Goal: Information Seeking & Learning: Check status

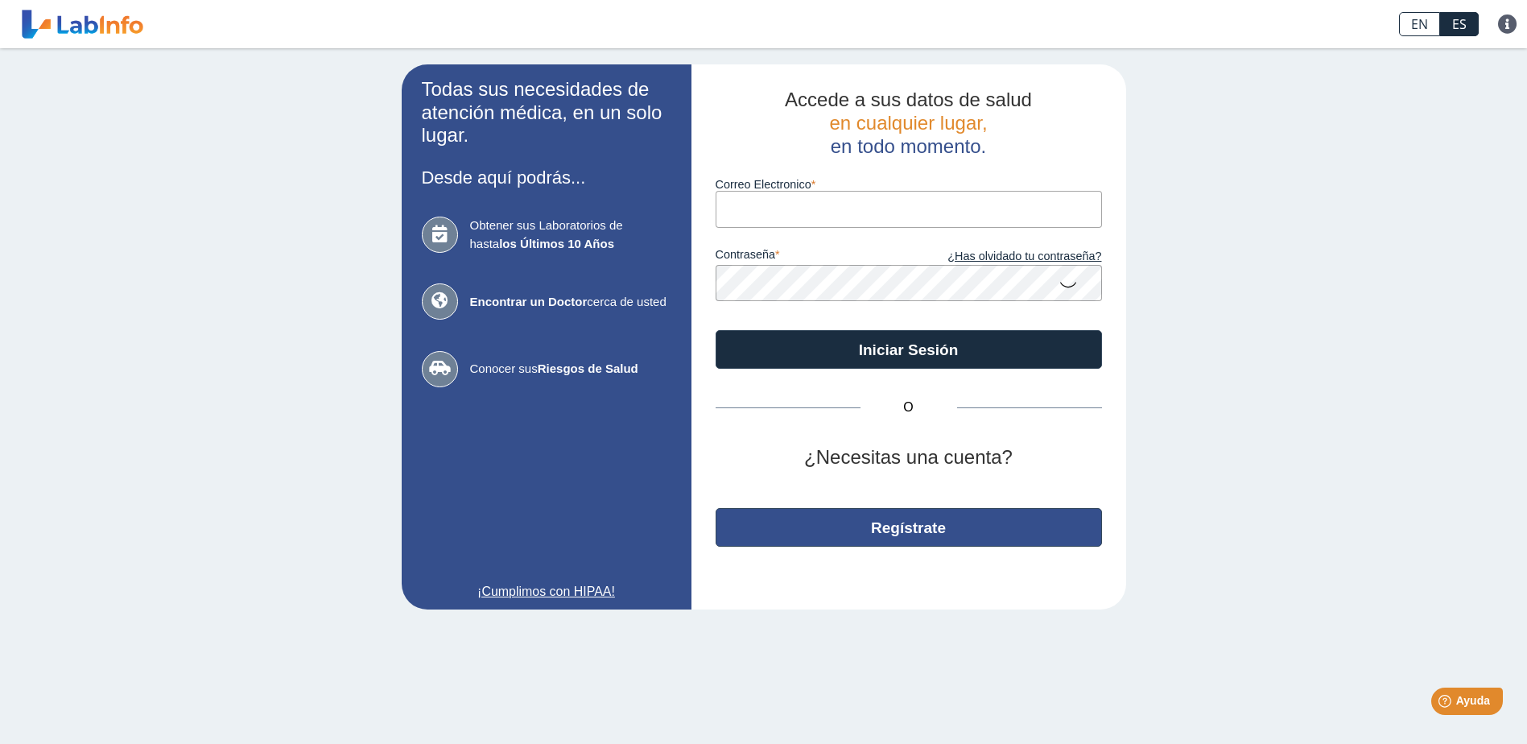
click at [873, 522] on button "Regístrate" at bounding box center [909, 527] width 386 height 39
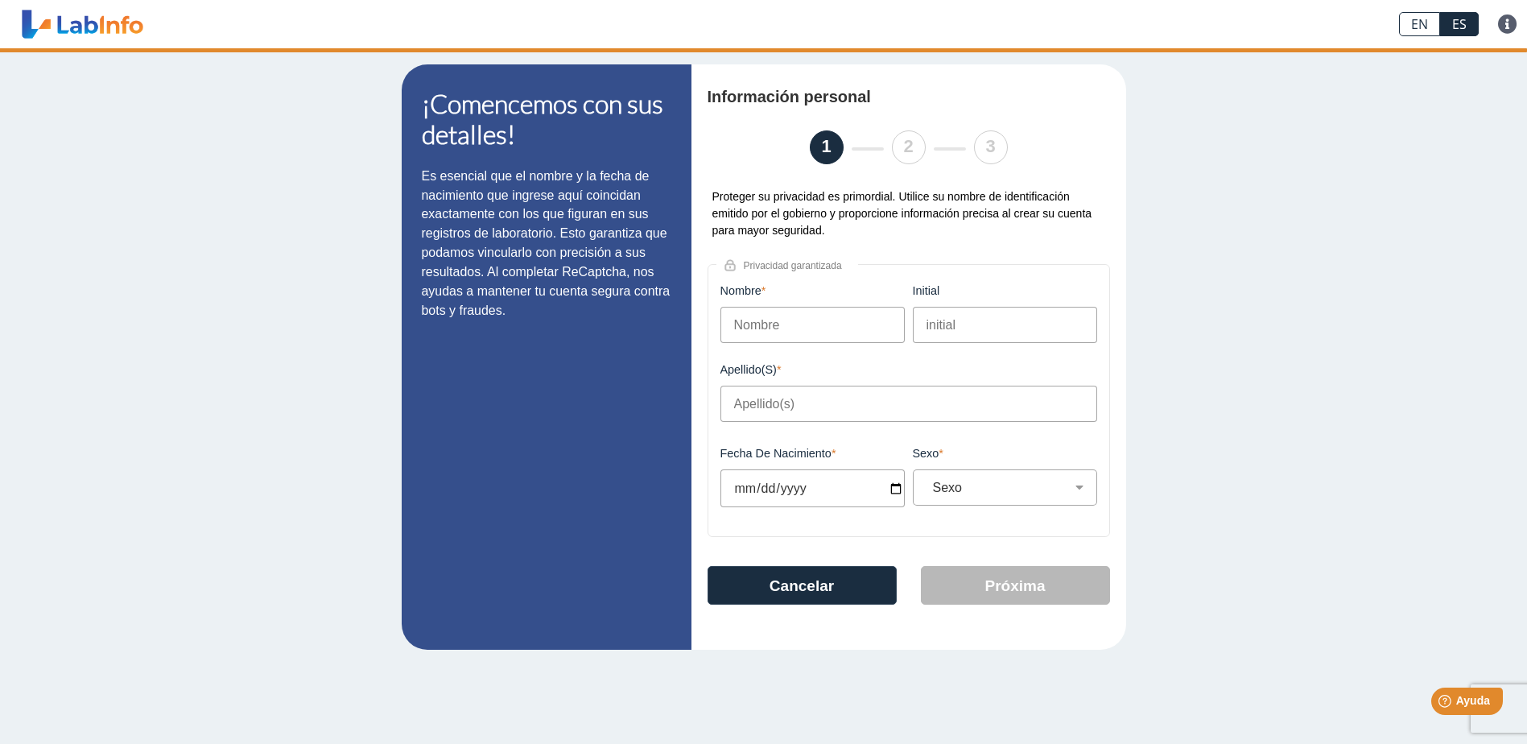
click at [782, 317] on input "Nombre" at bounding box center [812, 325] width 184 height 36
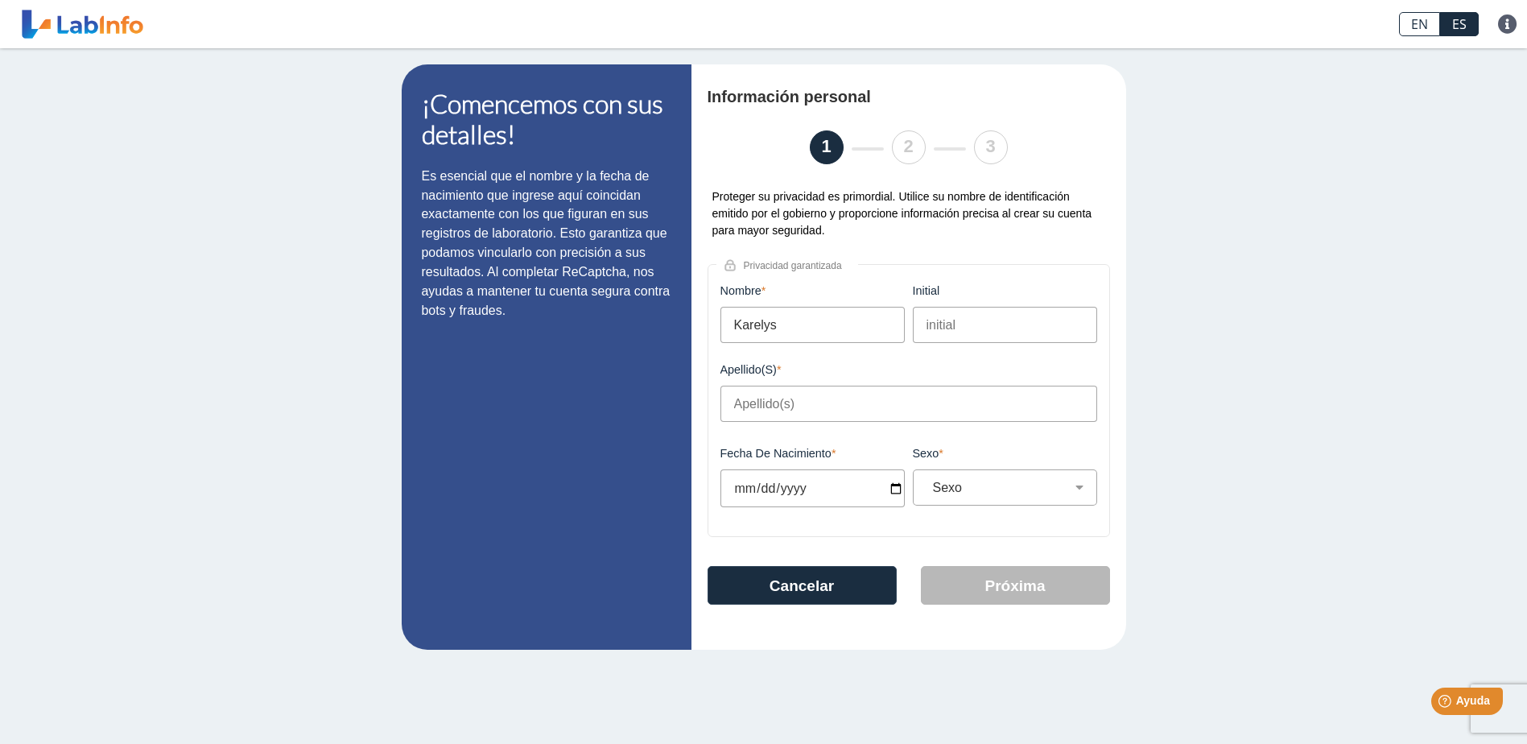
type input "Karelys"
type input "Robles Correa"
click at [898, 493] on input "Fecha de Nacimiento" at bounding box center [812, 488] width 184 height 38
type input "1997-03-05"
click at [957, 493] on select "Sexo Masculino Femenino" at bounding box center [1011, 487] width 170 height 15
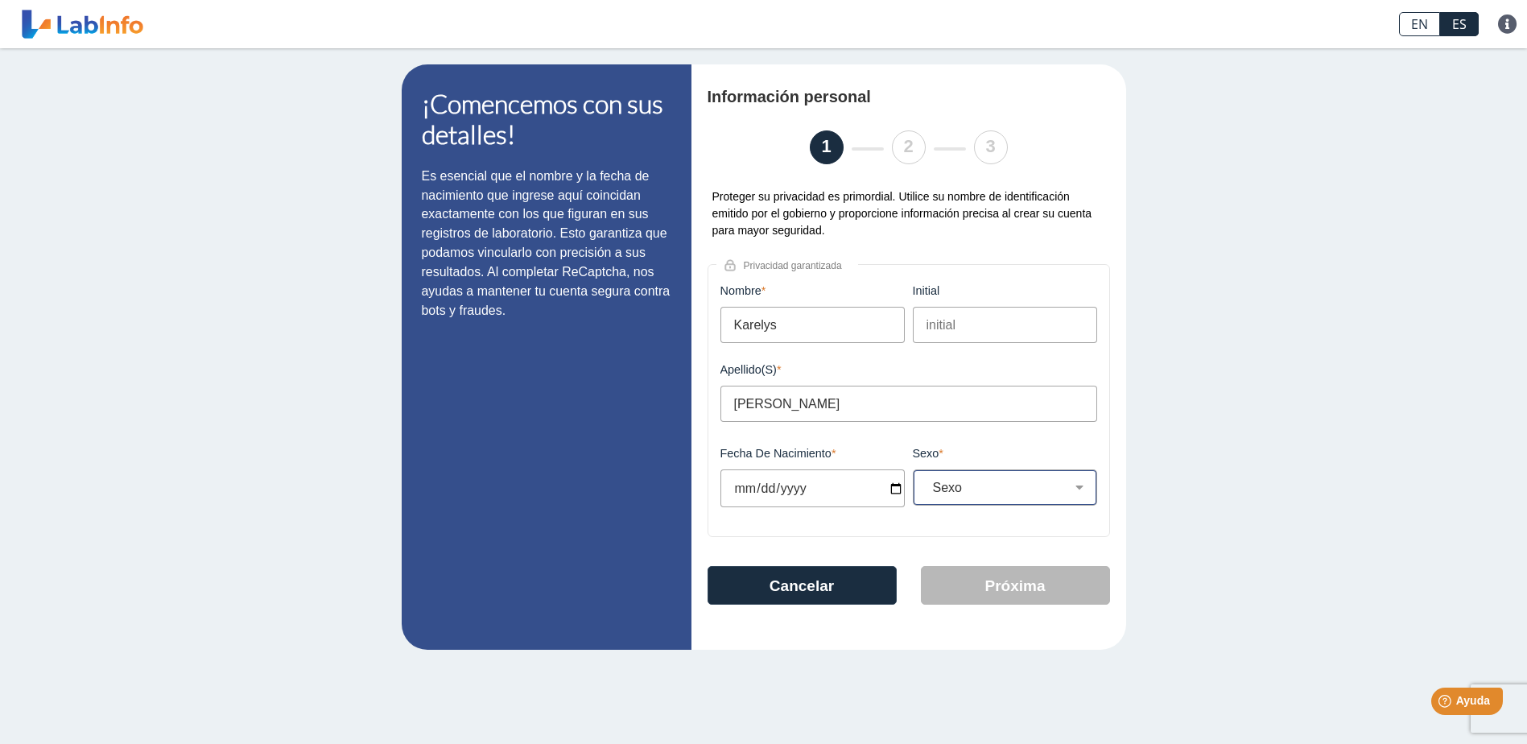
select select "F"
click at [926, 485] on select "Sexo Masculino Femenino" at bounding box center [1011, 487] width 170 height 15
click at [955, 594] on button "Próxima" at bounding box center [1015, 585] width 189 height 39
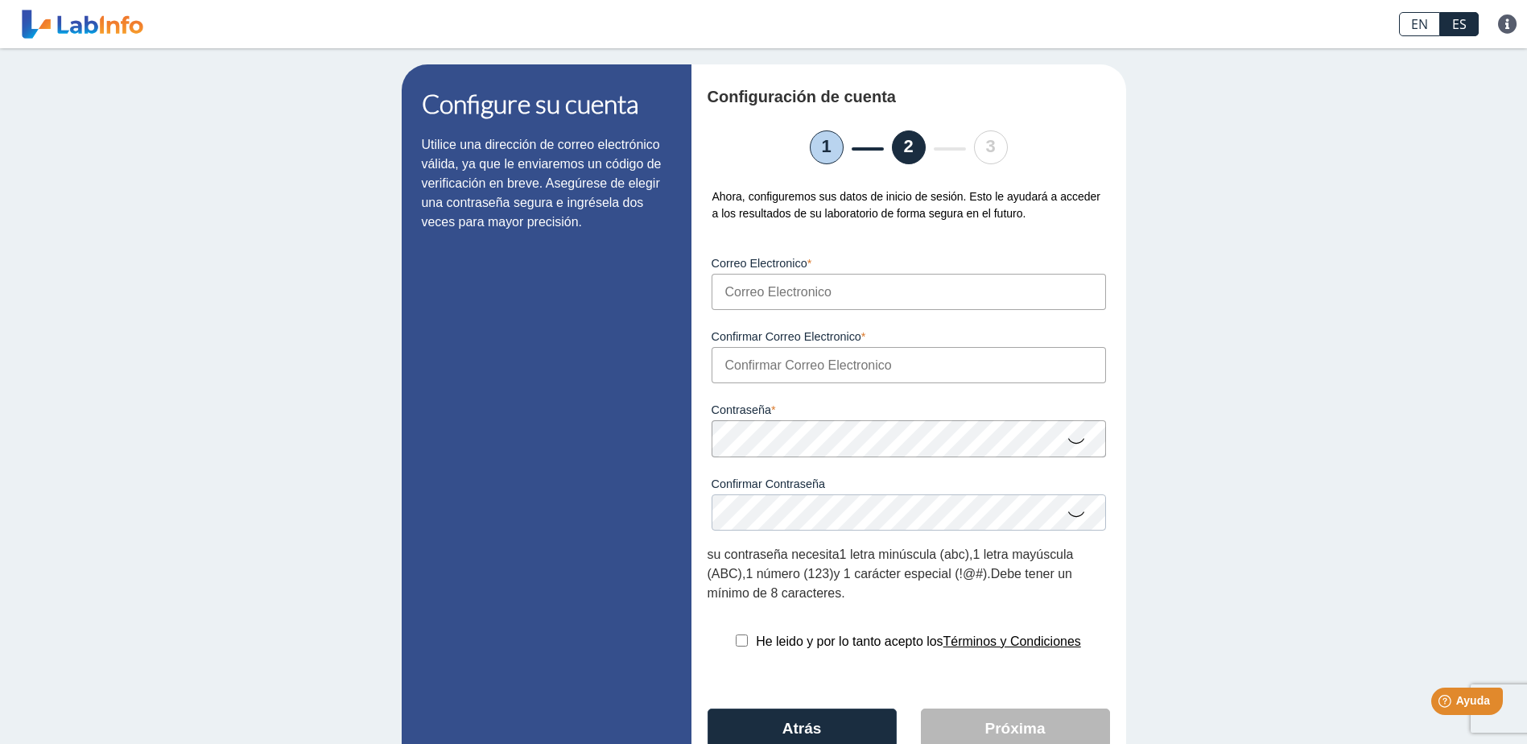
click at [796, 287] on input "Correo Electronico" at bounding box center [909, 292] width 394 height 36
type input "karelys.robles@yahoo.com"
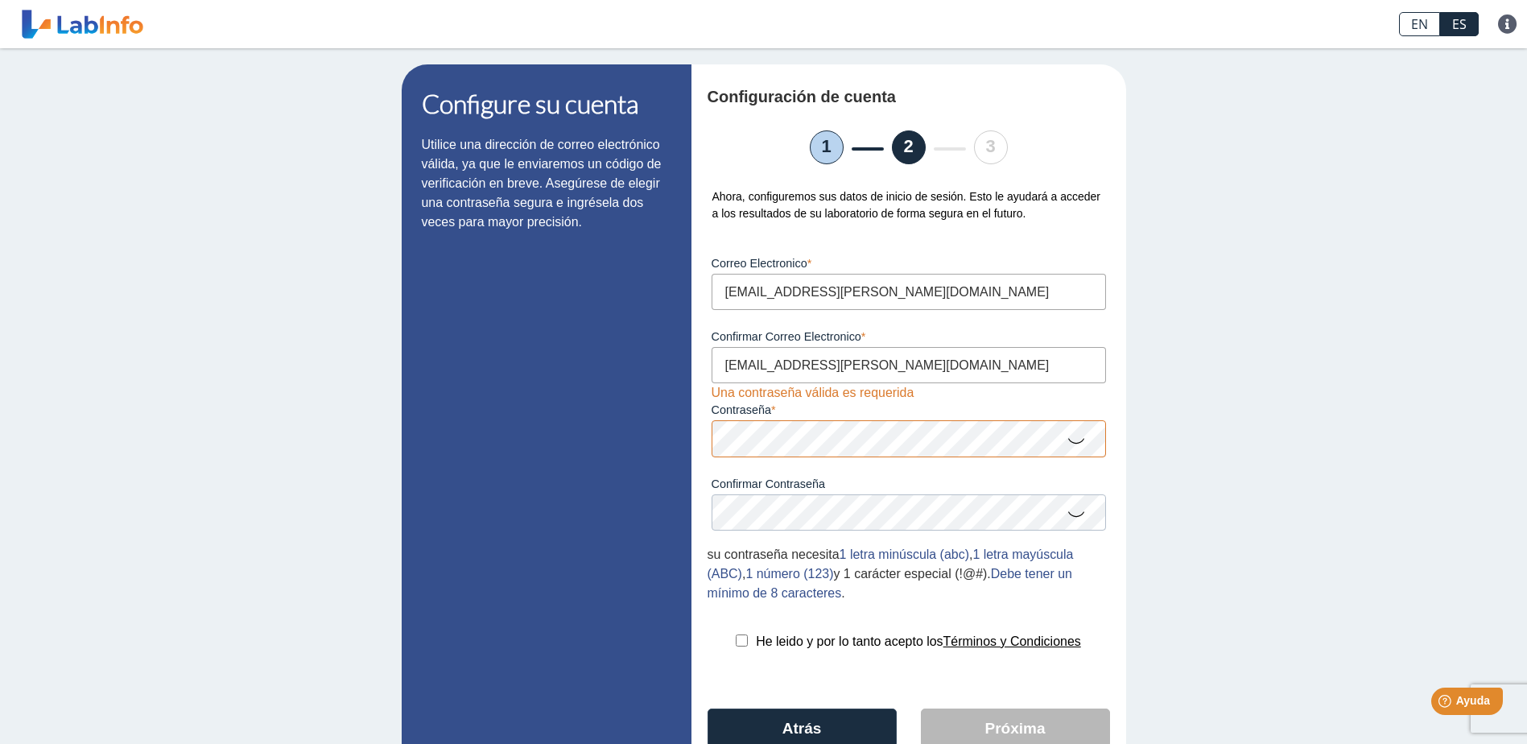
click at [942, 538] on form "Correo Electronico karelys.robles@yahoo.com Por favor, ingresa un email válido …" at bounding box center [908, 420] width 402 height 366
click at [1066, 520] on icon at bounding box center [1075, 512] width 19 height 31
click at [1070, 441] on icon at bounding box center [1075, 439] width 19 height 31
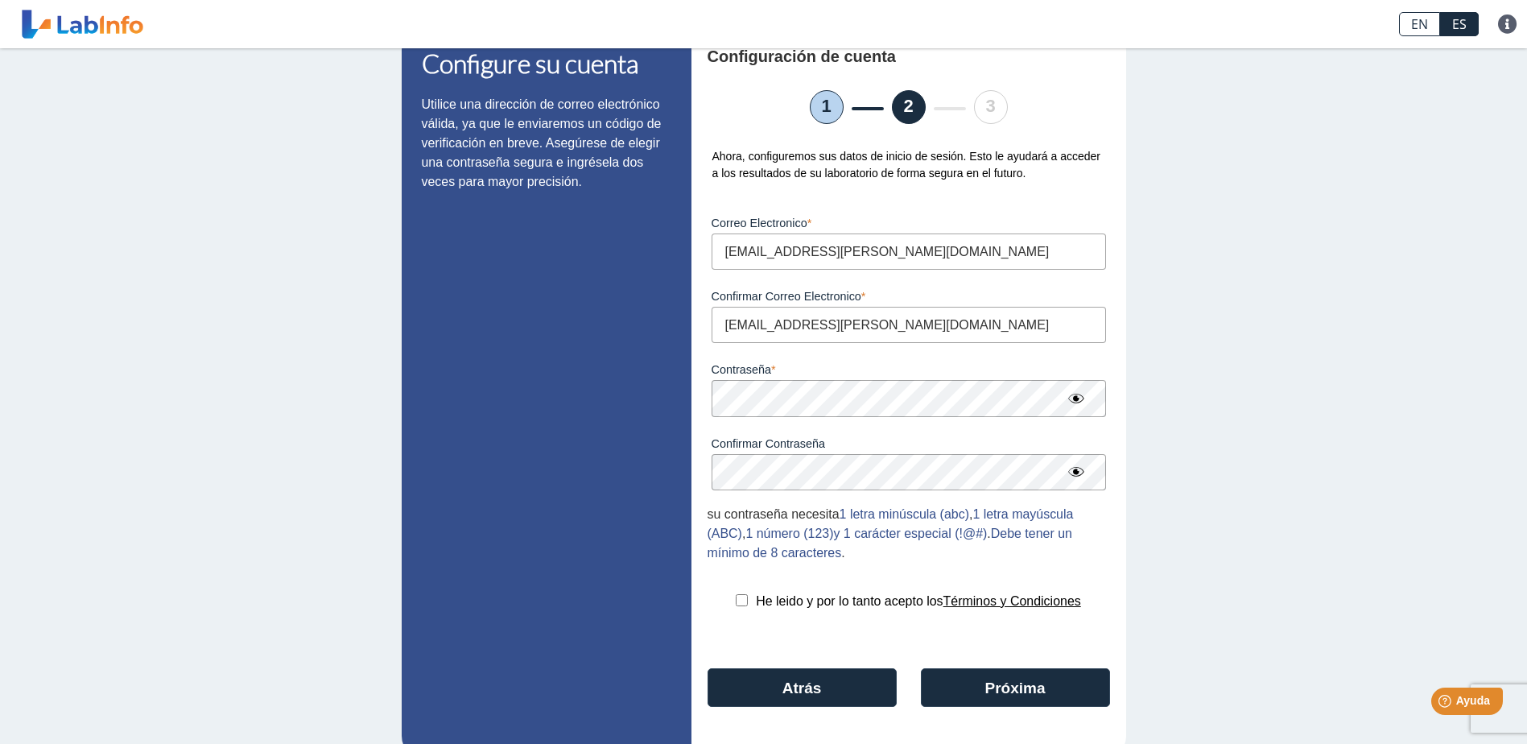
scroll to position [80, 0]
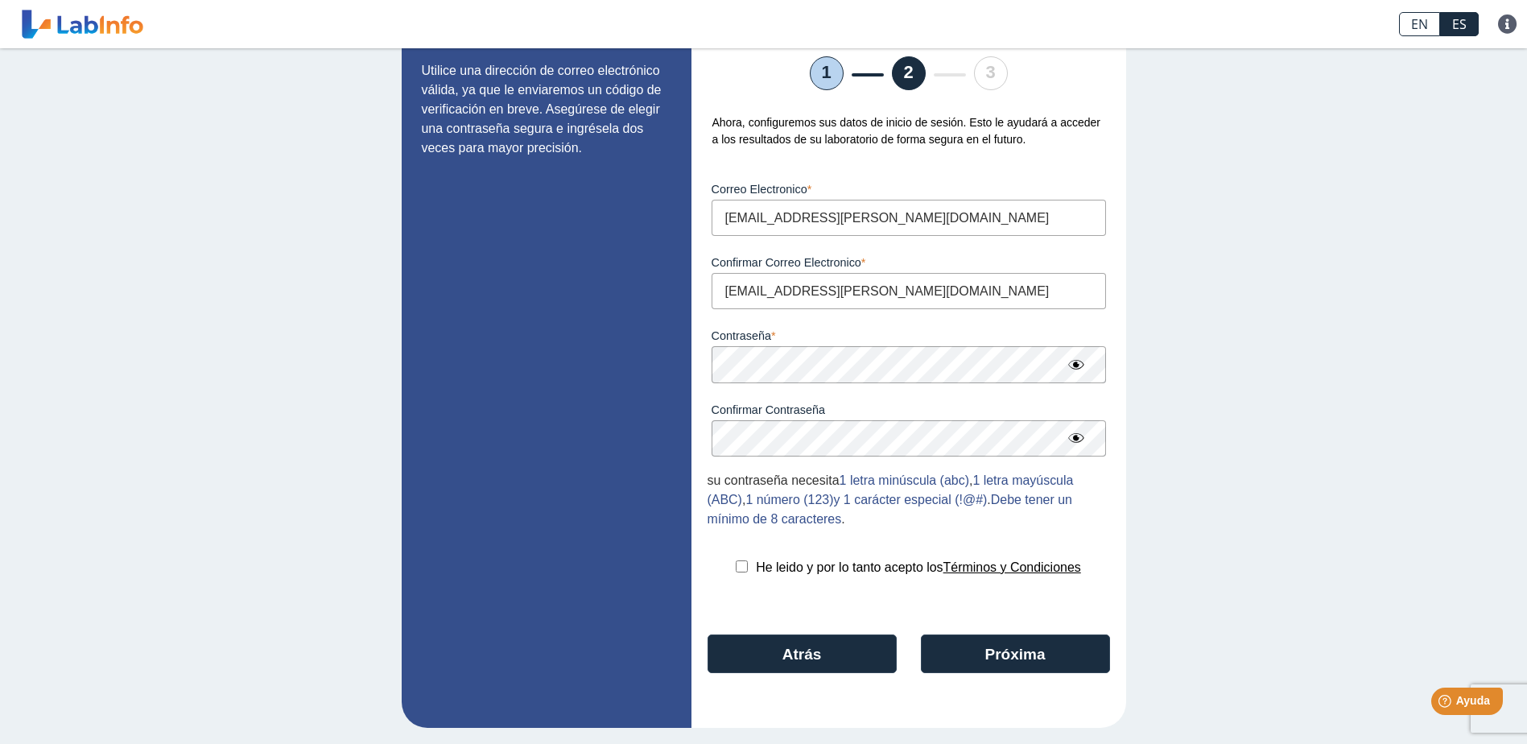
click at [737, 570] on input "checkbox" at bounding box center [742, 566] width 12 height 12
checkbox input "true"
click at [991, 644] on button "Próxima" at bounding box center [1015, 653] width 189 height 39
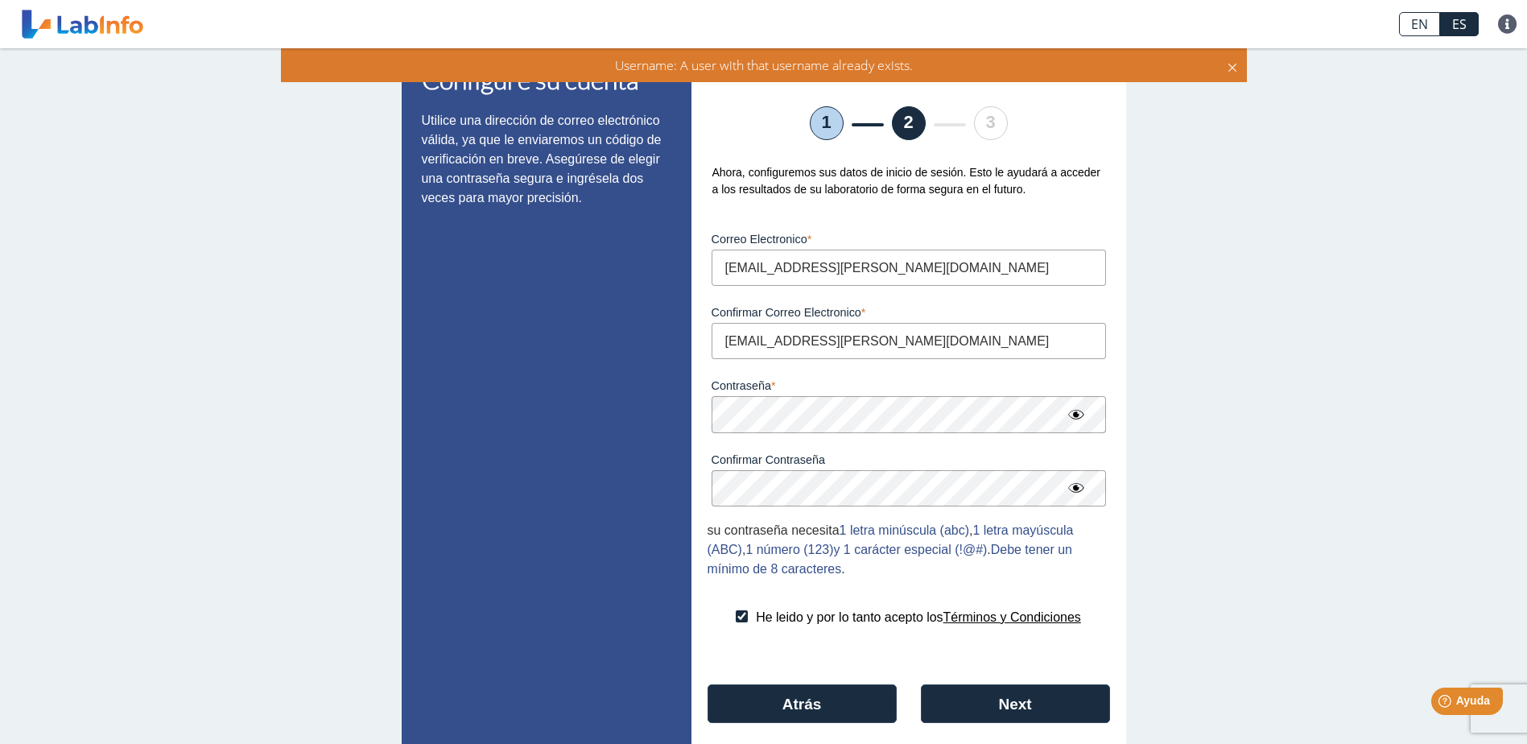
scroll to position [0, 0]
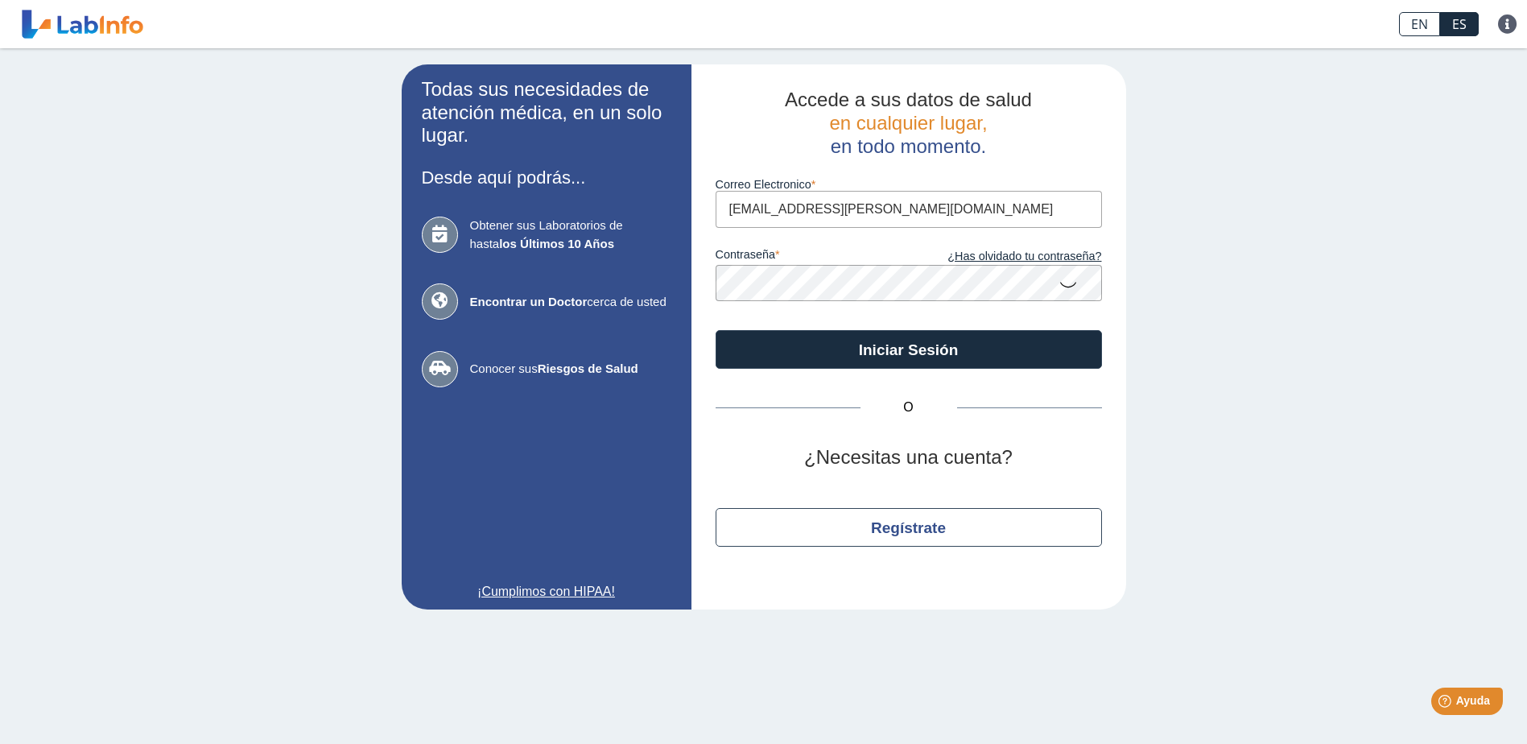
type input "karelys.robles@yahoo.com"
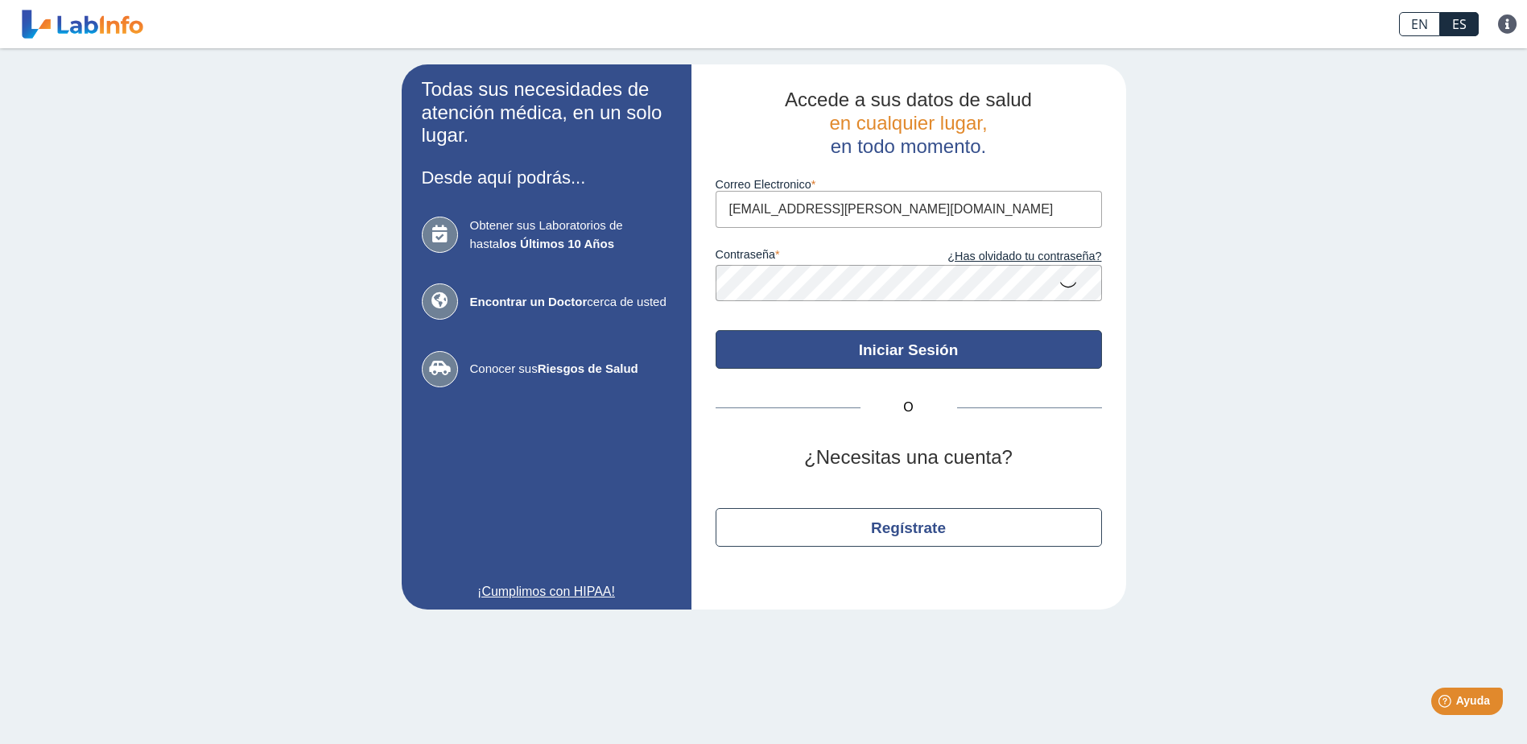
click at [870, 349] on button "Iniciar Sesión" at bounding box center [909, 349] width 386 height 39
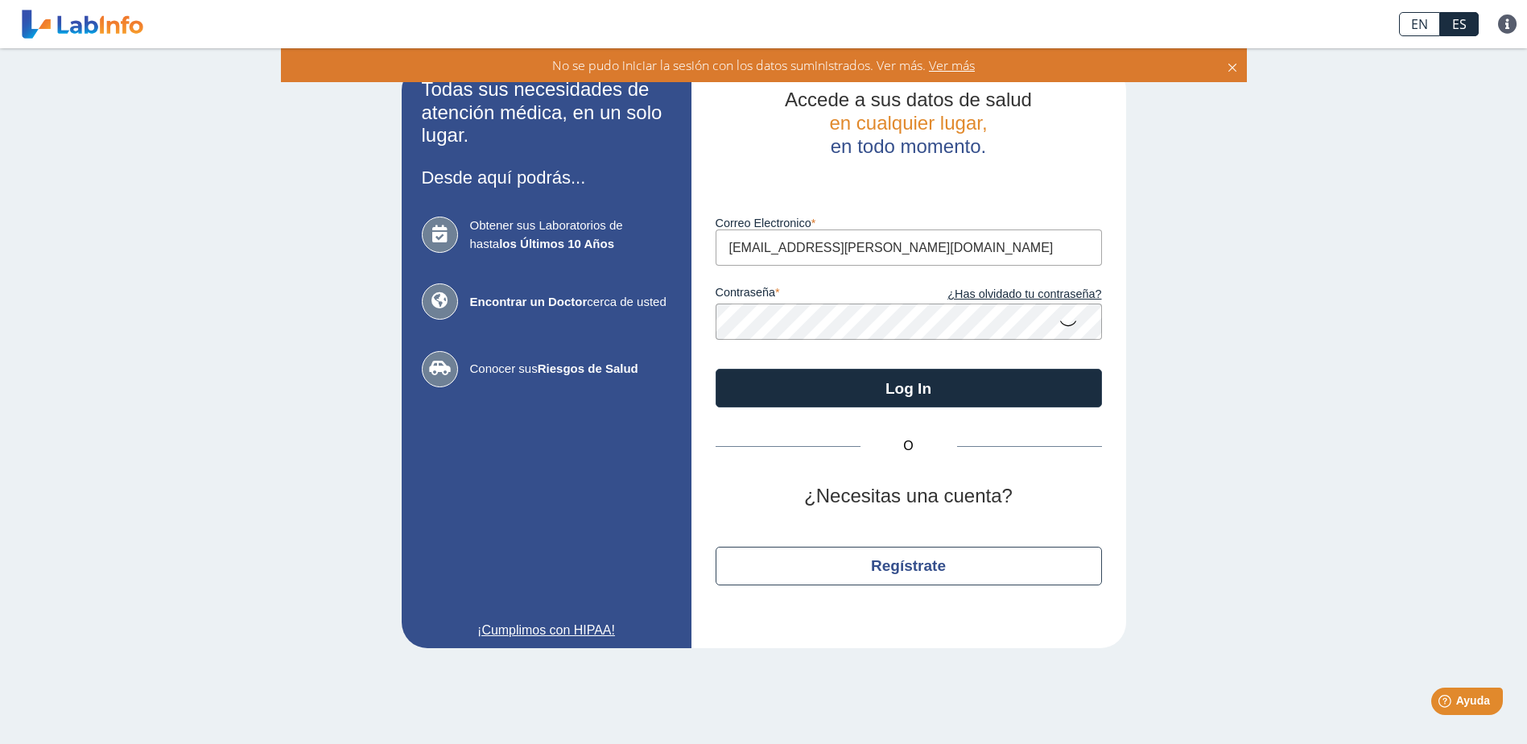
click at [1065, 325] on icon at bounding box center [1067, 322] width 19 height 31
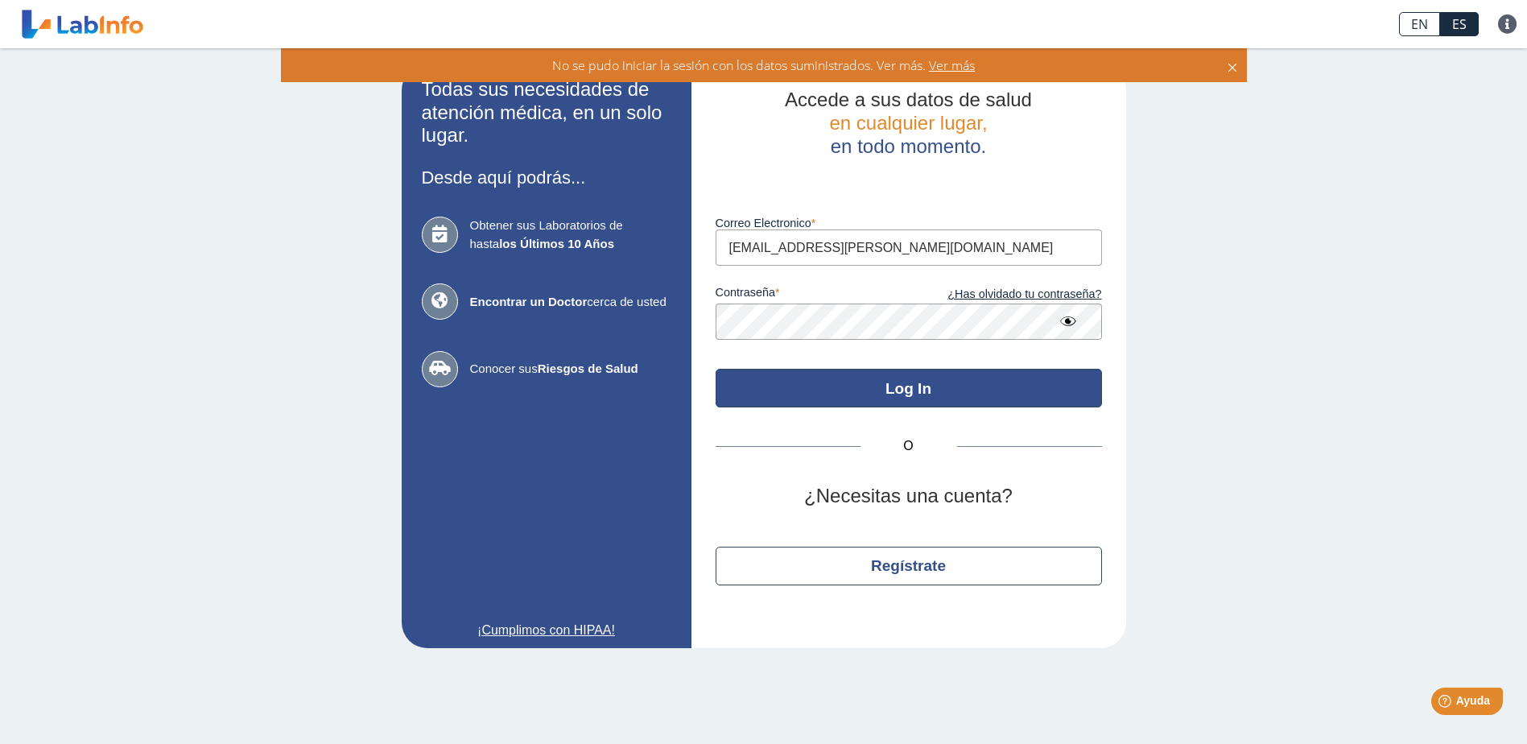
click at [782, 372] on button "Log In" at bounding box center [909, 388] width 386 height 39
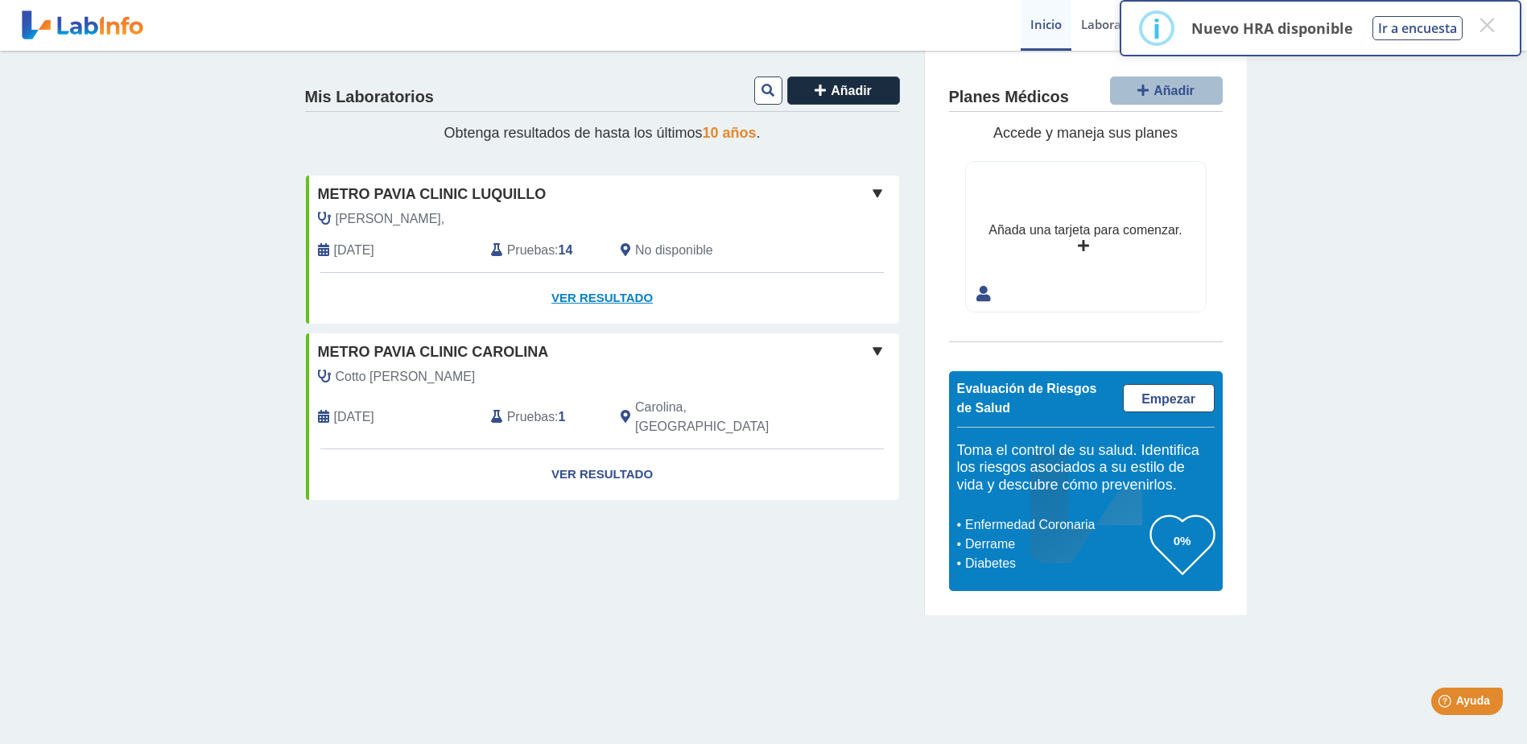
click at [563, 298] on link "Ver Resultado" at bounding box center [602, 298] width 593 height 51
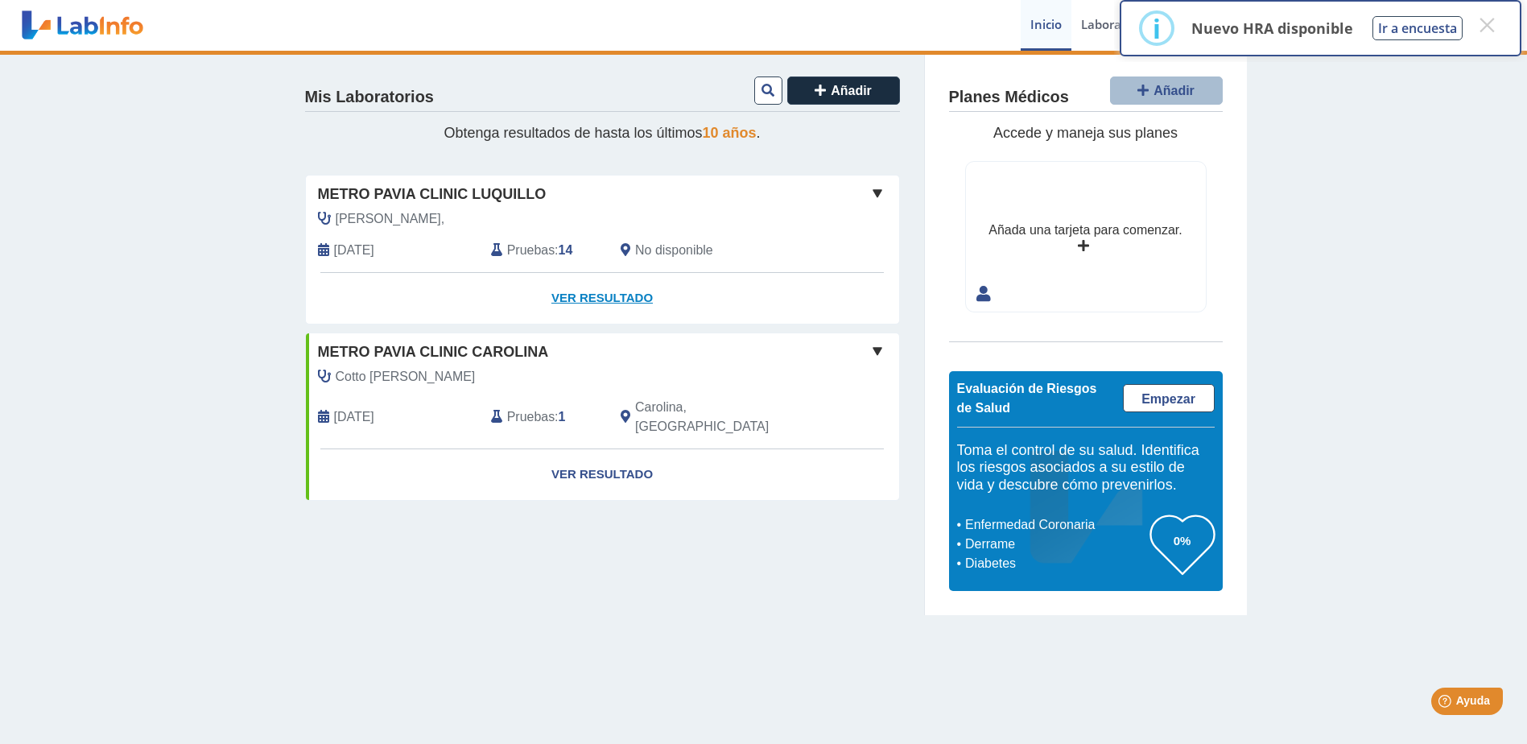
click at [606, 298] on link "Ver Resultado" at bounding box center [602, 298] width 593 height 51
click at [602, 300] on link "Ver Resultado" at bounding box center [602, 298] width 593 height 51
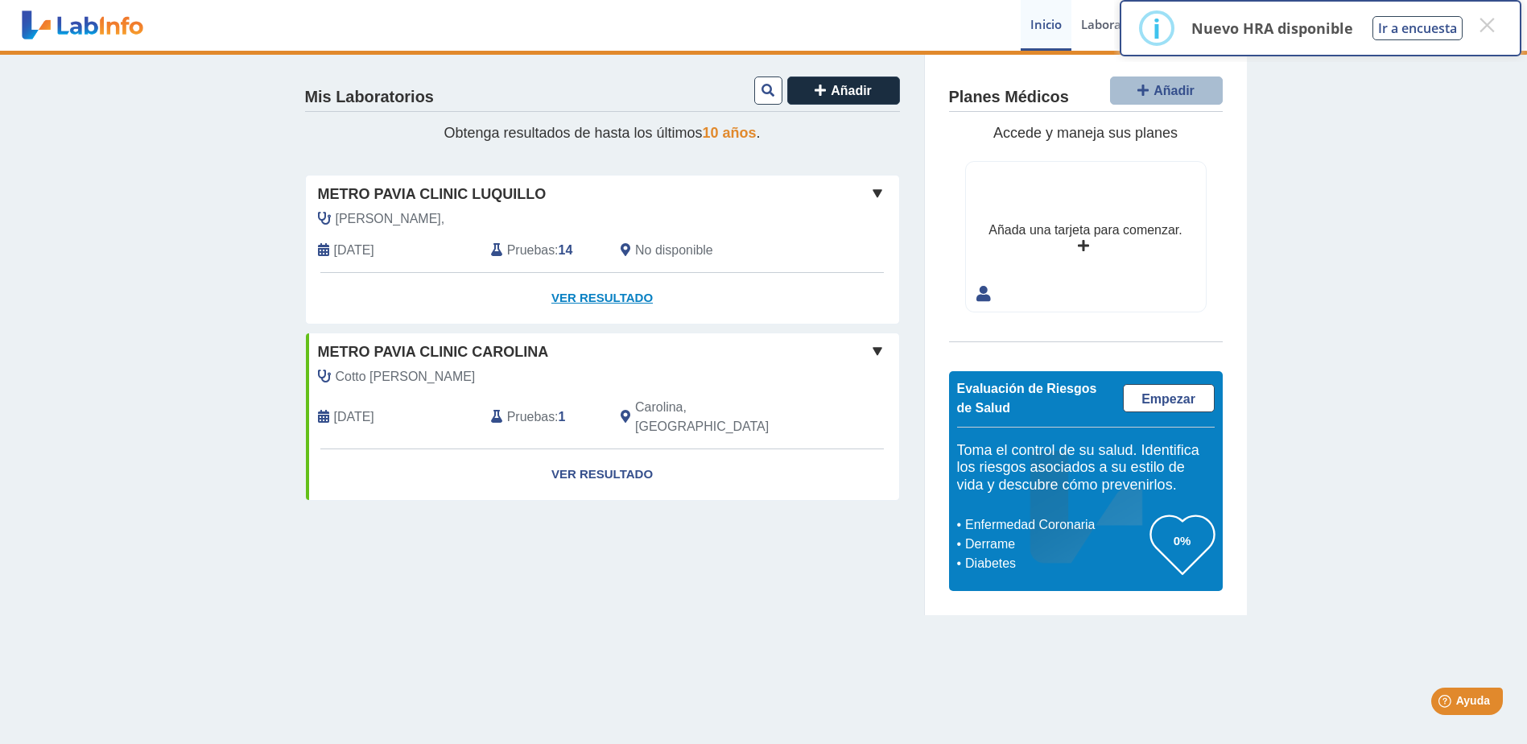
click at [602, 300] on link "Ver Resultado" at bounding box center [602, 298] width 593 height 51
click at [1478, 31] on button "×" at bounding box center [1486, 24] width 29 height 29
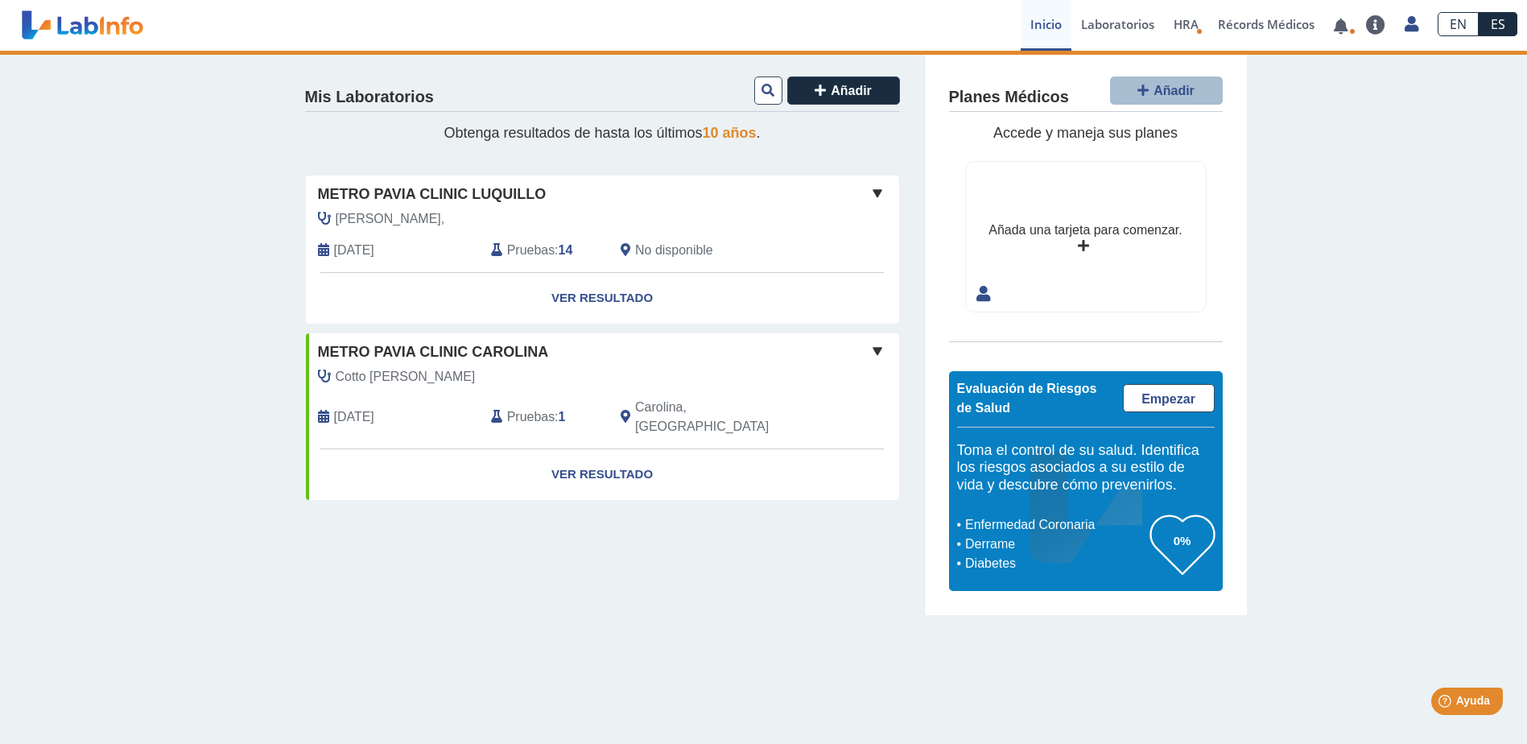
click at [877, 192] on span at bounding box center [877, 193] width 19 height 19
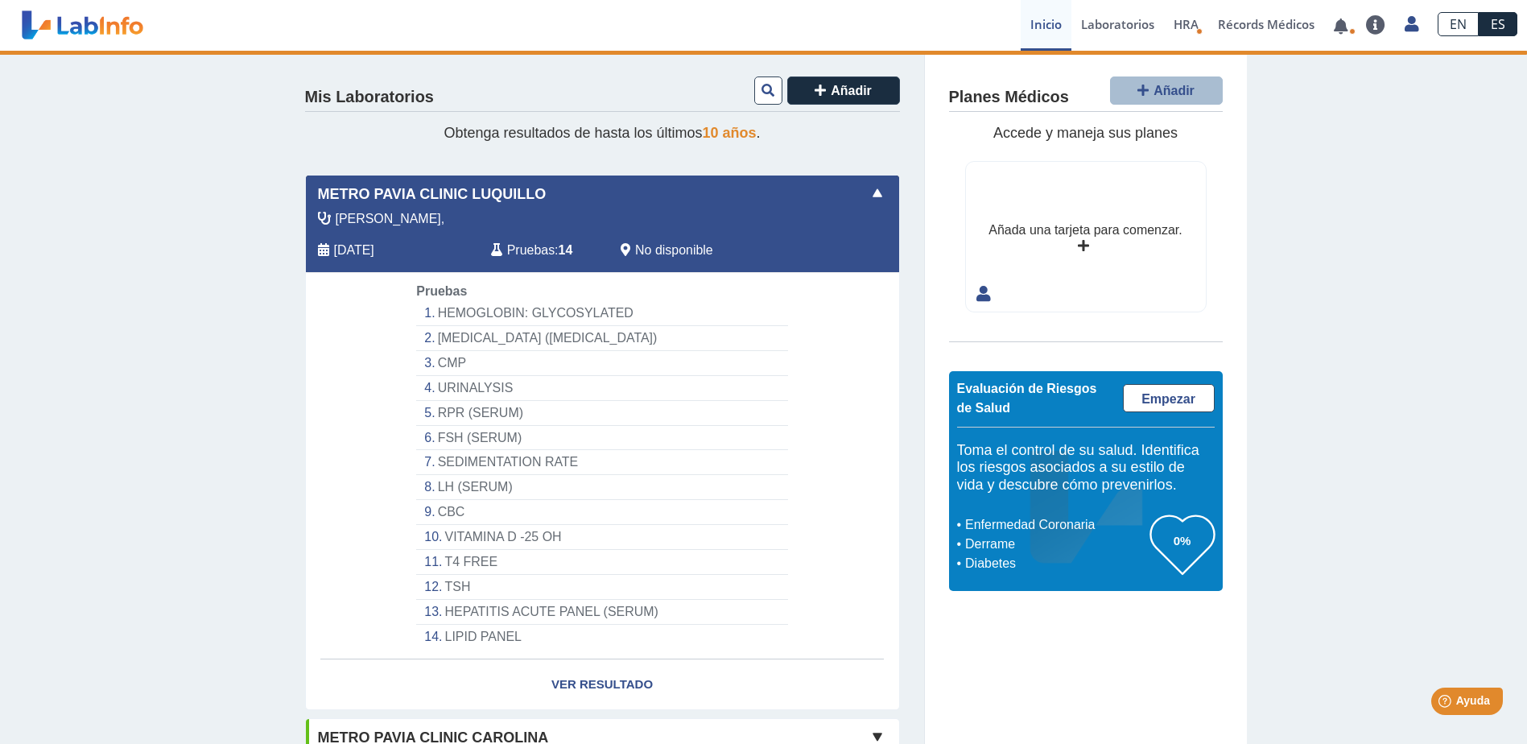
click at [491, 634] on li "LIPID PANEL" at bounding box center [601, 637] width 371 height 24
click at [504, 615] on li "HEPATITIS ACUTE PANEL (SERUM)" at bounding box center [601, 612] width 371 height 25
click at [456, 584] on li "TSH" at bounding box center [601, 587] width 371 height 25
click at [453, 316] on li "HEMOGLOBIN: GLYCOSYLATED" at bounding box center [601, 313] width 371 height 25
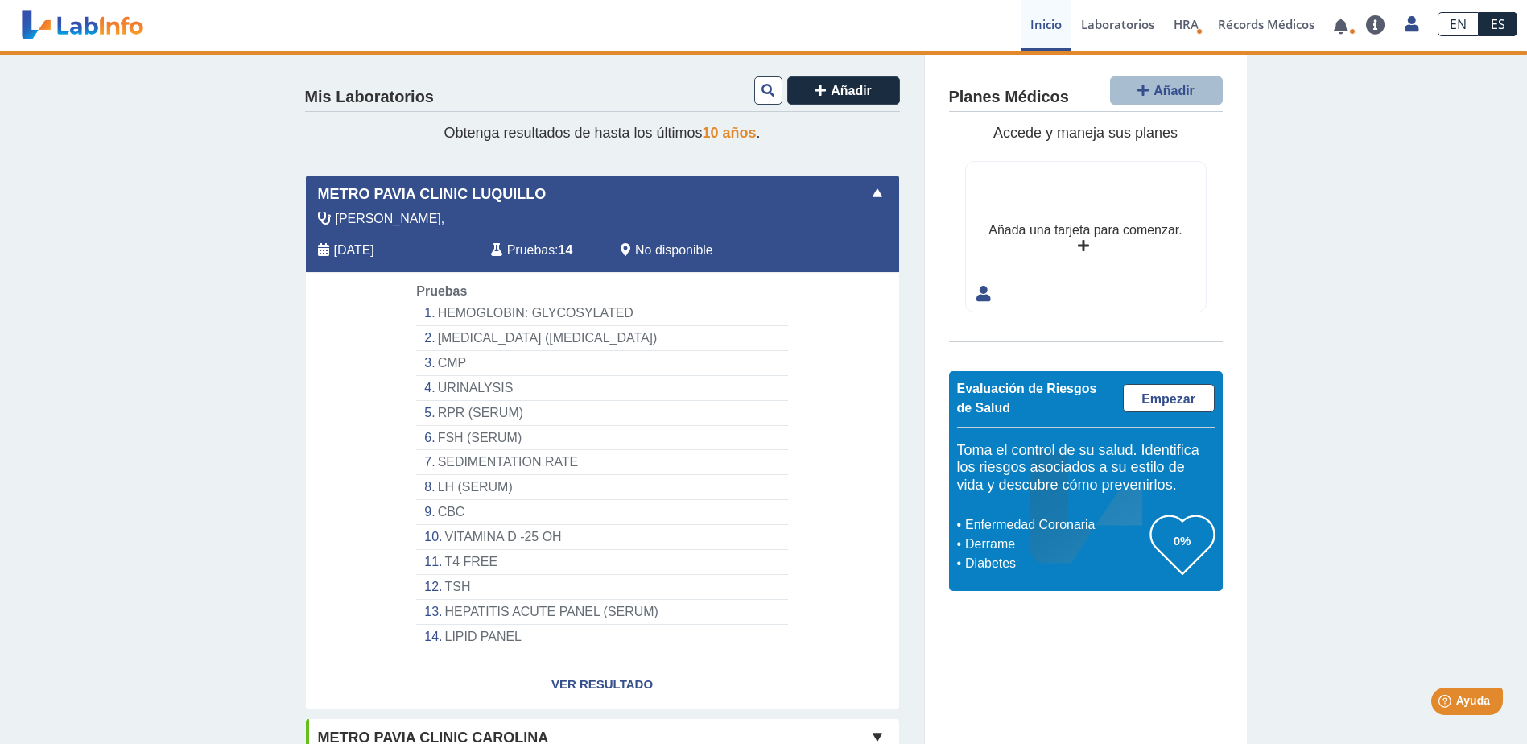
click at [453, 316] on li "HEMOGLOBIN: GLYCOSYLATED" at bounding box center [601, 313] width 371 height 25
click at [450, 315] on li "HEMOGLOBIN: GLYCOSYLATED" at bounding box center [601, 313] width 371 height 25
click at [511, 246] on span "Pruebas" at bounding box center [530, 250] width 47 height 19
click at [870, 192] on span at bounding box center [877, 193] width 19 height 19
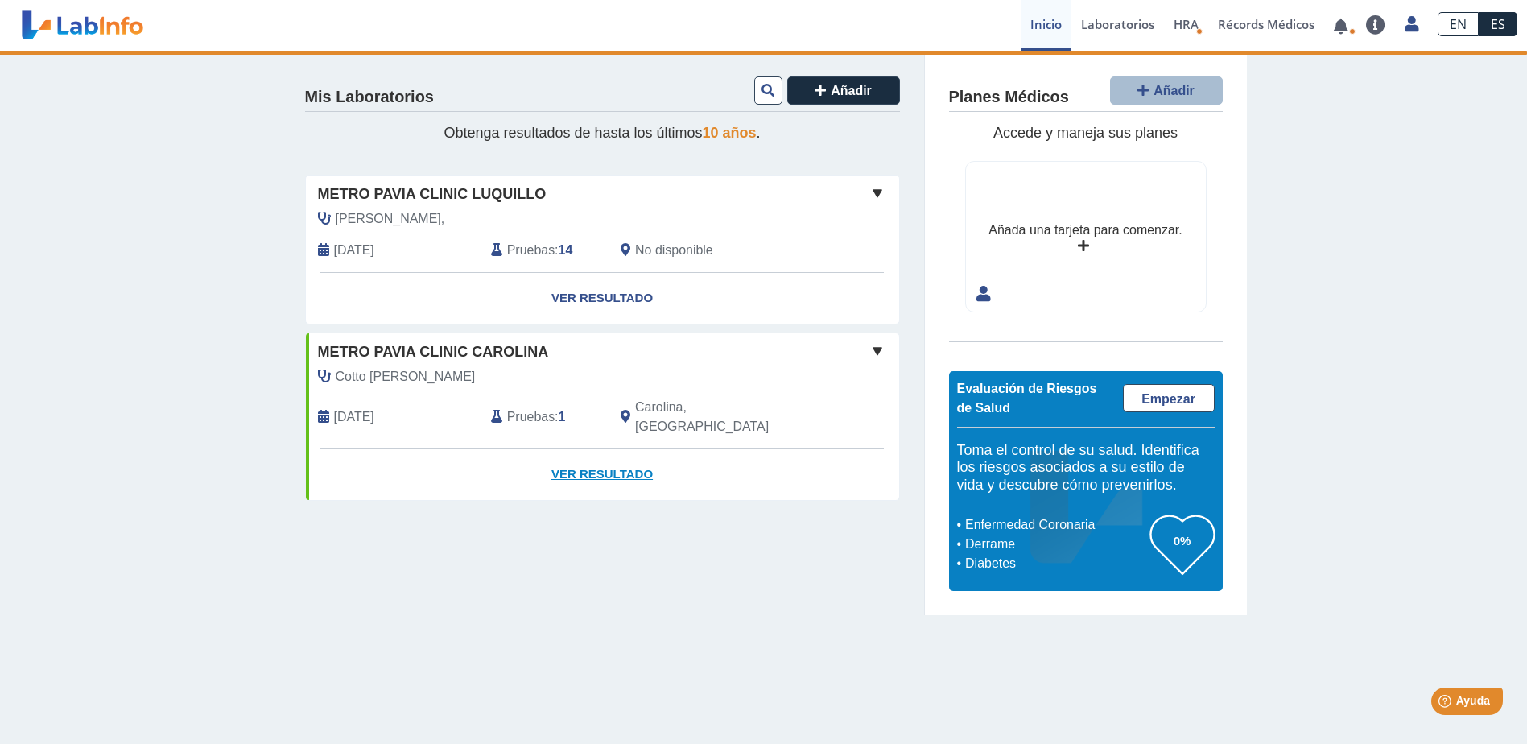
click at [623, 454] on link "Ver Resultado" at bounding box center [602, 474] width 593 height 51
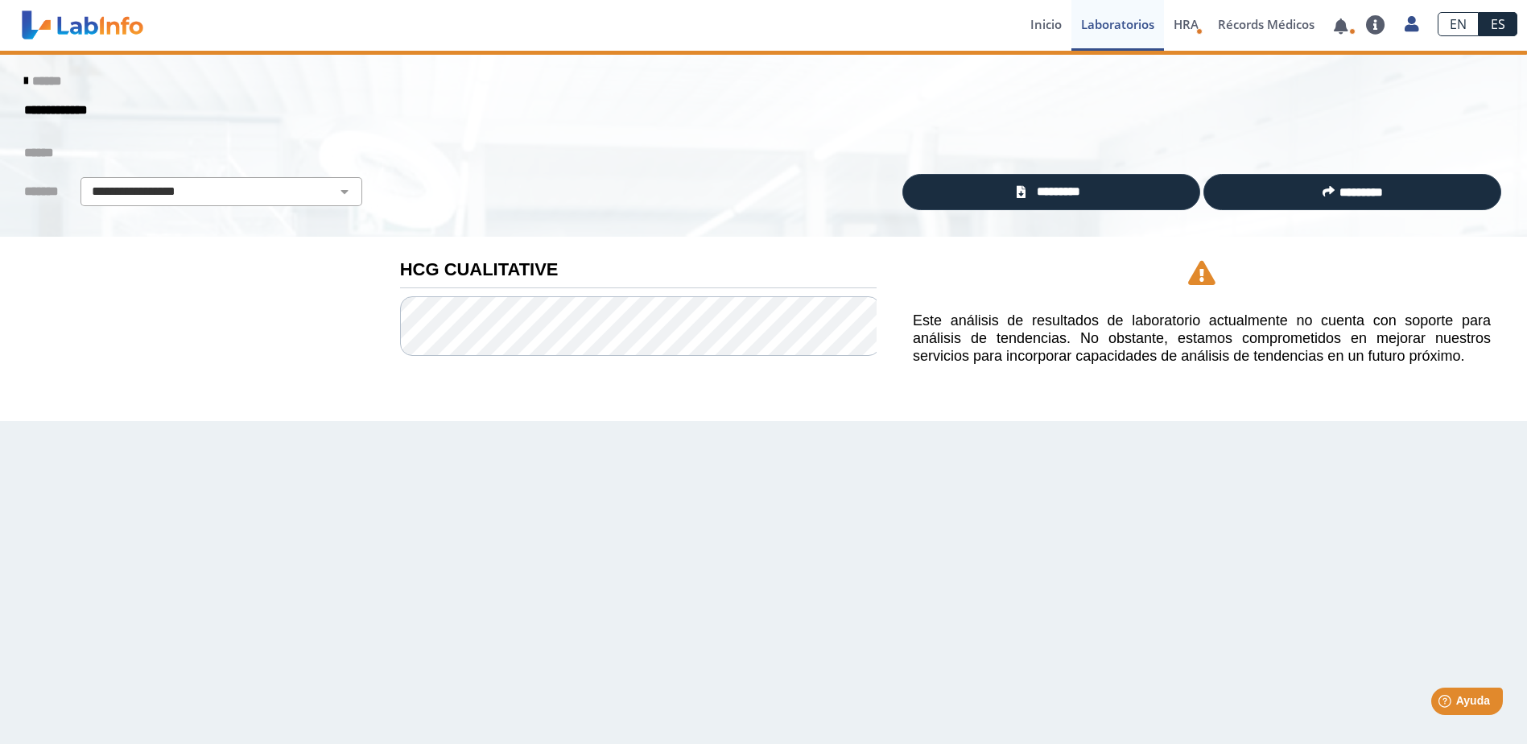
click at [24, 84] on icon at bounding box center [25, 81] width 3 height 13
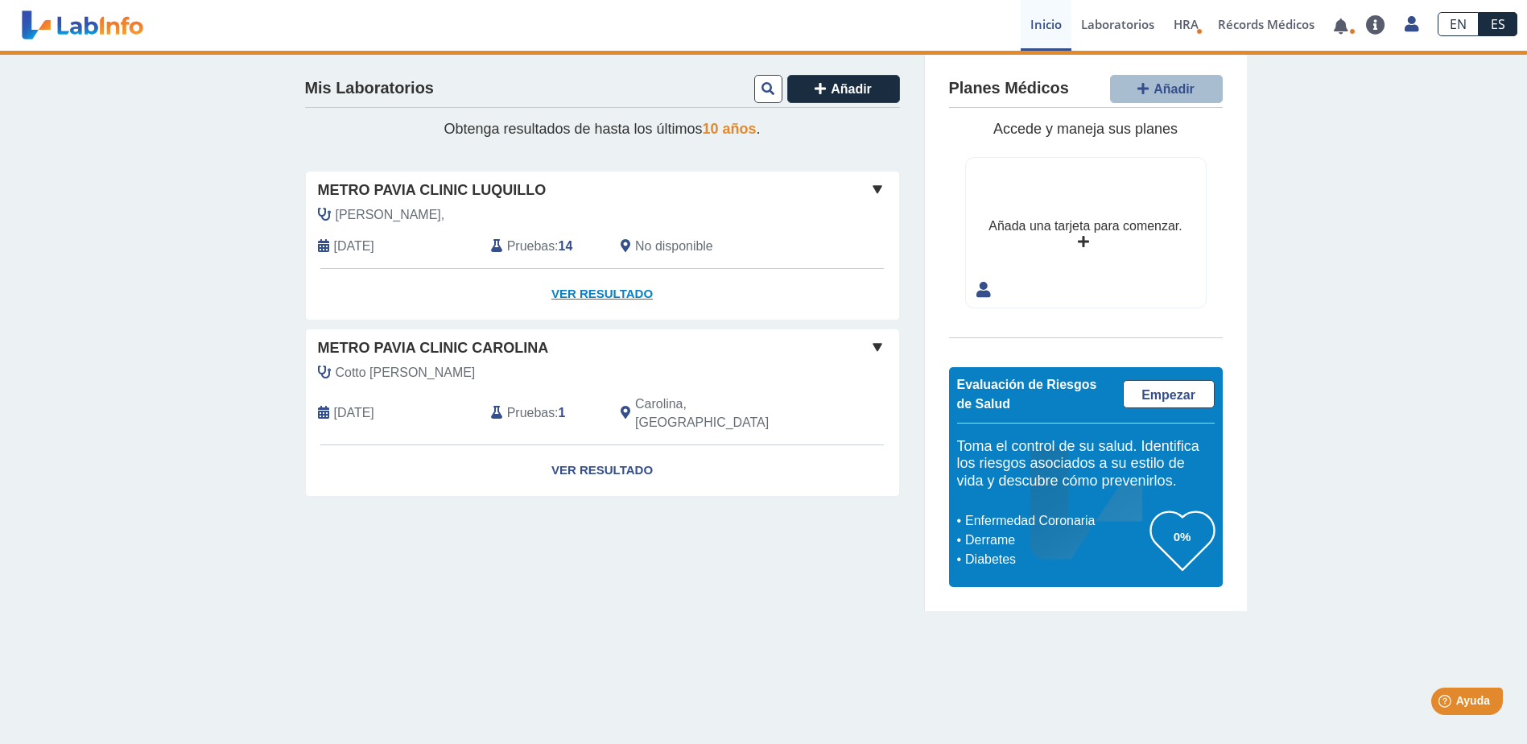
click at [574, 296] on link "Ver Resultado" at bounding box center [602, 294] width 593 height 51
click at [673, 244] on span "No disponible" at bounding box center [674, 246] width 78 height 19
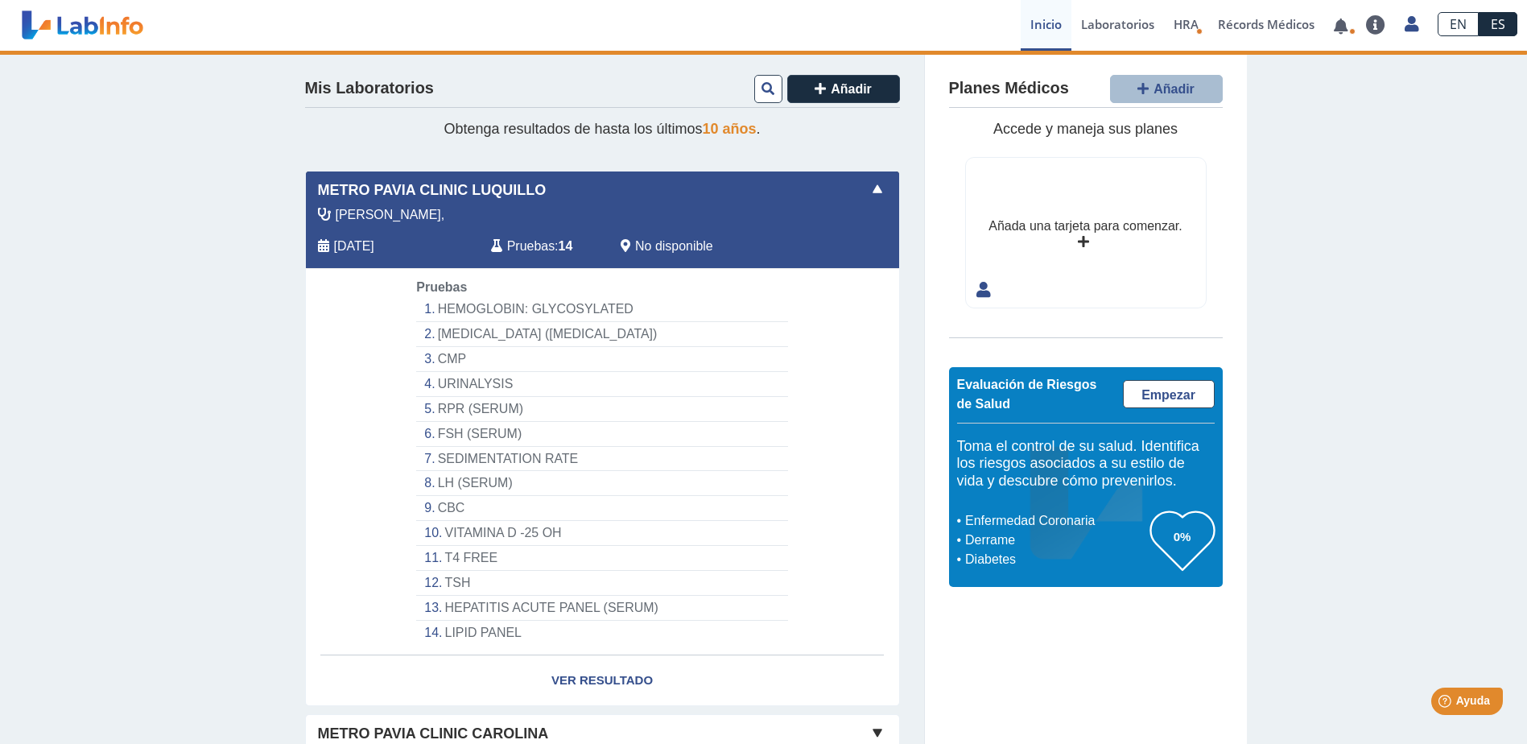
click at [535, 621] on li "LIPID PANEL" at bounding box center [601, 633] width 371 height 24
drag, startPoint x: 497, startPoint y: 565, endPoint x: 485, endPoint y: 555, distance: 15.5
click at [497, 564] on li "T4 FREE" at bounding box center [601, 558] width 371 height 25
click at [451, 547] on li "T4 FREE" at bounding box center [601, 558] width 371 height 25
click at [493, 394] on li "URINALYSIS" at bounding box center [601, 384] width 371 height 25
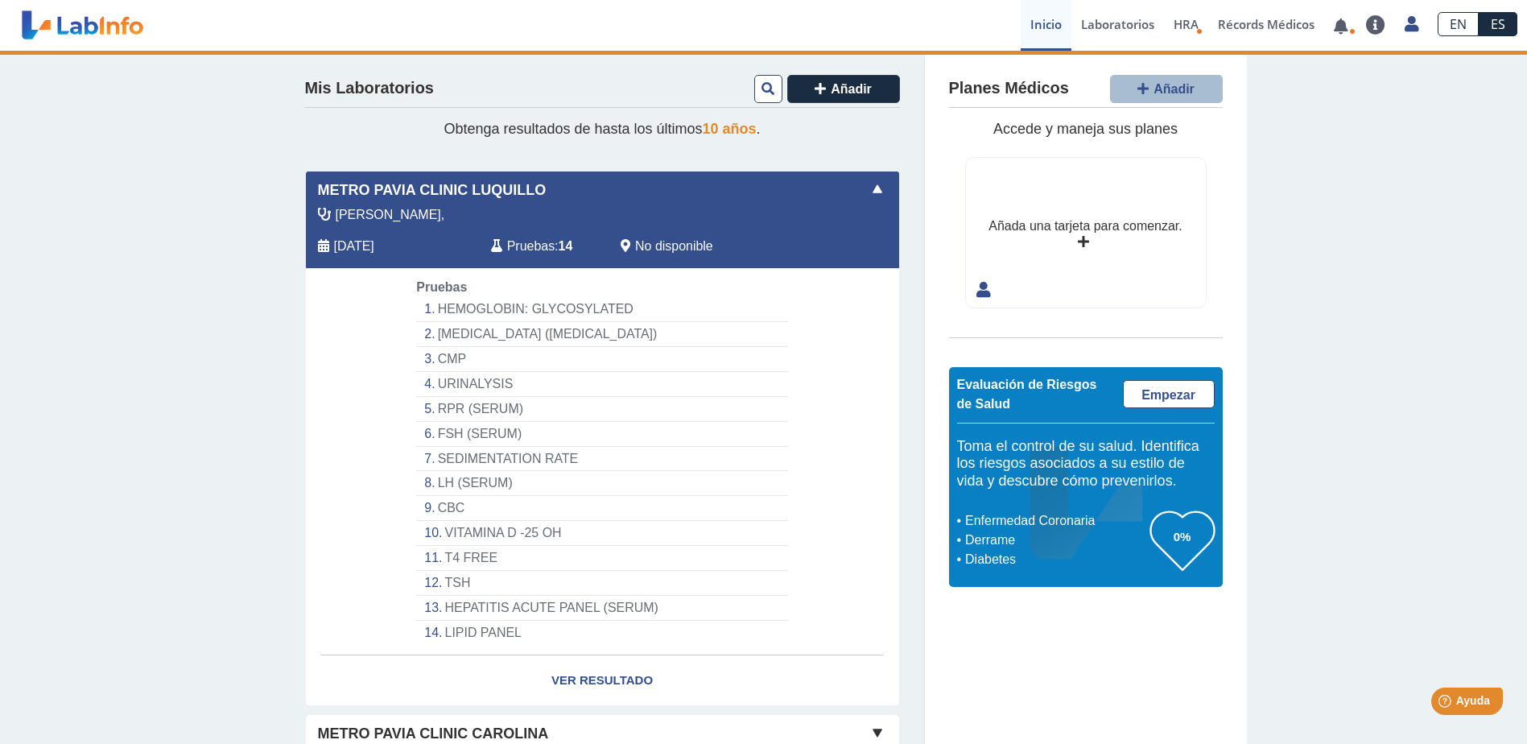
click at [458, 332] on li "VITAMIN B-12 (CYANOCOBALAMIN)" at bounding box center [601, 334] width 371 height 25
click at [471, 298] on li "HEMOGLOBIN: GLYCOSYLATED" at bounding box center [601, 309] width 371 height 25
click at [512, 320] on li "HEMOGLOBIN: GLYCOSYLATED" at bounding box center [601, 309] width 371 height 25
click at [491, 348] on li "CMP" at bounding box center [601, 359] width 371 height 25
drag, startPoint x: 468, startPoint y: 385, endPoint x: 447, endPoint y: 456, distance: 74.9
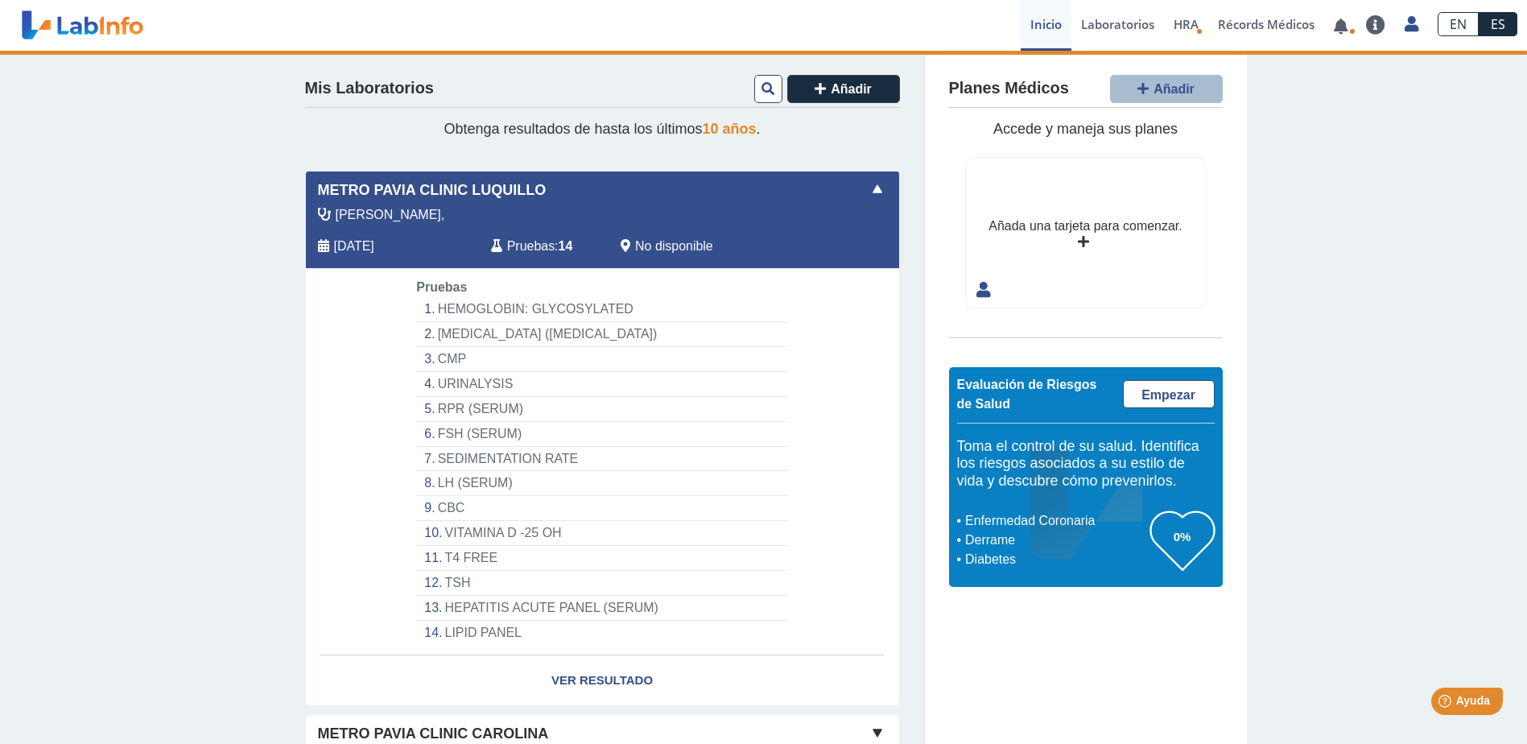
click at [468, 386] on li "URINALYSIS" at bounding box center [601, 384] width 371 height 25
click at [446, 460] on li "SEDIMENTATION RATE" at bounding box center [601, 459] width 371 height 25
click at [449, 536] on li "VITAMINA D -25 OH" at bounding box center [601, 533] width 371 height 25
drag, startPoint x: 449, startPoint y: 536, endPoint x: 554, endPoint y: 681, distance: 178.7
click at [553, 681] on app-lab-card "Metro Pavia Clinic Luquillo Almonte, Aug 5, 2025 Pruebas : 14 No disponible Yo …" at bounding box center [602, 438] width 595 height 535
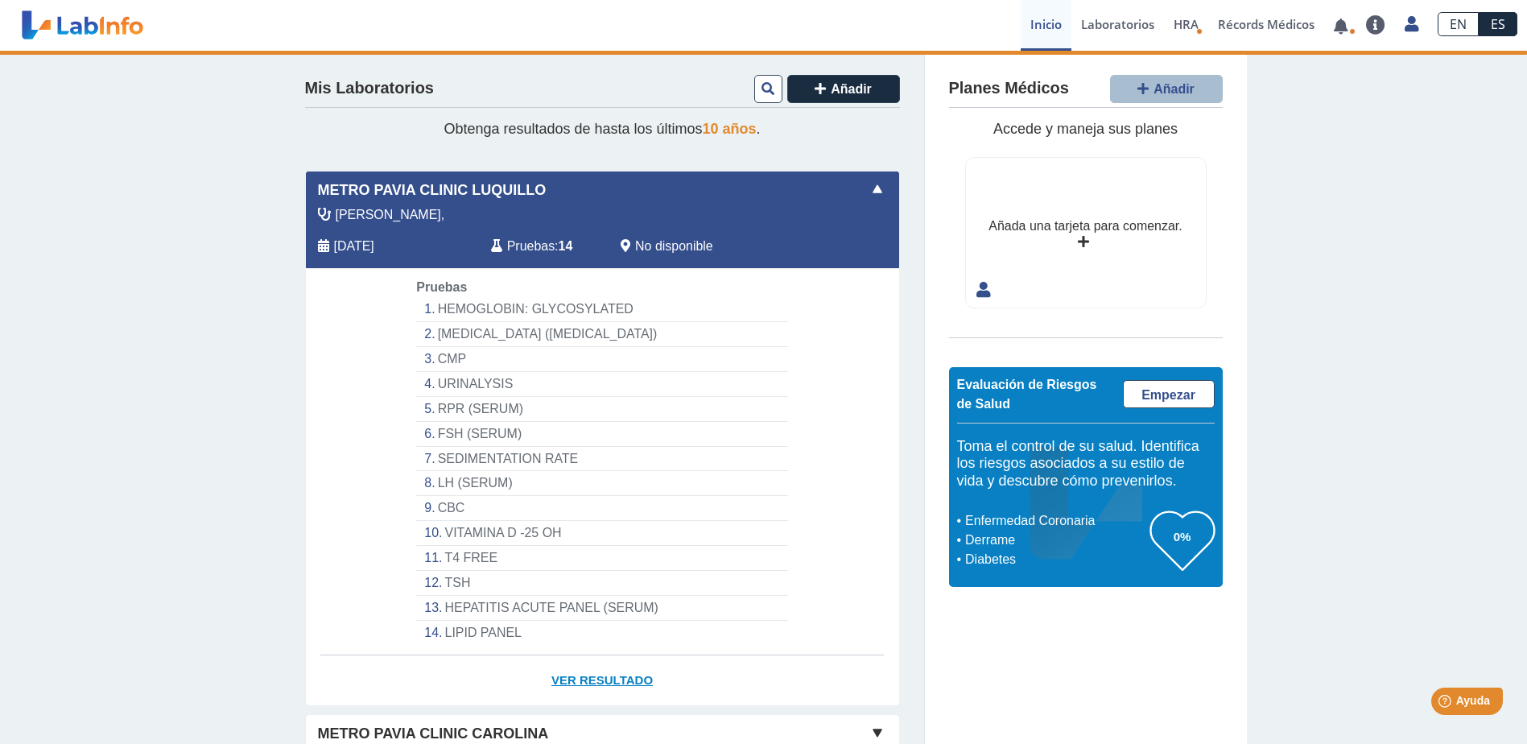
click at [582, 677] on link "Ver Resultado" at bounding box center [602, 680] width 593 height 51
click at [601, 678] on link "Ver Resultado" at bounding box center [602, 680] width 593 height 51
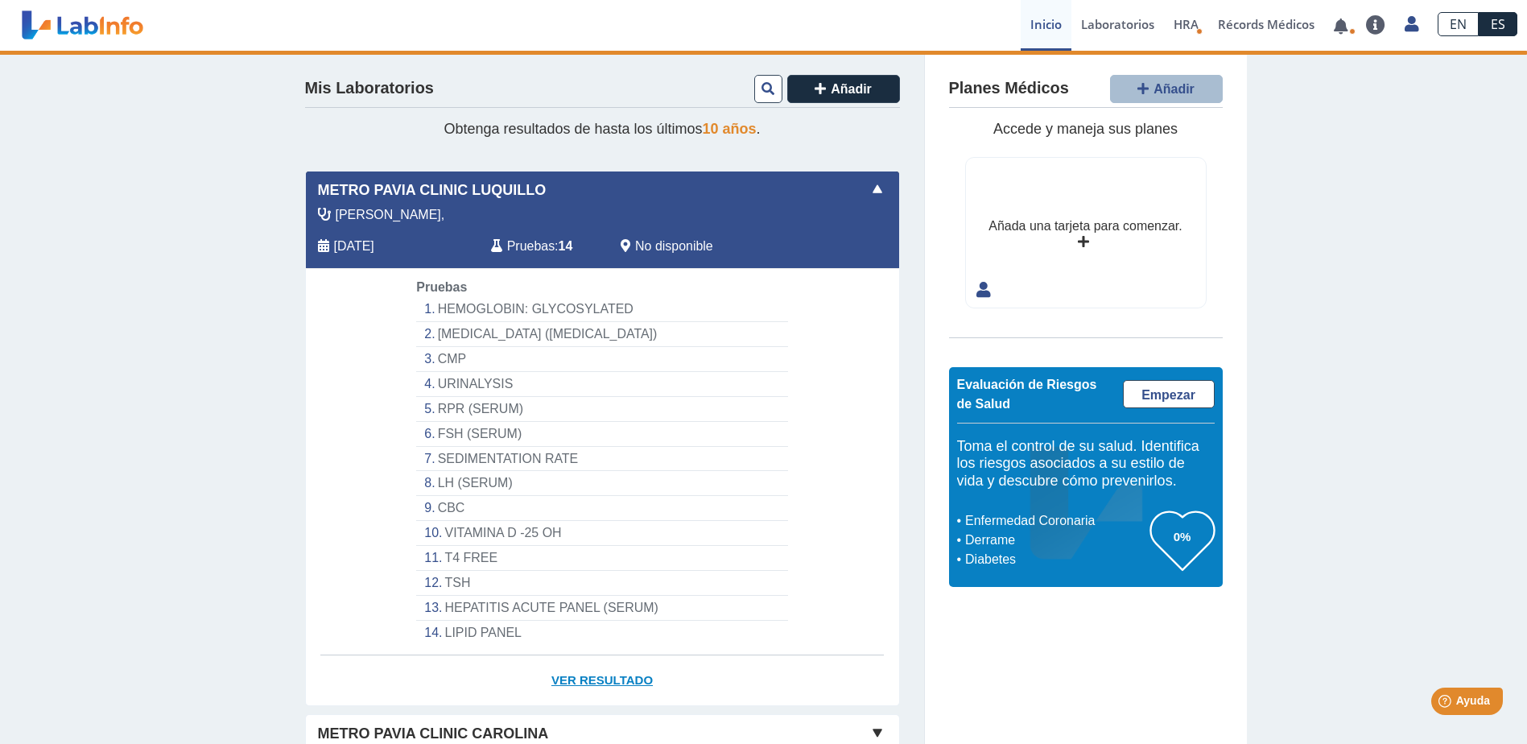
click at [601, 678] on link "Ver Resultado" at bounding box center [602, 680] width 593 height 51
click at [600, 678] on link "Ver Resultado" at bounding box center [602, 680] width 593 height 51
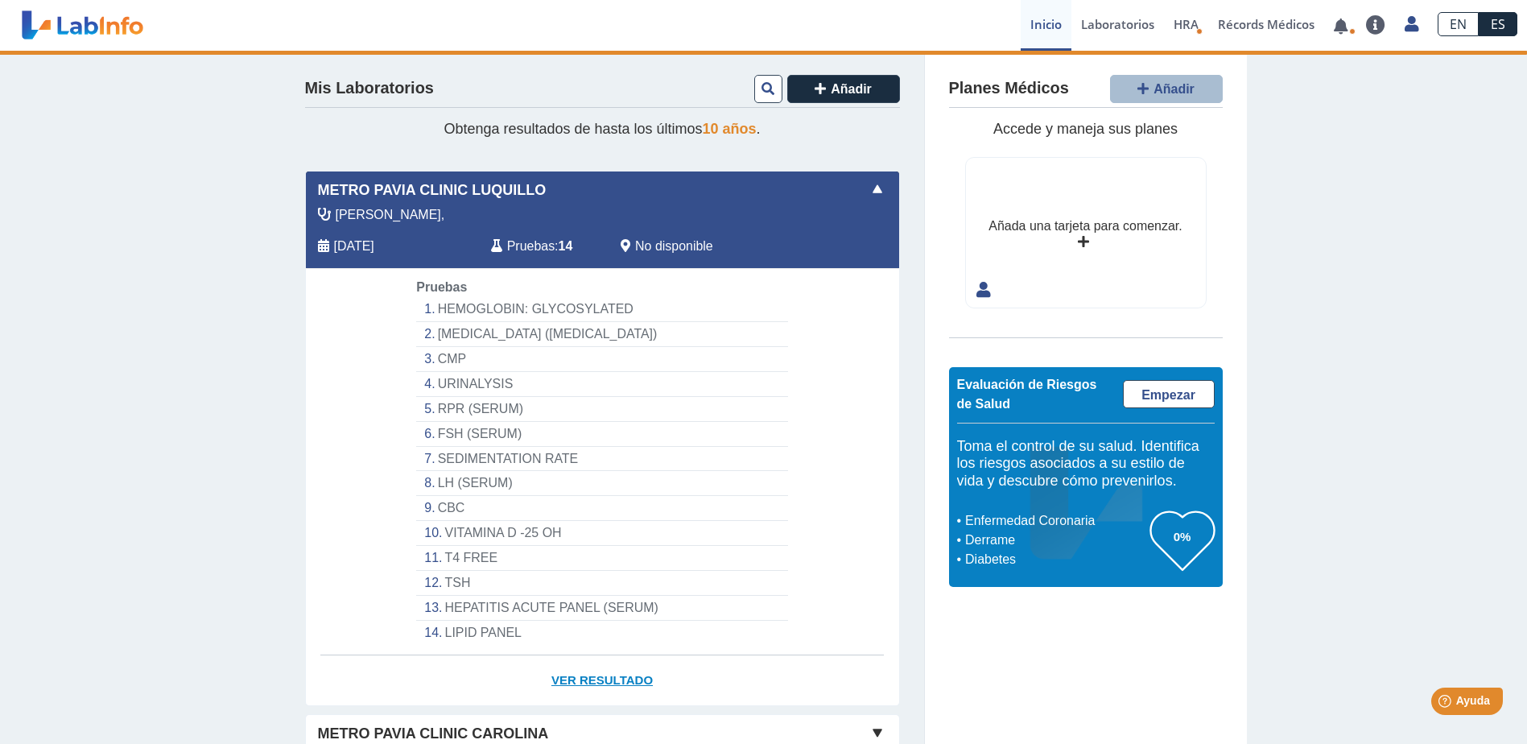
click at [600, 678] on link "Ver Resultado" at bounding box center [602, 680] width 593 height 51
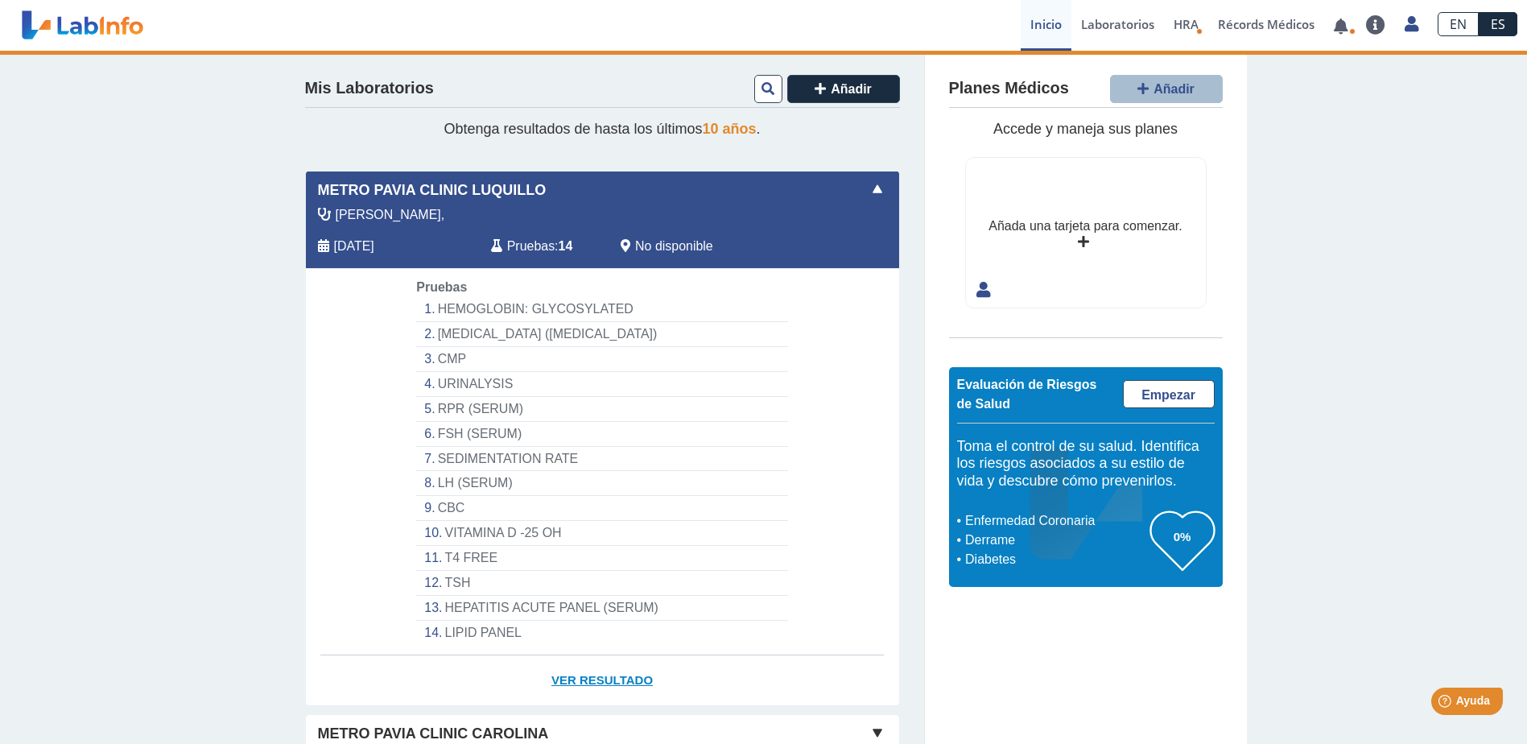
click at [600, 678] on link "Ver Resultado" at bounding box center [602, 680] width 593 height 51
click at [358, 270] on app-lab-card "Metro Pavia Clinic Luquillo Almonte, Aug 5, 2025 Pruebas : 14 No disponible Yo …" at bounding box center [602, 438] width 595 height 535
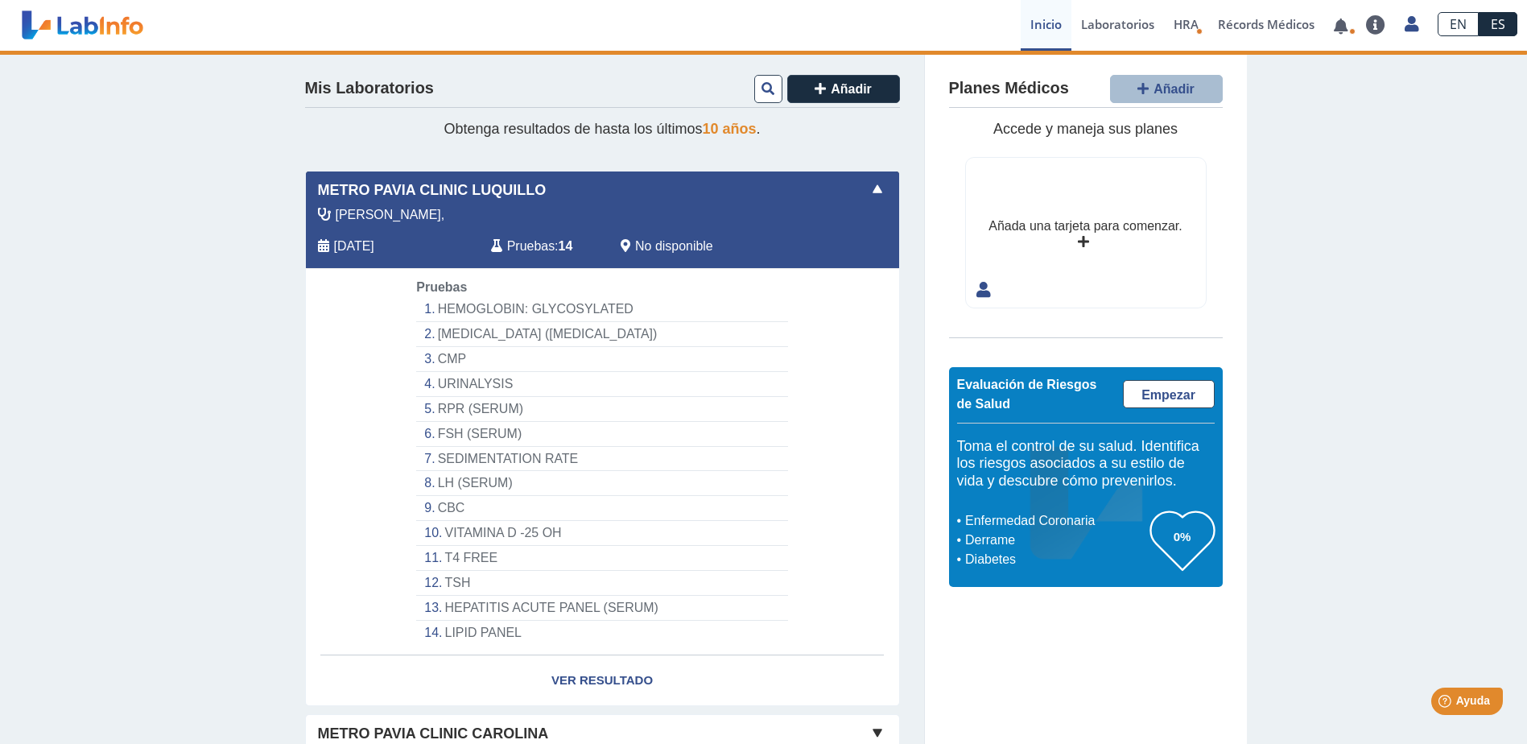
click at [392, 202] on div "Metro Pavia Clinic Luquillo Almonte, Aug 5, 2025 Pruebas : 14 No disponible Yo …" at bounding box center [602, 219] width 593 height 97
click at [447, 182] on span "Metro Pavia Clinic Luquillo" at bounding box center [432, 190] width 229 height 22
drag, startPoint x: 447, startPoint y: 182, endPoint x: 609, endPoint y: 210, distance: 165.0
click at [609, 210] on div "Almonte," at bounding box center [566, 214] width 520 height 19
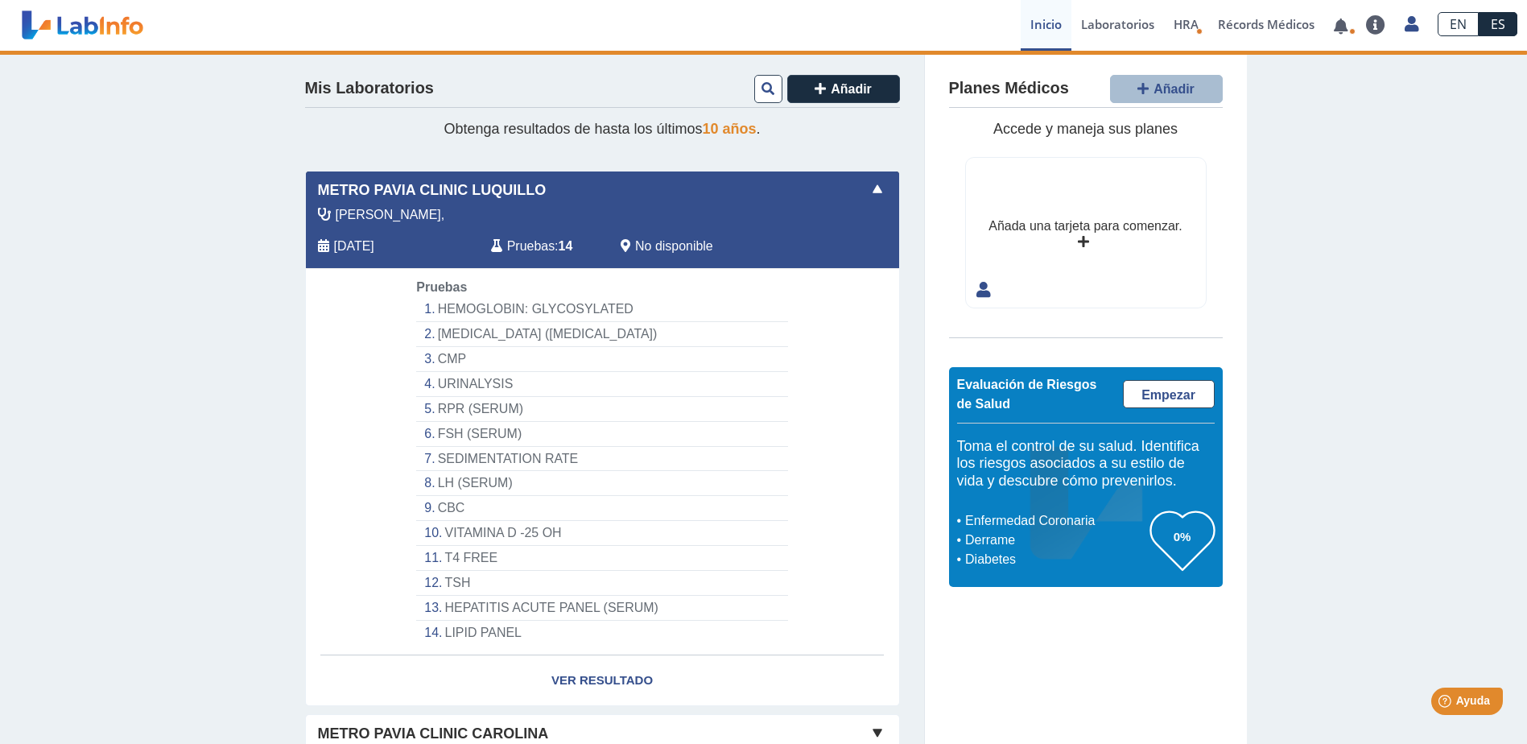
click at [860, 191] on div "Metro Pavia Clinic Luquillo" at bounding box center [602, 190] width 593 height 22
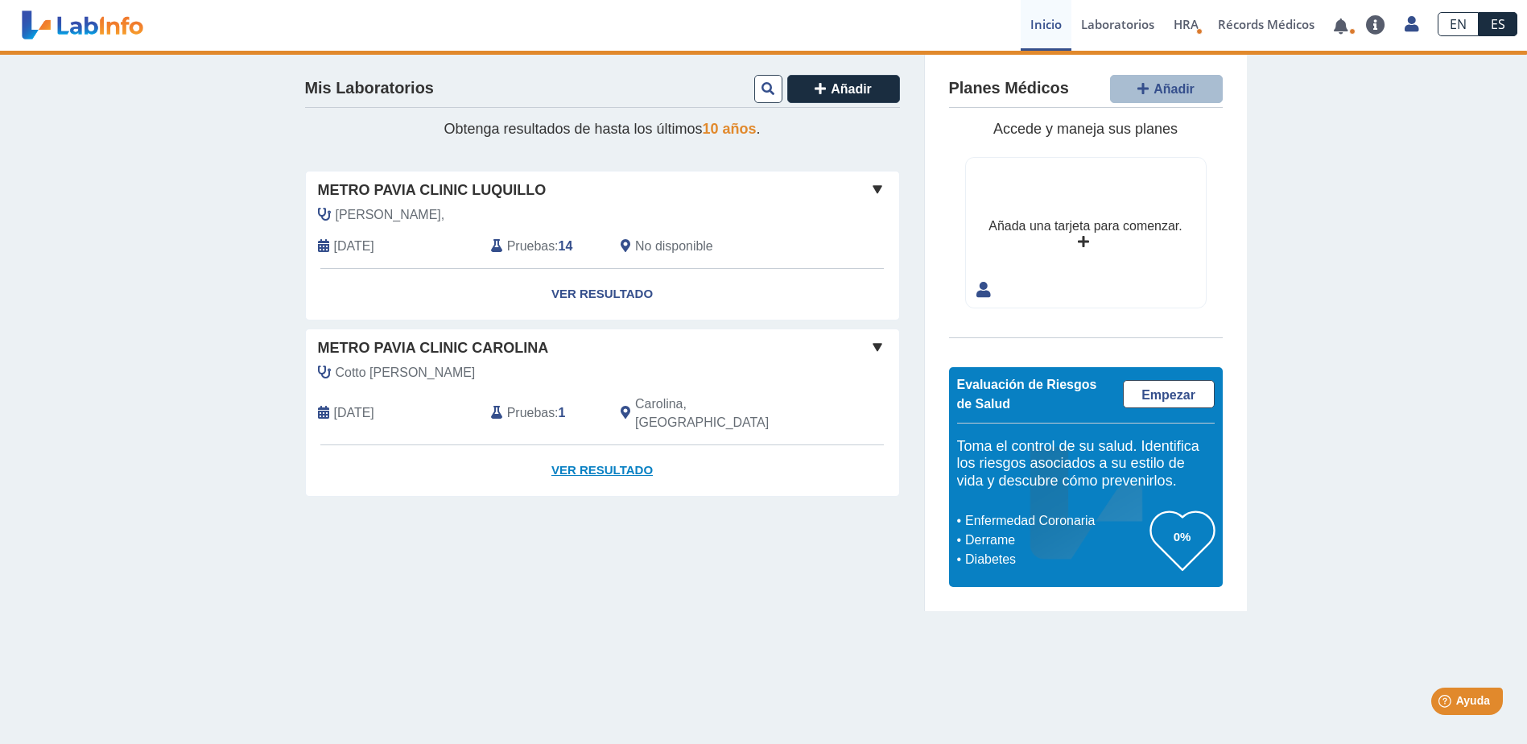
click at [626, 448] on link "Ver Resultado" at bounding box center [602, 470] width 593 height 51
click at [871, 347] on span at bounding box center [877, 346] width 19 height 19
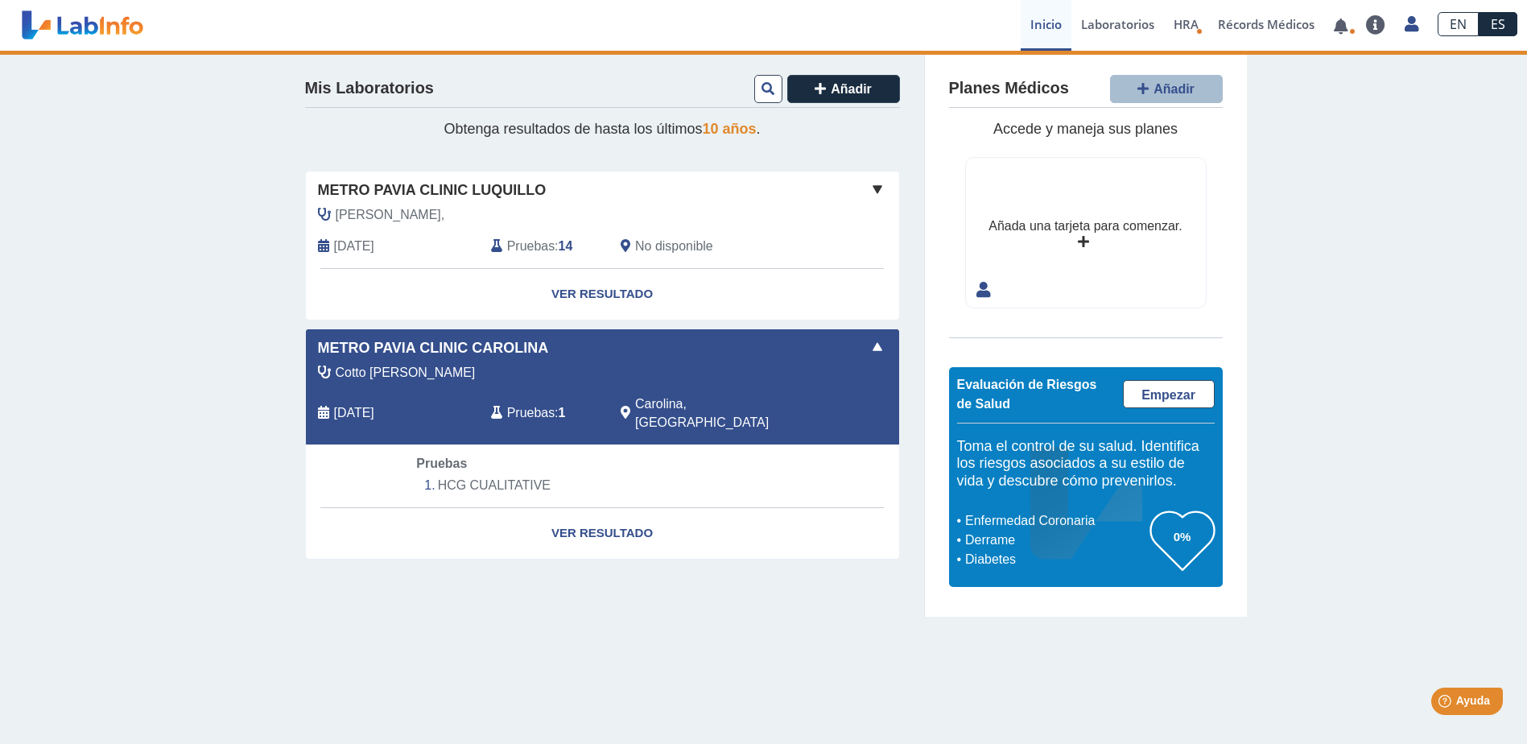
click at [505, 473] on li "HCG CUALITATIVE" at bounding box center [601, 485] width 371 height 24
click at [643, 397] on span "Carolina, PR" at bounding box center [724, 413] width 178 height 39
click at [447, 398] on div "Nov 10, 2022" at bounding box center [392, 413] width 173 height 39
drag, startPoint x: 342, startPoint y: 360, endPoint x: 461, endPoint y: 339, distance: 120.9
click at [343, 359] on div "Metro Pavia Clinic Carolina Cotto Negron, Viviana Nov 10, 2022 Pruebas : 1 Caro…" at bounding box center [602, 387] width 593 height 116
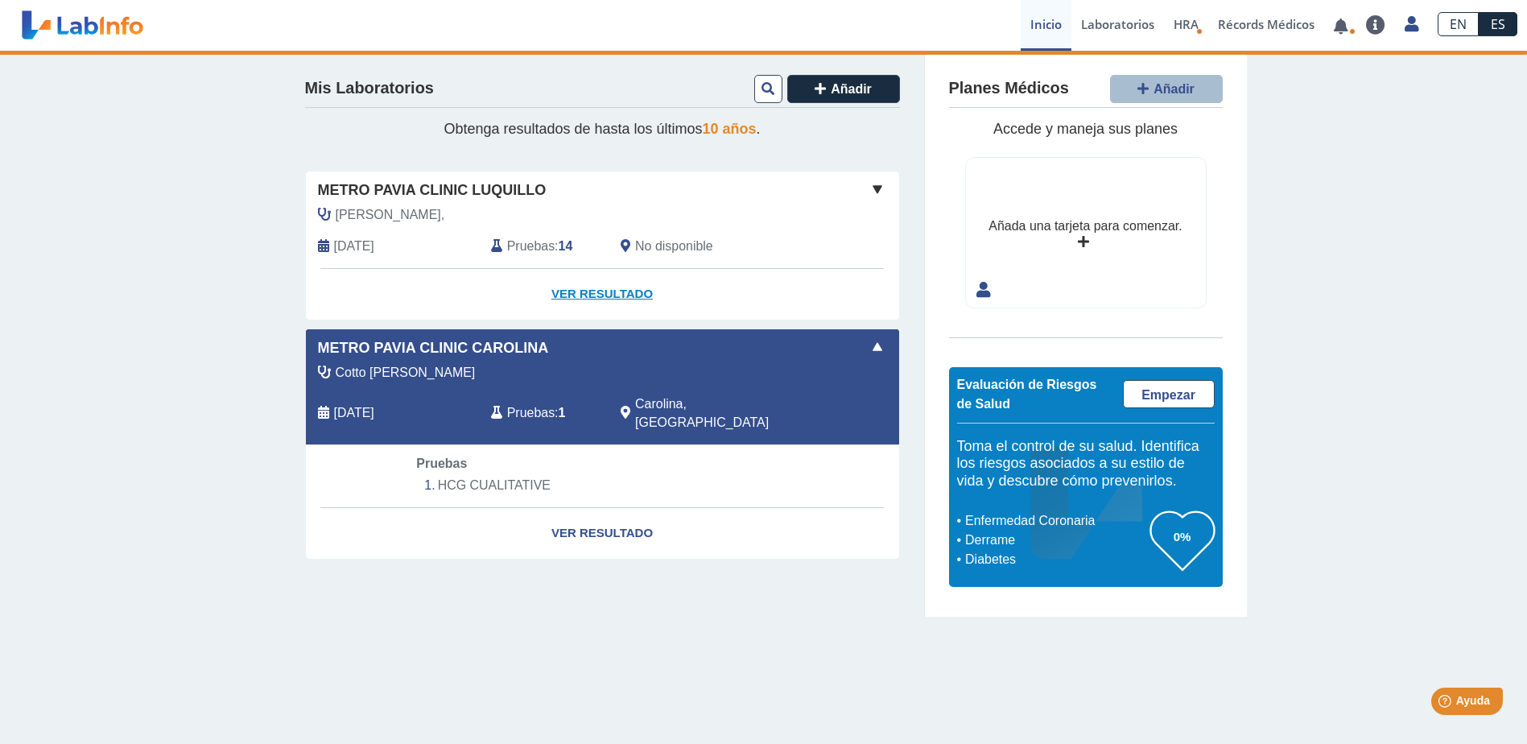
click at [616, 291] on link "Ver Resultado" at bounding box center [602, 294] width 593 height 51
click at [762, 88] on icon at bounding box center [767, 88] width 13 height 13
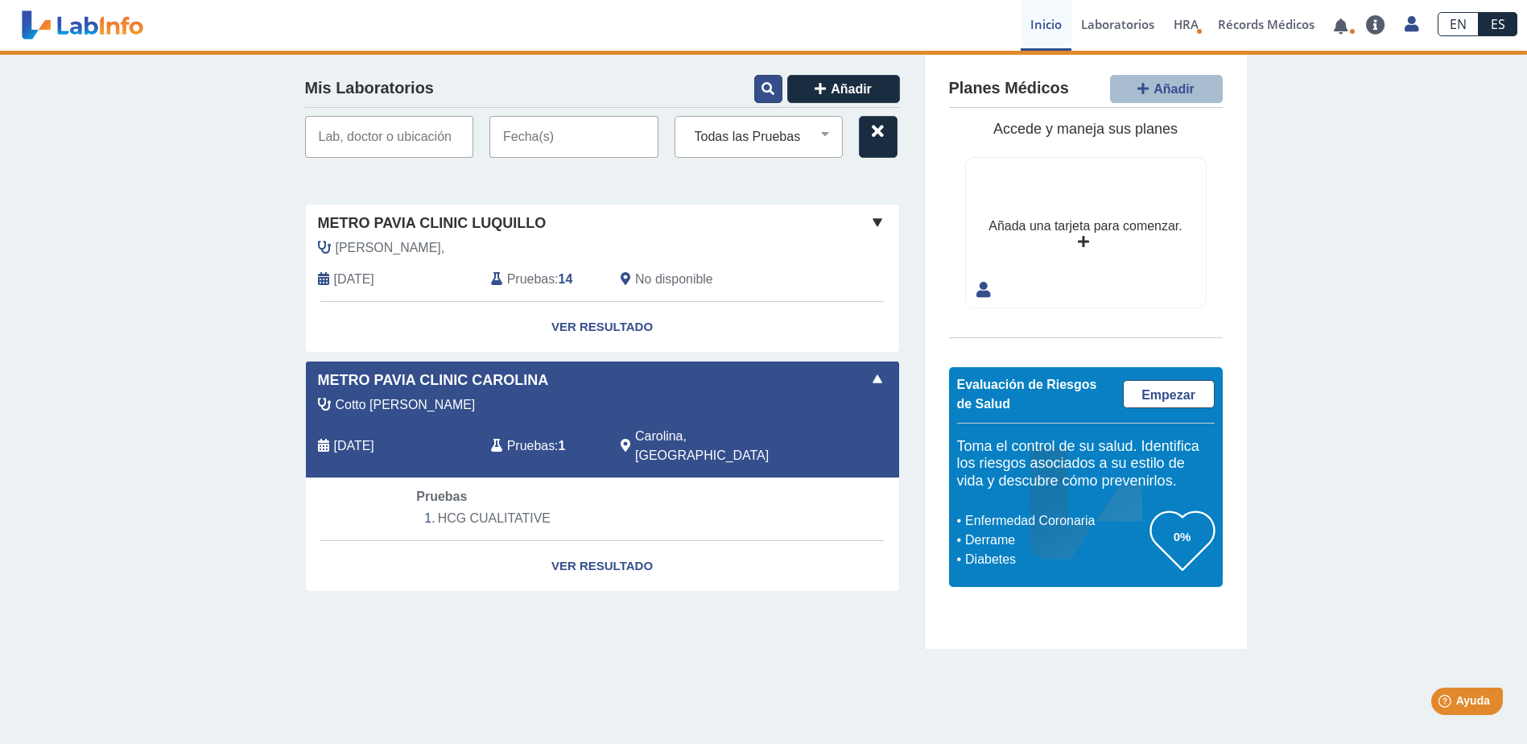
click at [761, 89] on icon at bounding box center [767, 88] width 13 height 13
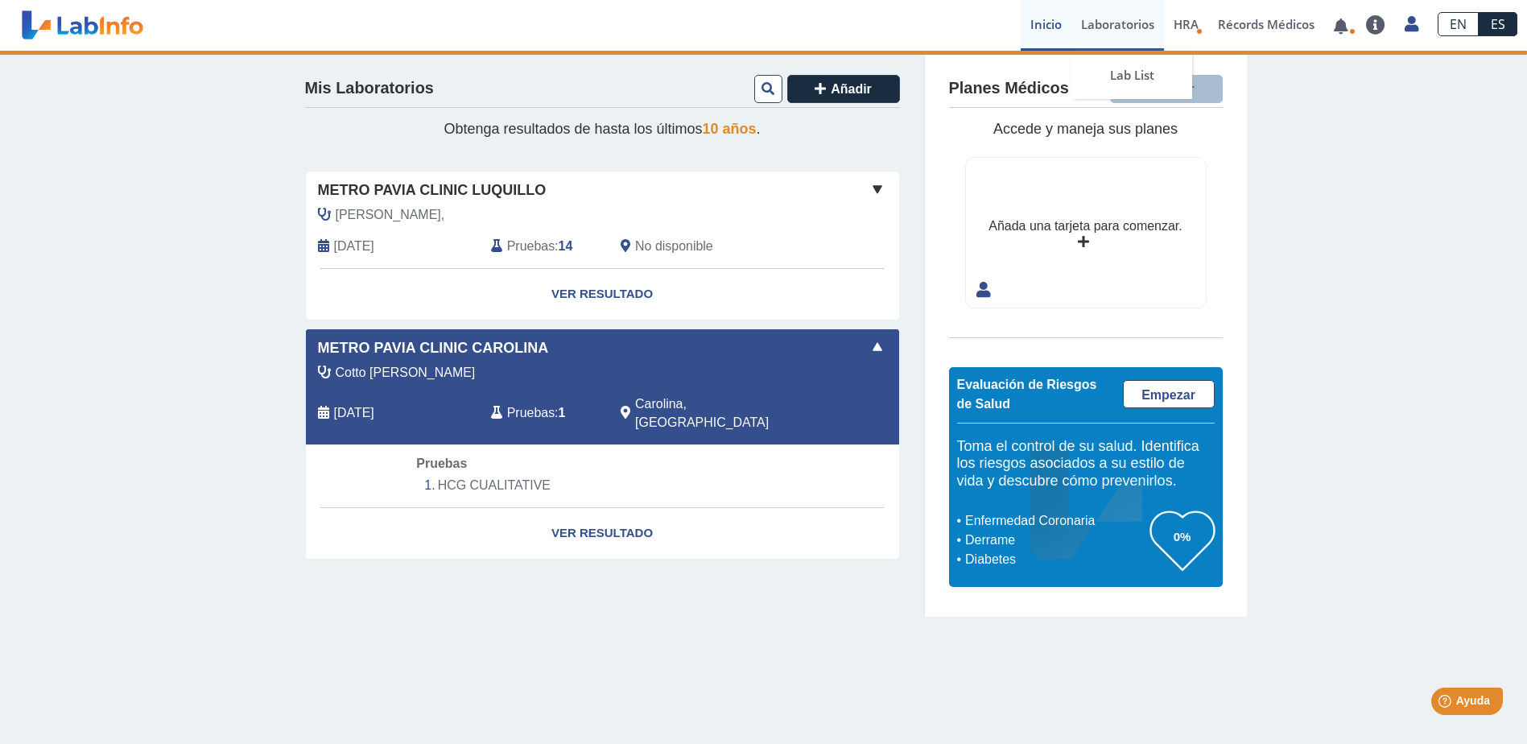
click at [1089, 29] on link "Laboratorios" at bounding box center [1117, 25] width 93 height 51
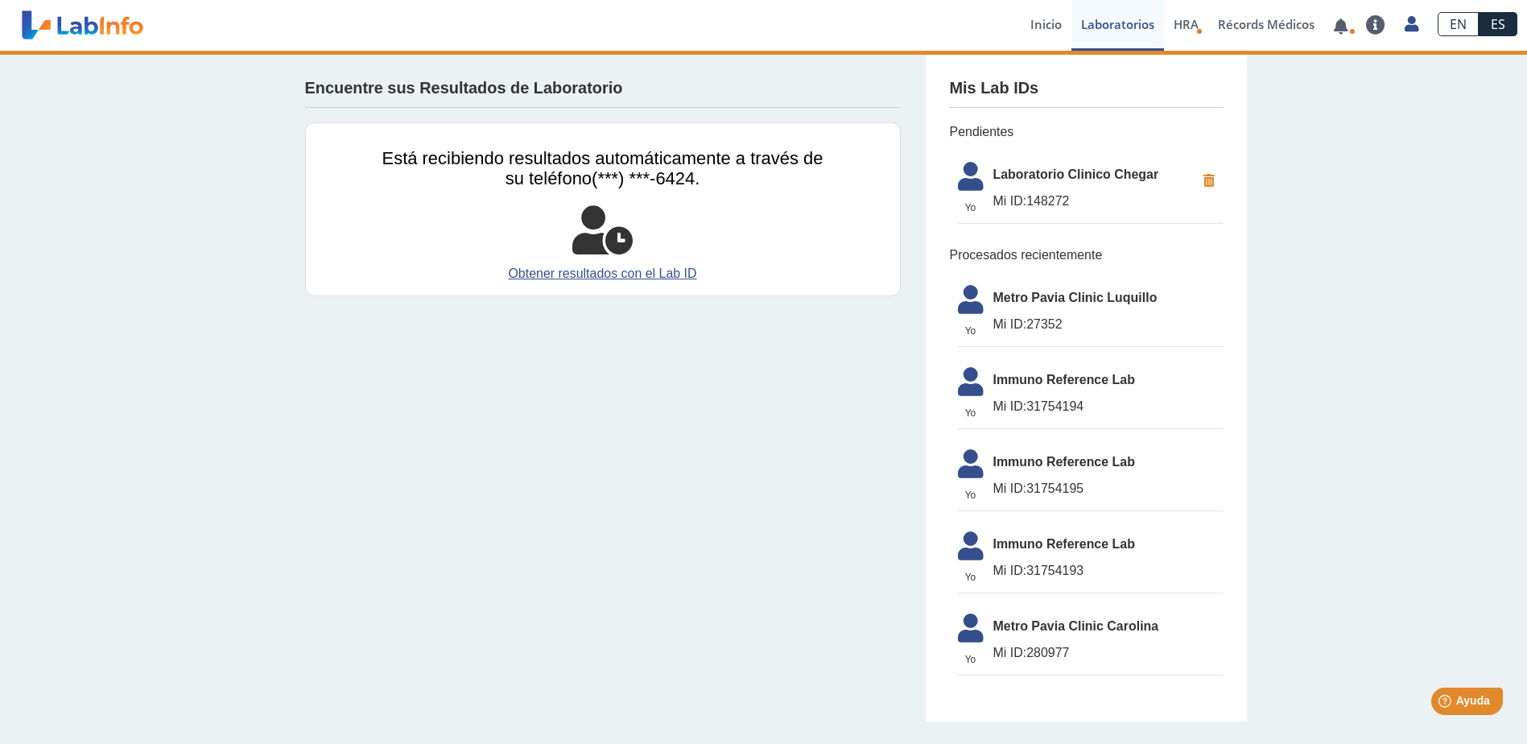
click at [1055, 302] on span "Metro Pavia Clinic Luquillo" at bounding box center [1107, 297] width 229 height 19
click at [1046, 318] on span "Mi ID: 27352" at bounding box center [1107, 324] width 229 height 19
click at [536, 270] on link "Obtener resultados con el Lab ID" at bounding box center [602, 273] width 441 height 19
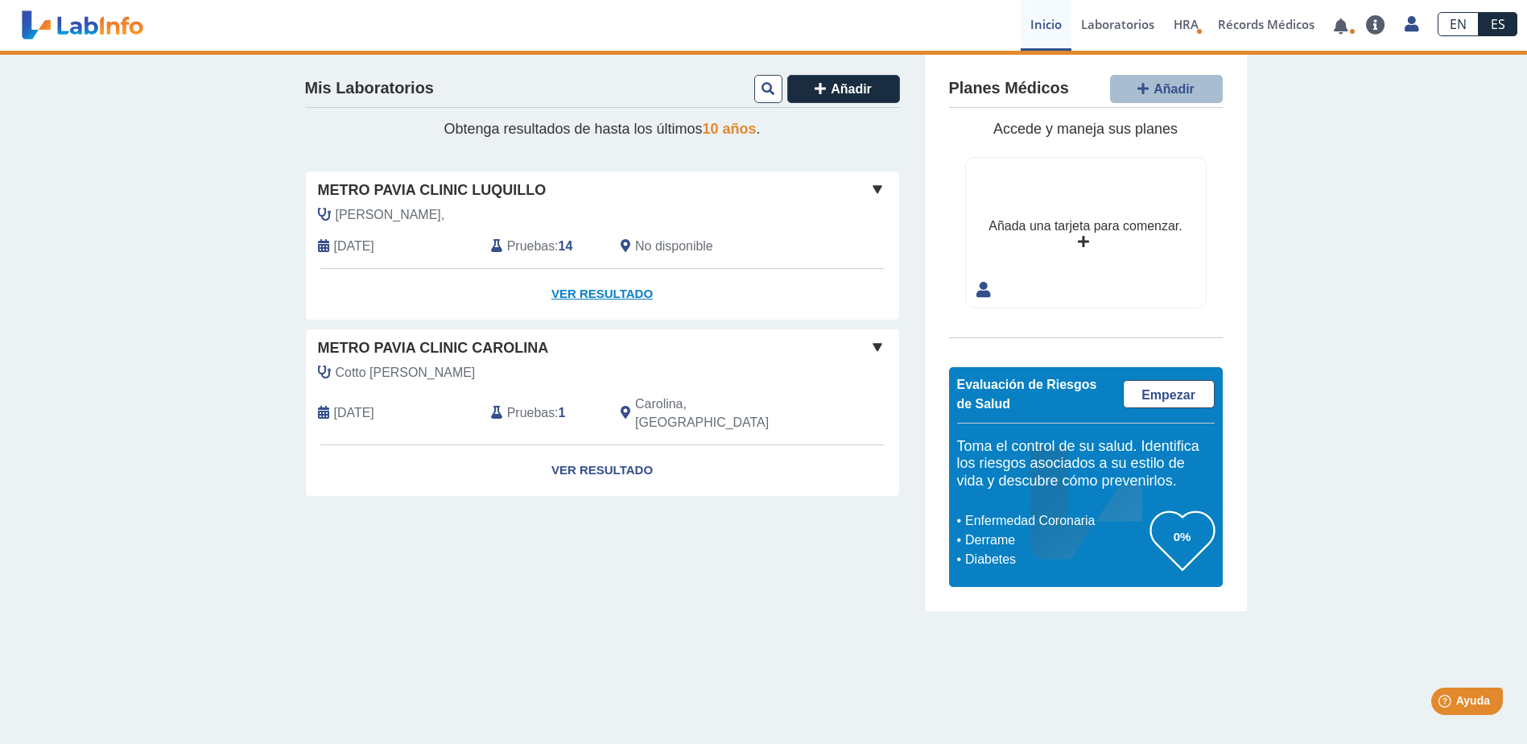
click at [604, 291] on link "Ver Resultado" at bounding box center [602, 294] width 593 height 51
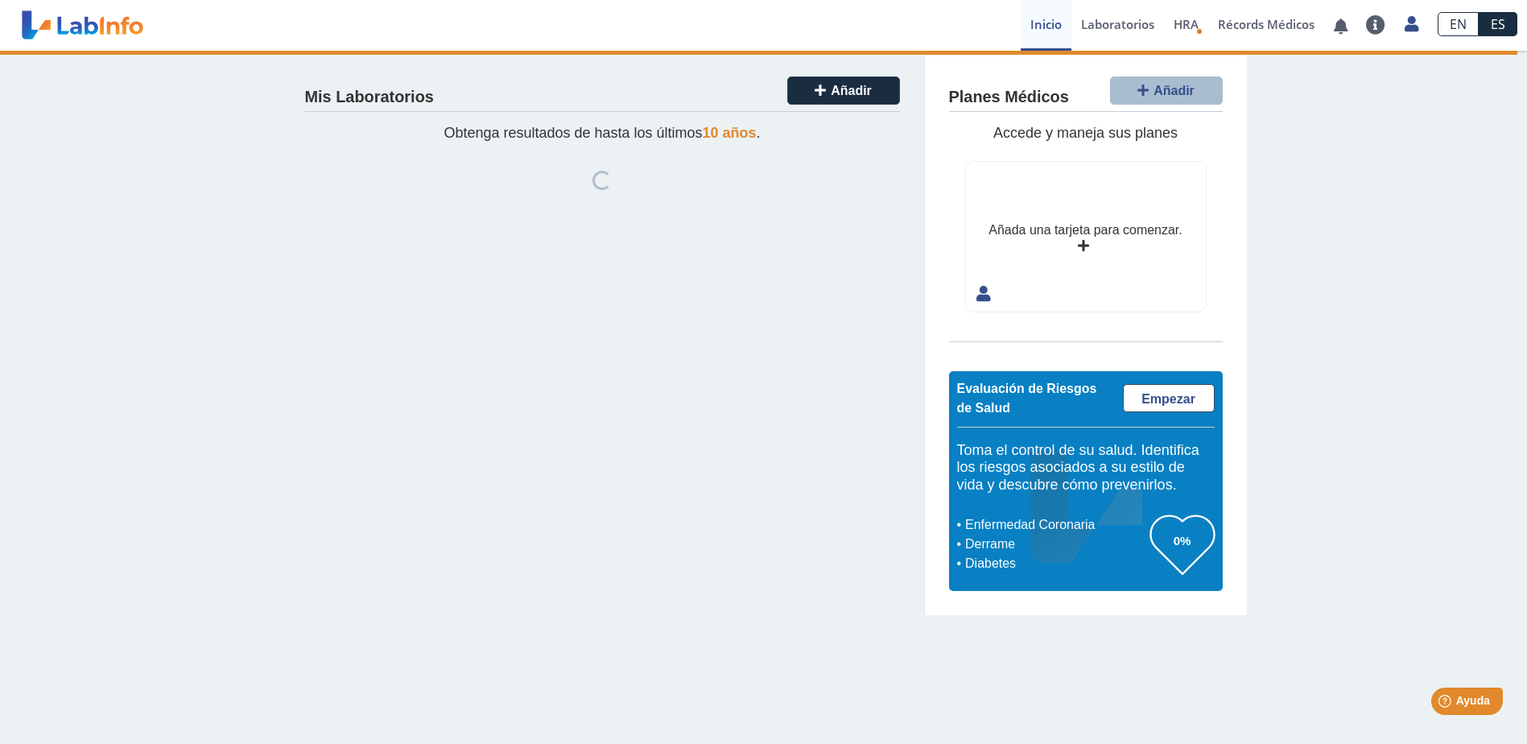
click at [562, 302] on div "Mis Laboratorios Añadir Obtenga resultados de hasta los últimos 10 años . Loadi…" at bounding box center [603, 333] width 644 height 564
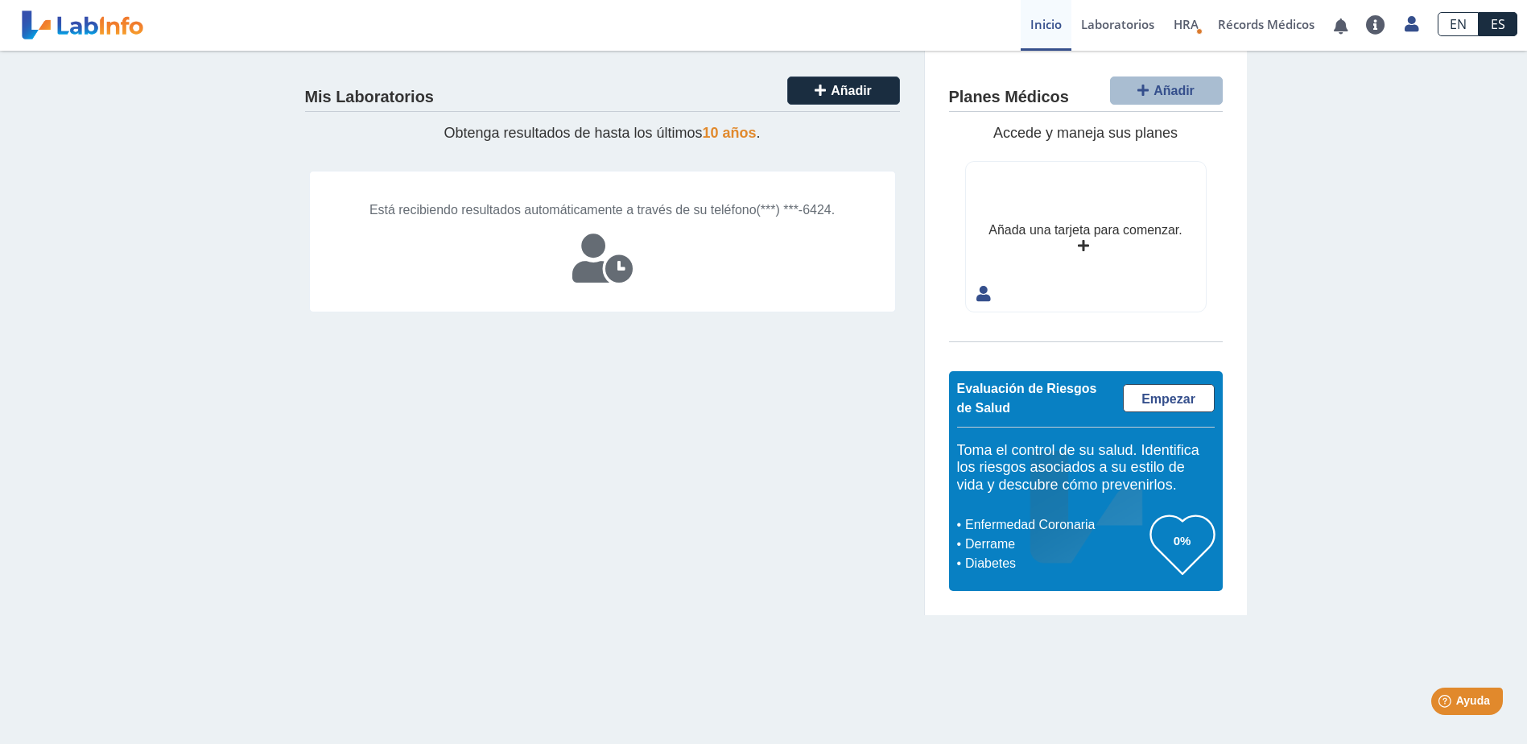
click at [674, 266] on div "Está recibiendo resultados automáticamente a través de su teléfono (***) ***-64…" at bounding box center [602, 242] width 587 height 142
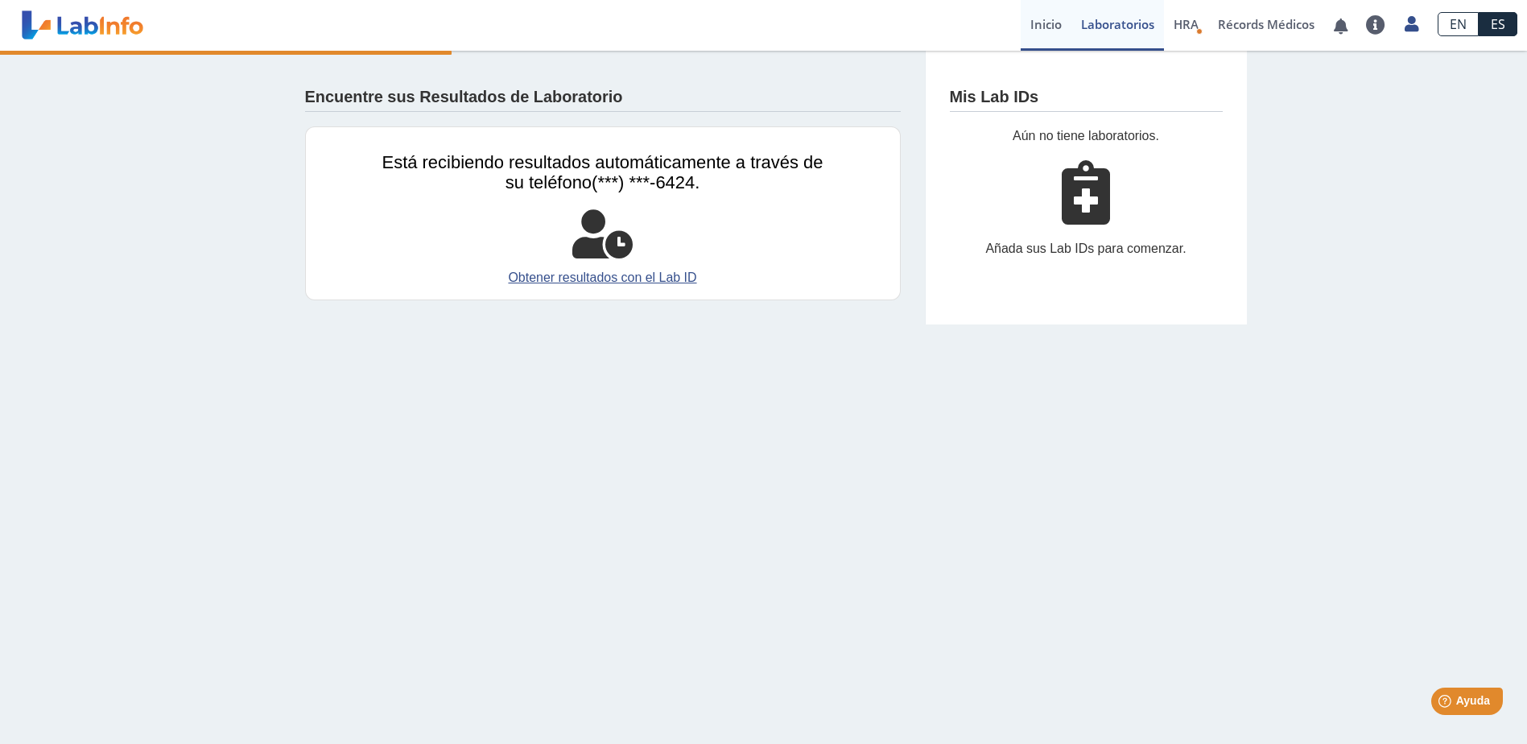
click at [1062, 37] on link "Inicio" at bounding box center [1046, 25] width 51 height 51
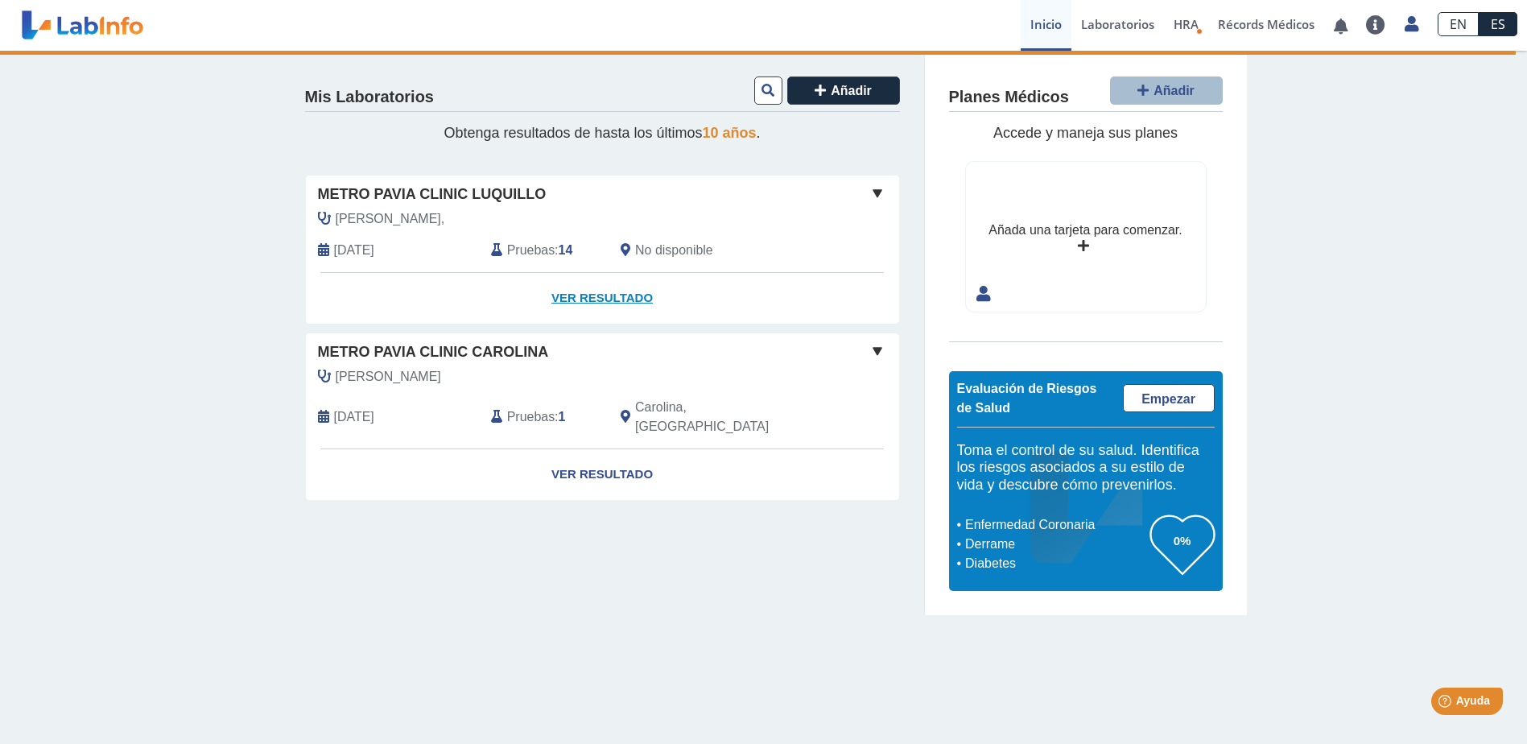
click at [606, 295] on link "Ver Resultado" at bounding box center [602, 298] width 593 height 51
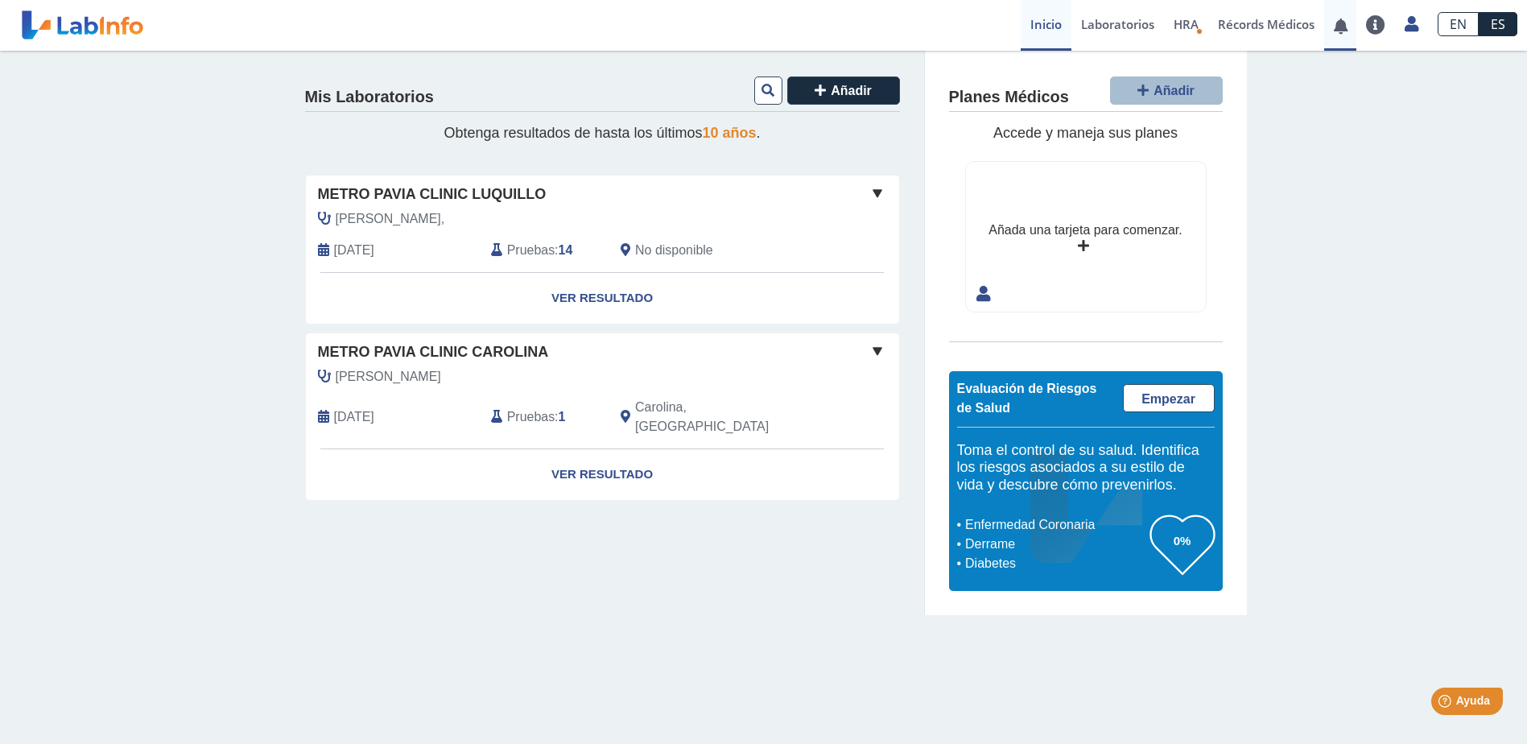
click at [1343, 24] on link at bounding box center [1340, 26] width 33 height 12
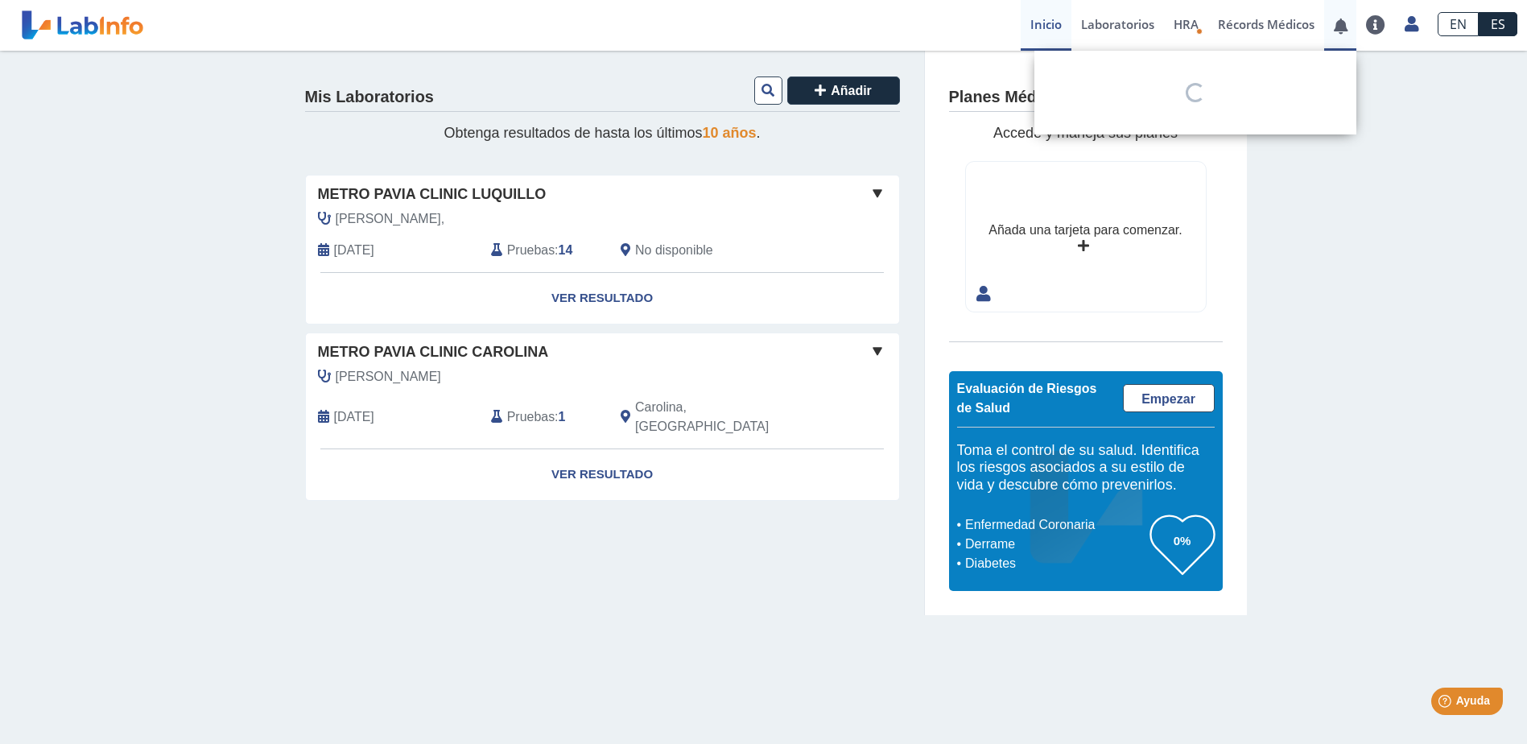
click at [1332, 31] on link at bounding box center [1340, 26] width 33 height 12
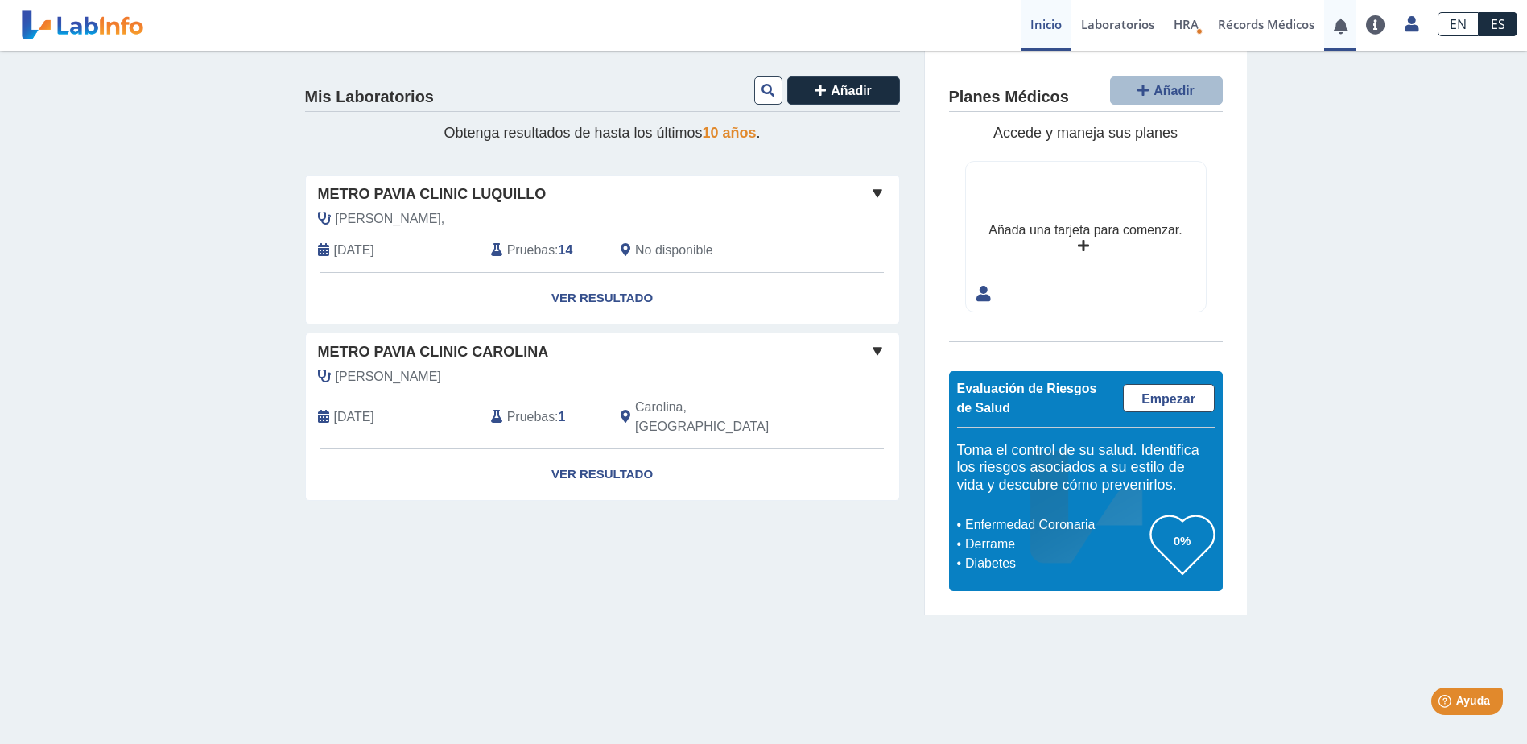
click at [1335, 28] on link at bounding box center [1340, 26] width 33 height 12
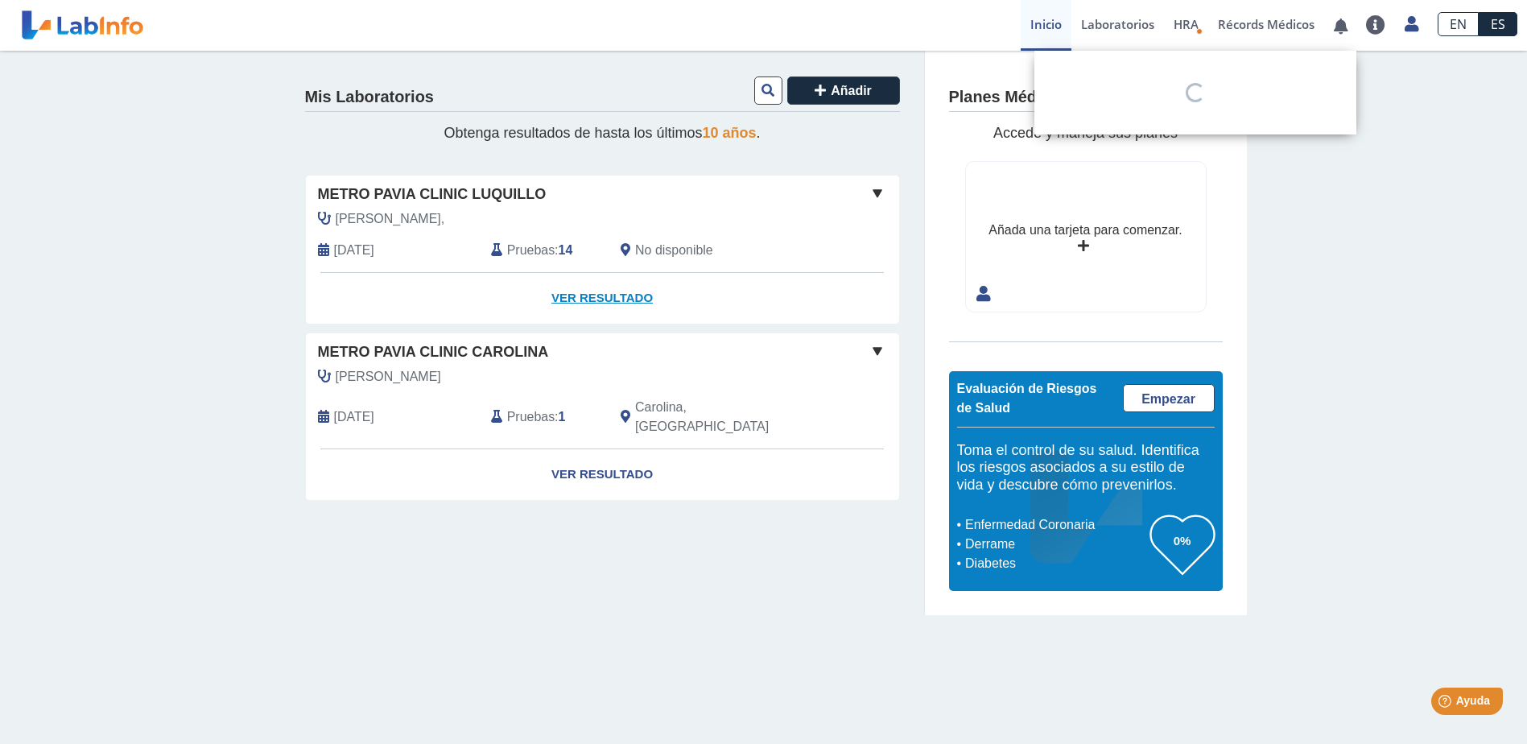
click at [581, 298] on link "Ver Resultado" at bounding box center [602, 298] width 593 height 51
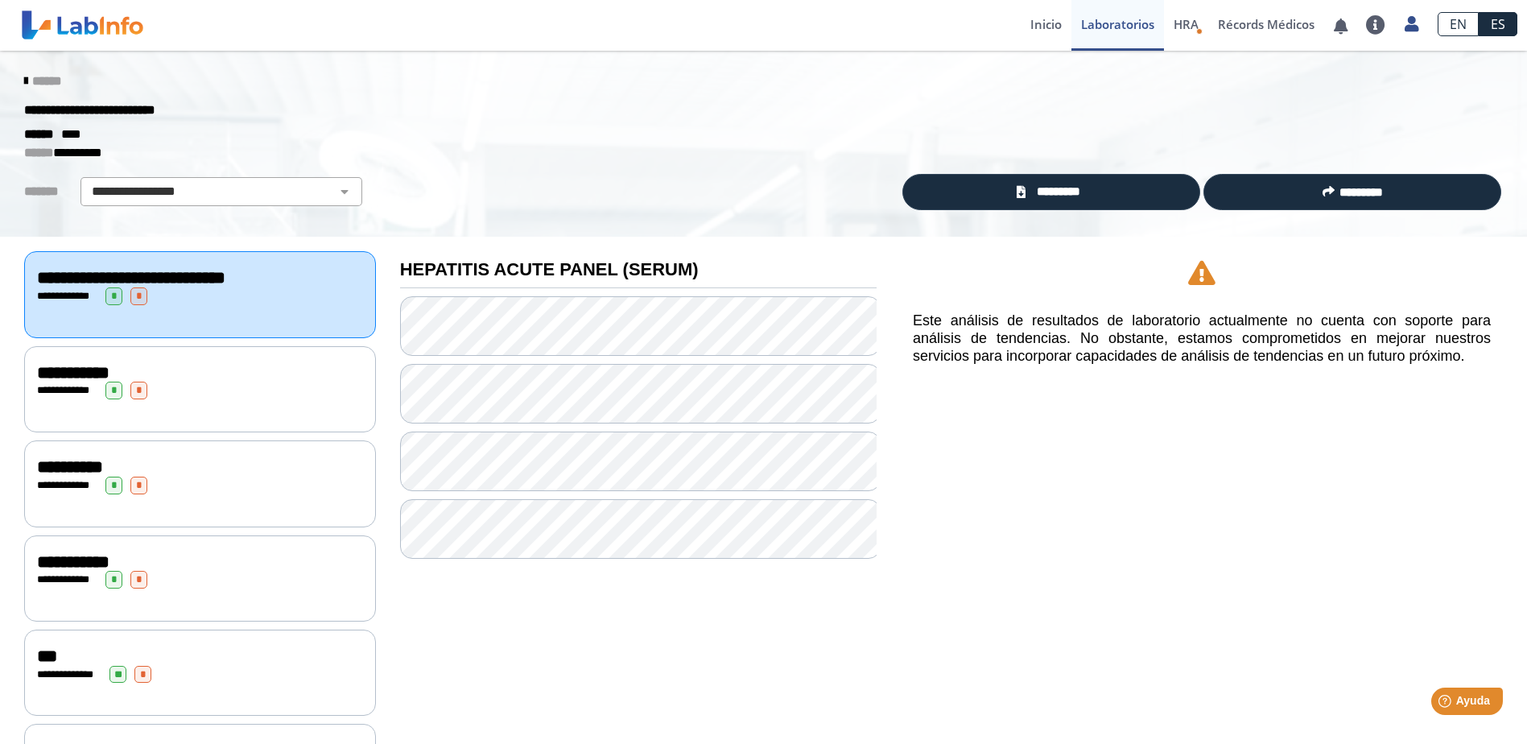
click at [188, 386] on div "**********" at bounding box center [200, 391] width 326 height 18
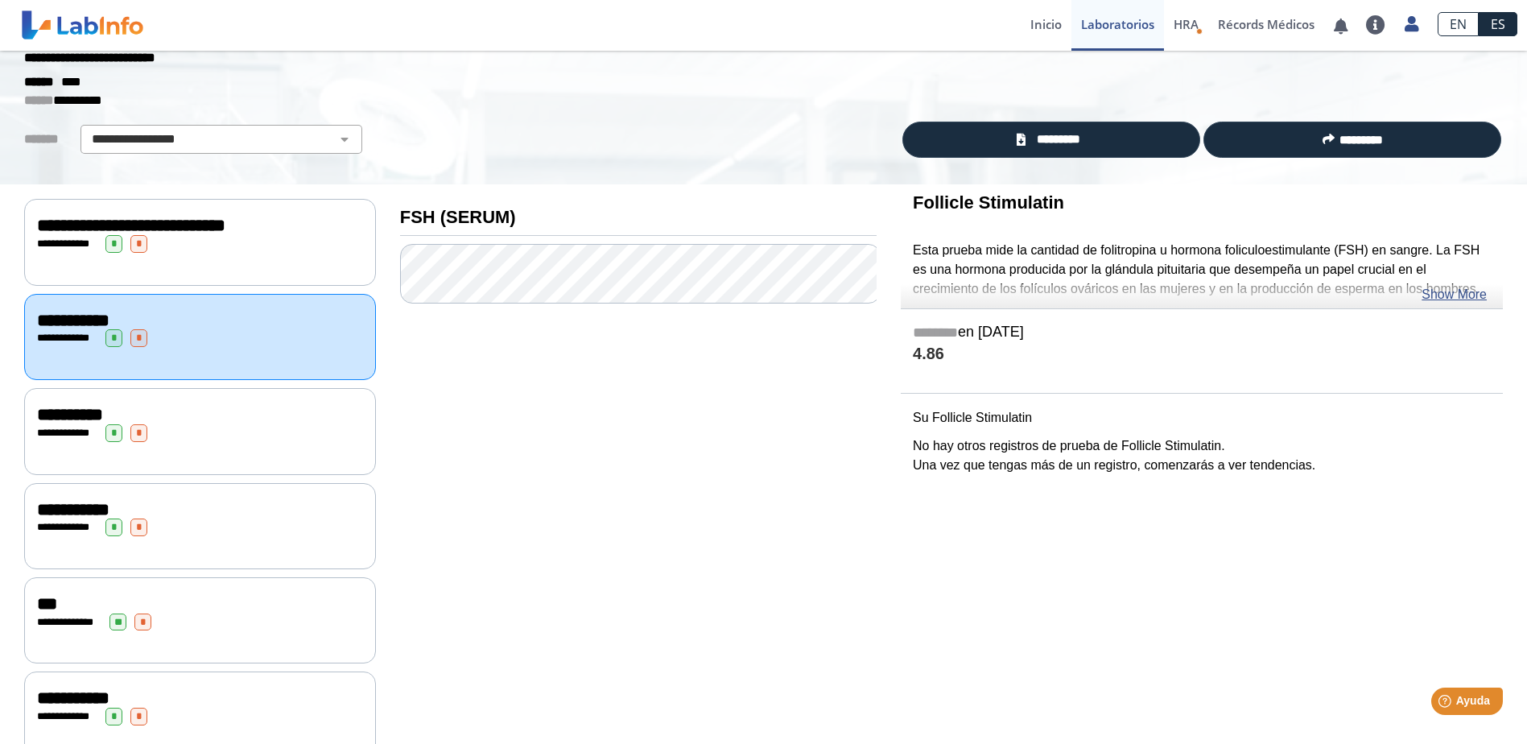
scroll to position [80, 0]
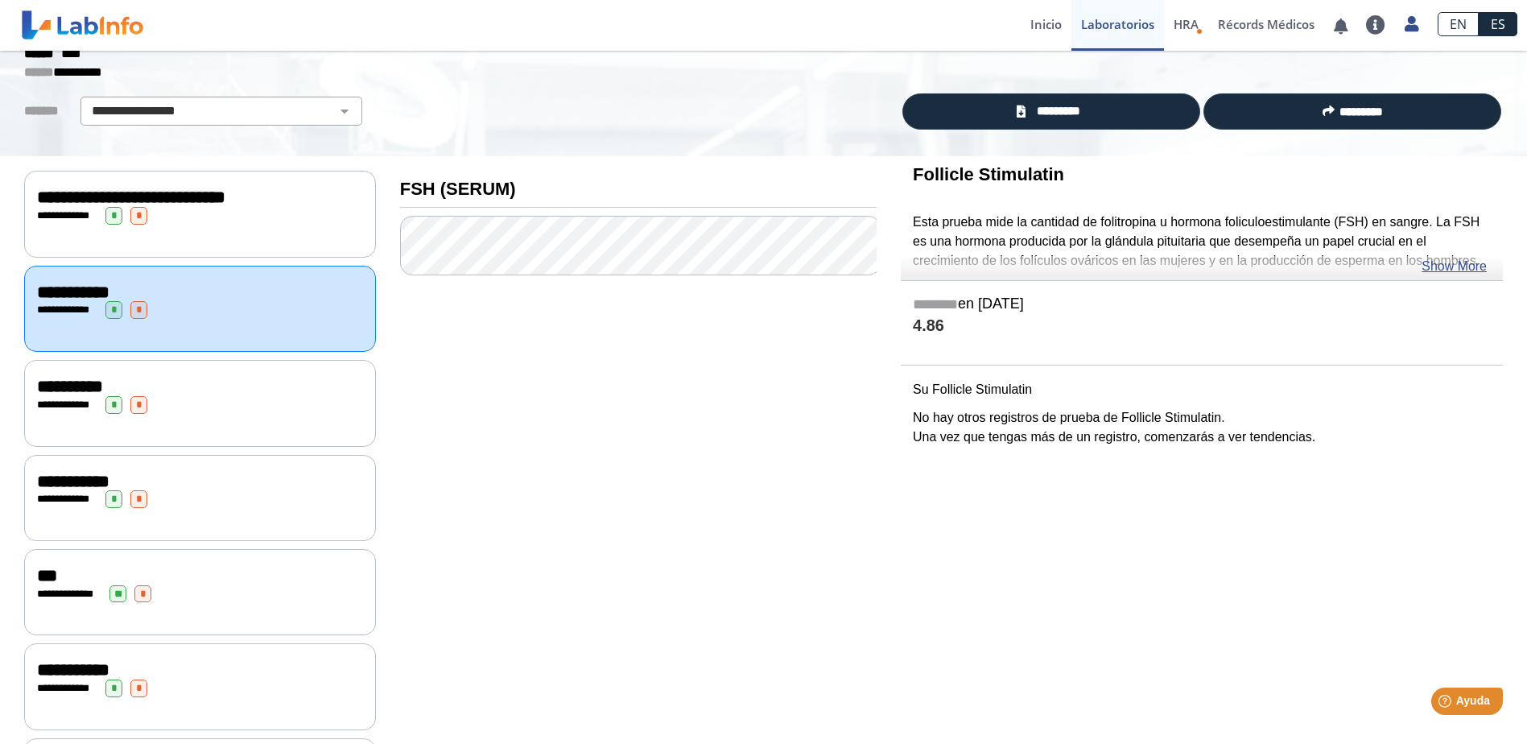
click at [307, 201] on div "**********" at bounding box center [200, 197] width 326 height 19
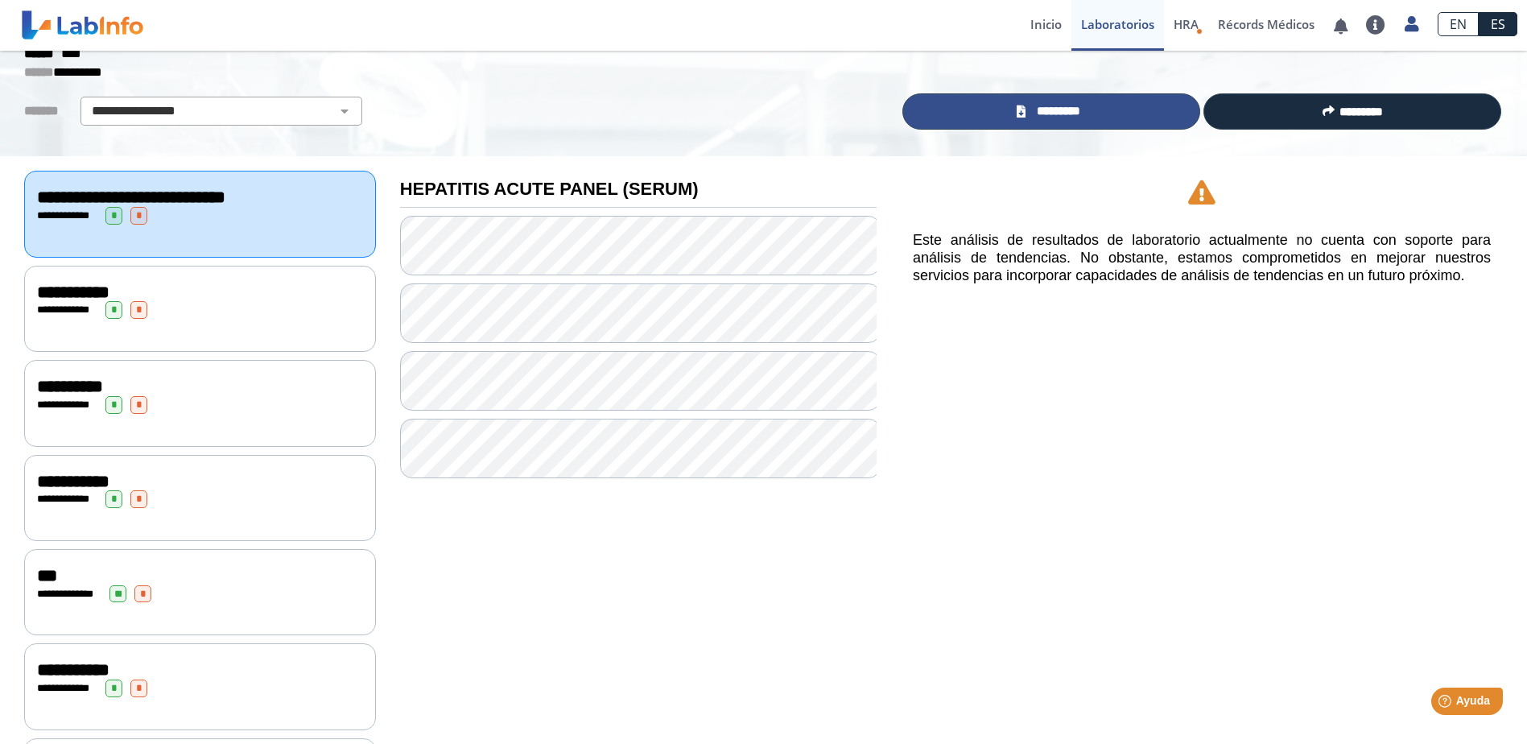
click at [1095, 108] on link "*********" at bounding box center [1051, 111] width 298 height 36
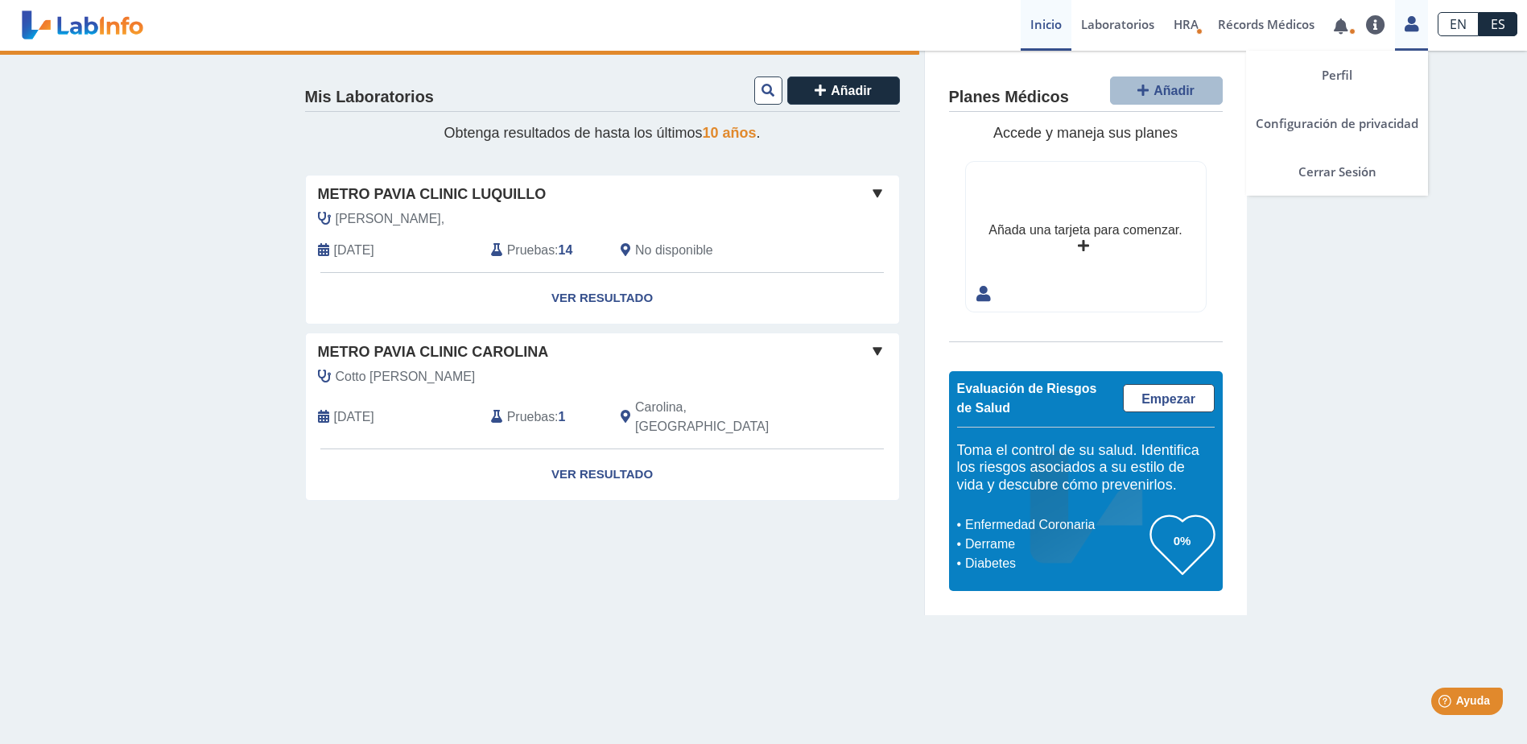
click at [1405, 30] on icon at bounding box center [1412, 24] width 14 height 12
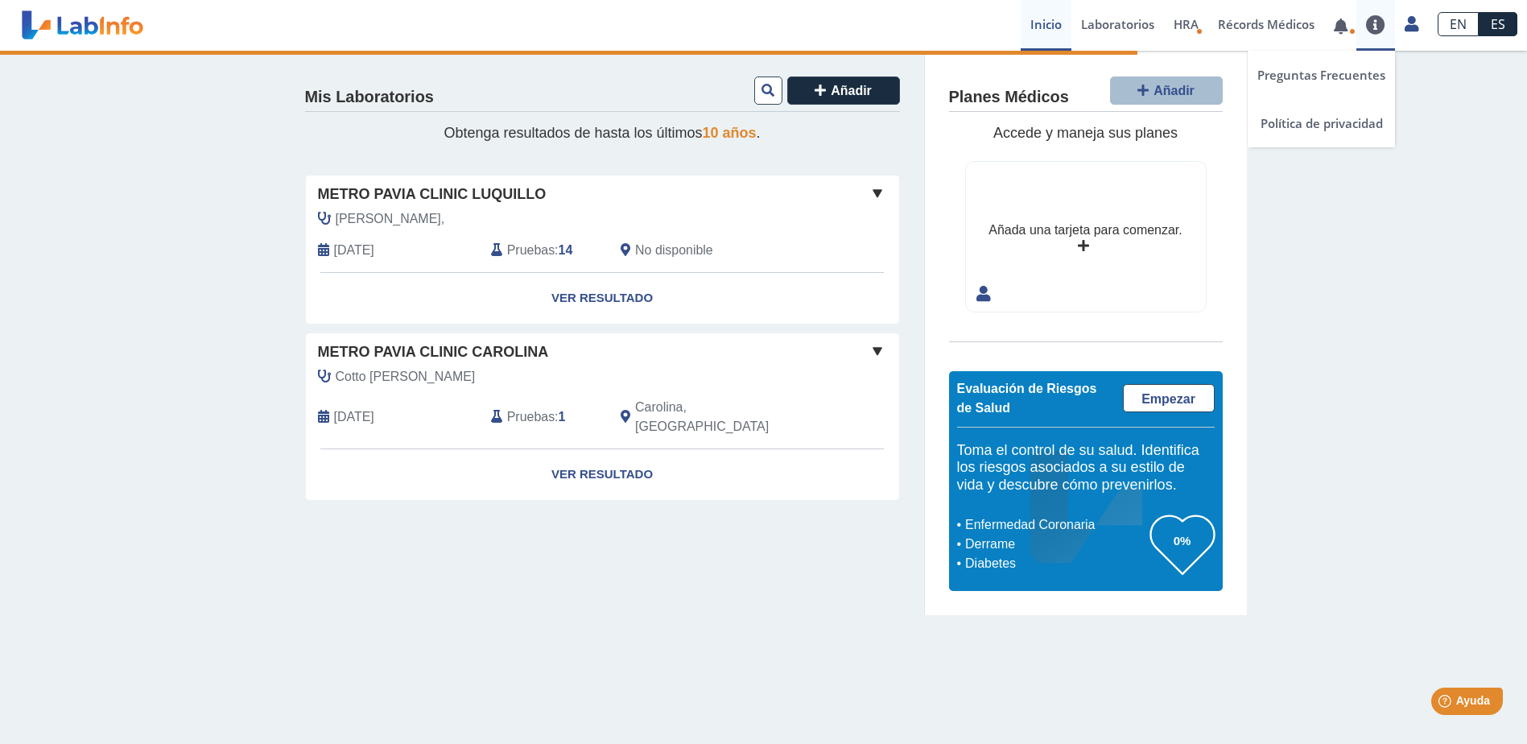
click at [1373, 12] on div "Preguntas Frecuentes Política de privacidad" at bounding box center [1375, 25] width 39 height 51
click at [1346, 27] on link at bounding box center [1340, 26] width 33 height 12
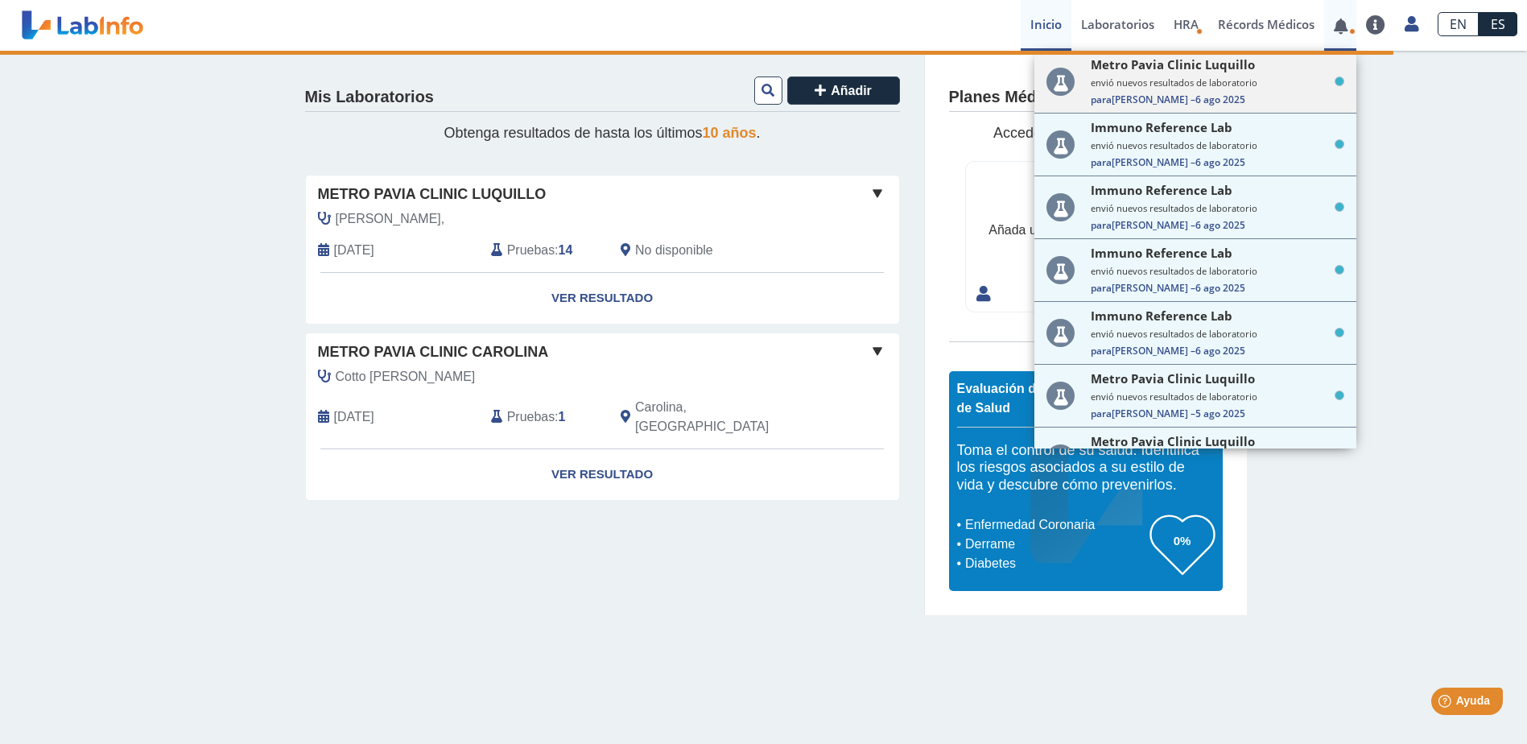
click at [1286, 72] on div "Metro Pavia Clinic Luquillo" at bounding box center [1218, 64] width 254 height 16
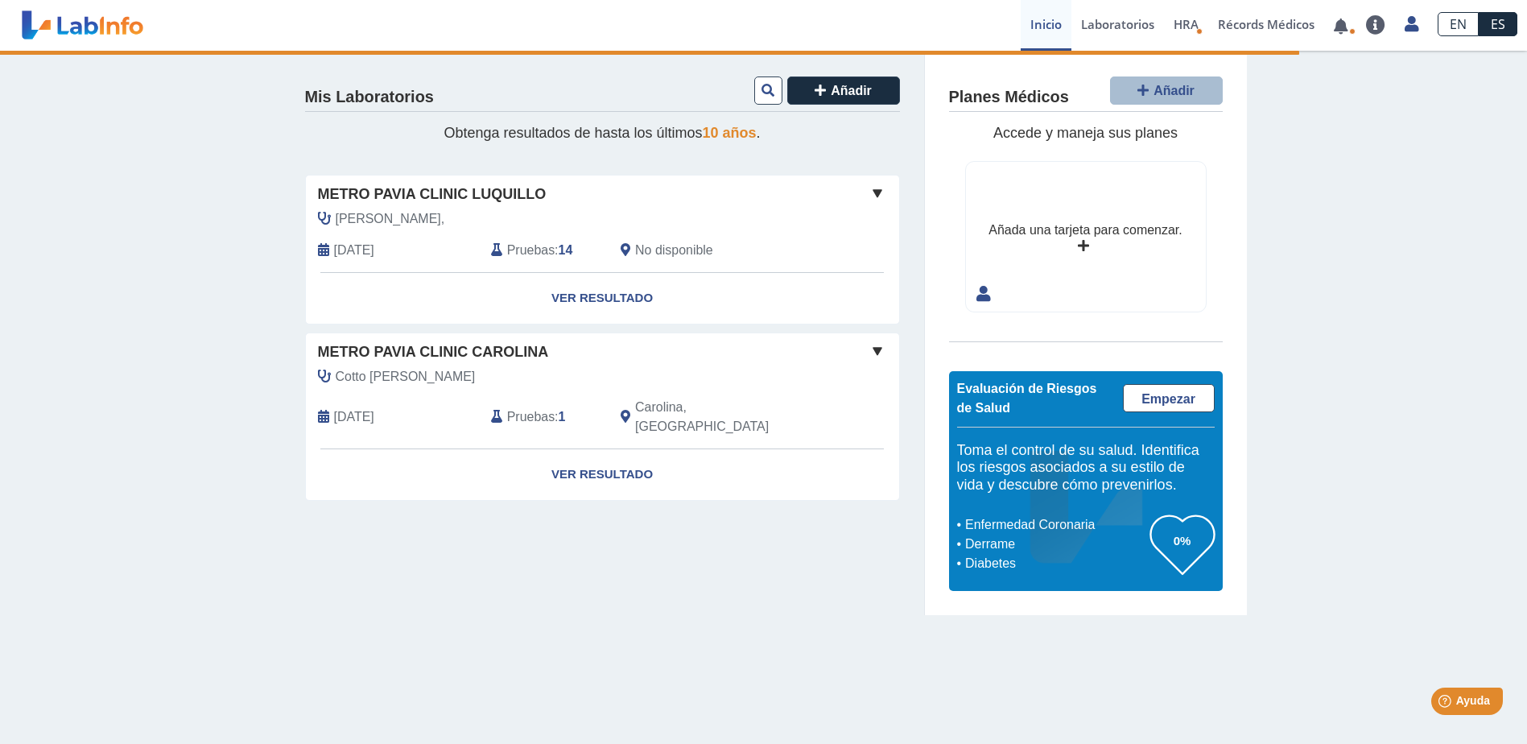
click at [504, 250] on div "Pruebas : 14" at bounding box center [544, 250] width 130 height 19
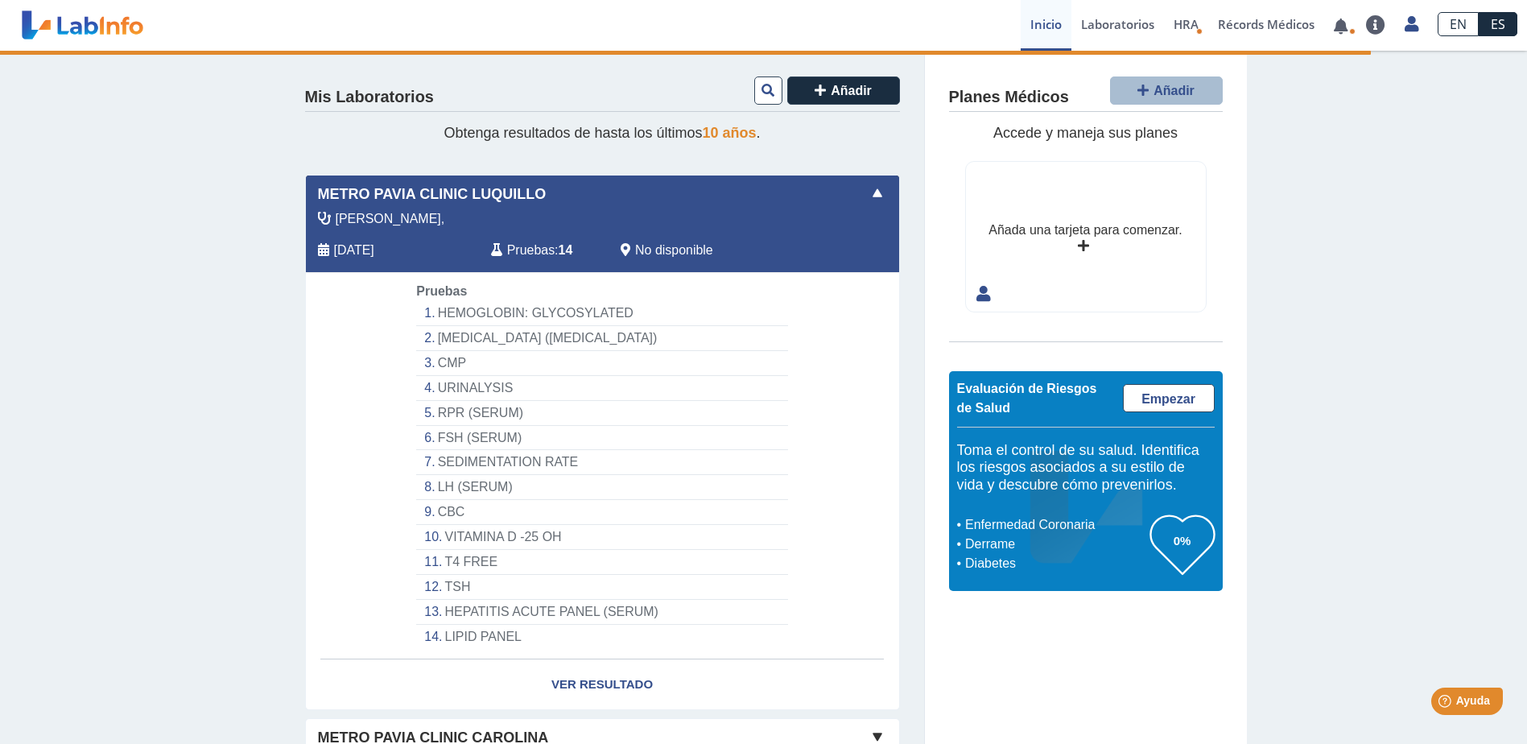
click at [464, 319] on li "HEMOGLOBIN: GLYCOSYLATED" at bounding box center [601, 313] width 371 height 25
click at [495, 238] on div "Almonte, Aug 5, 2025 Pruebas : 14 No disponible" at bounding box center [566, 240] width 544 height 63
click at [570, 686] on link "Ver Resultado" at bounding box center [602, 684] width 593 height 51
click at [570, 685] on link "Ver Resultado" at bounding box center [602, 684] width 593 height 51
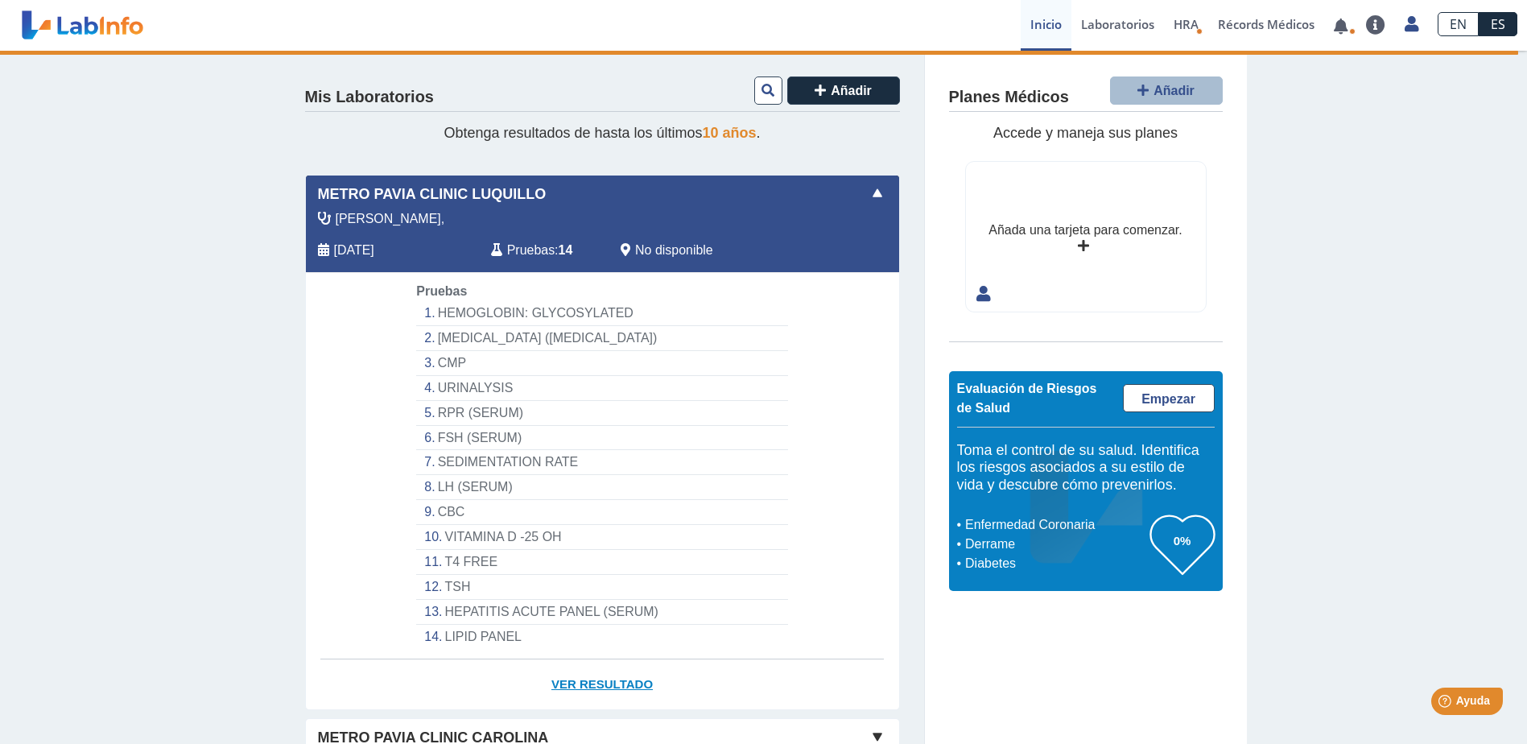
click at [570, 685] on link "Ver Resultado" at bounding box center [602, 684] width 593 height 51
click at [571, 685] on link "Ver Resultado" at bounding box center [602, 684] width 593 height 51
click at [571, 683] on link "Ver Resultado" at bounding box center [602, 684] width 593 height 51
click at [572, 682] on link "Ver Resultado" at bounding box center [602, 684] width 593 height 51
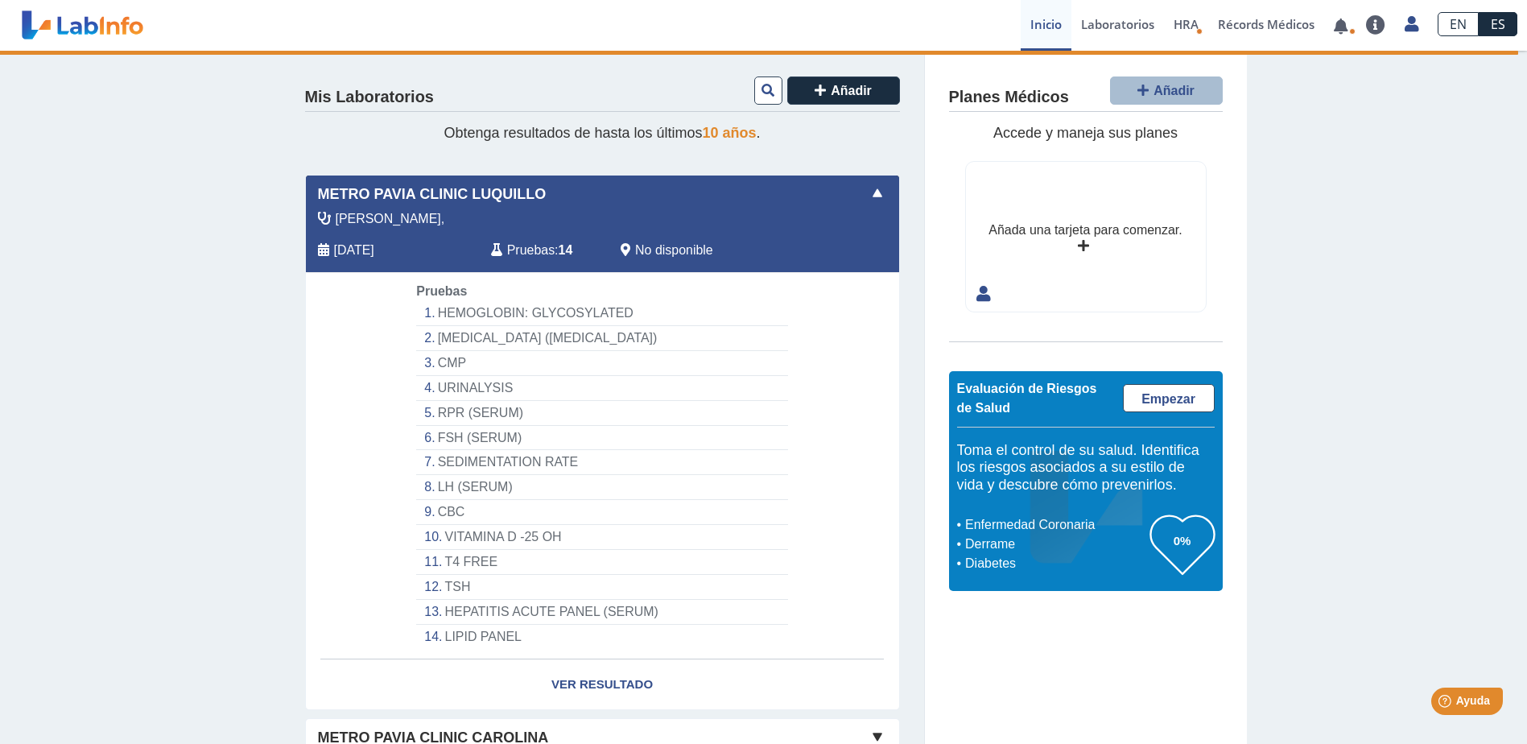
drag, startPoint x: 459, startPoint y: 311, endPoint x: 477, endPoint y: 537, distance: 226.1
click at [477, 537] on ol "HEMOGLOBIN: GLYCOSYLATED VITAMIN B-12 (CYANOCOBALAMIN) CMP URINALYSIS RPR (SERU…" at bounding box center [601, 475] width 371 height 348
click at [451, 438] on li "FSH (SERUM)" at bounding box center [601, 438] width 371 height 25
click at [452, 438] on li "FSH (SERUM)" at bounding box center [601, 438] width 371 height 25
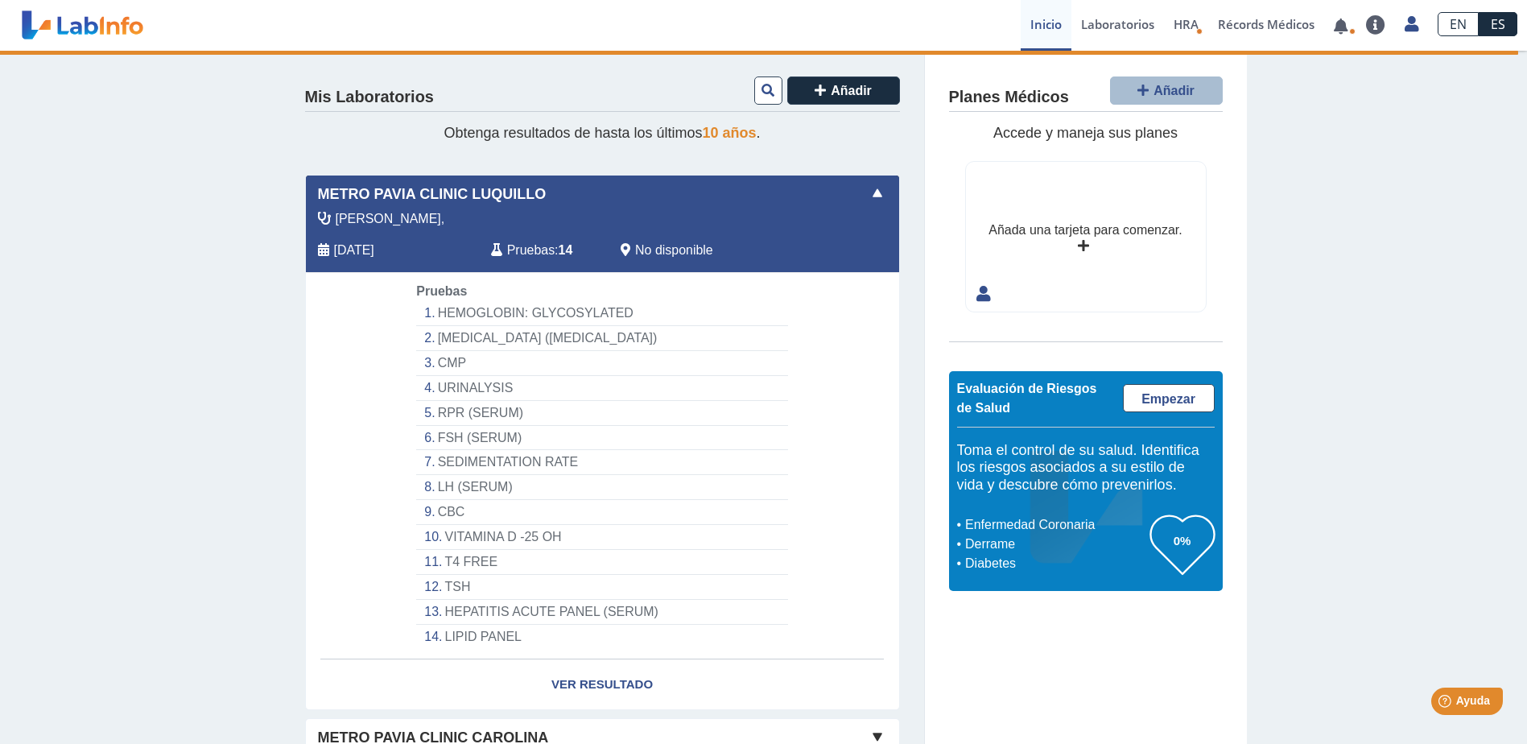
click at [452, 438] on li "FSH (SERUM)" at bounding box center [601, 438] width 371 height 25
click at [453, 435] on li "FSH (SERUM)" at bounding box center [601, 438] width 371 height 25
click at [870, 193] on span at bounding box center [877, 193] width 19 height 19
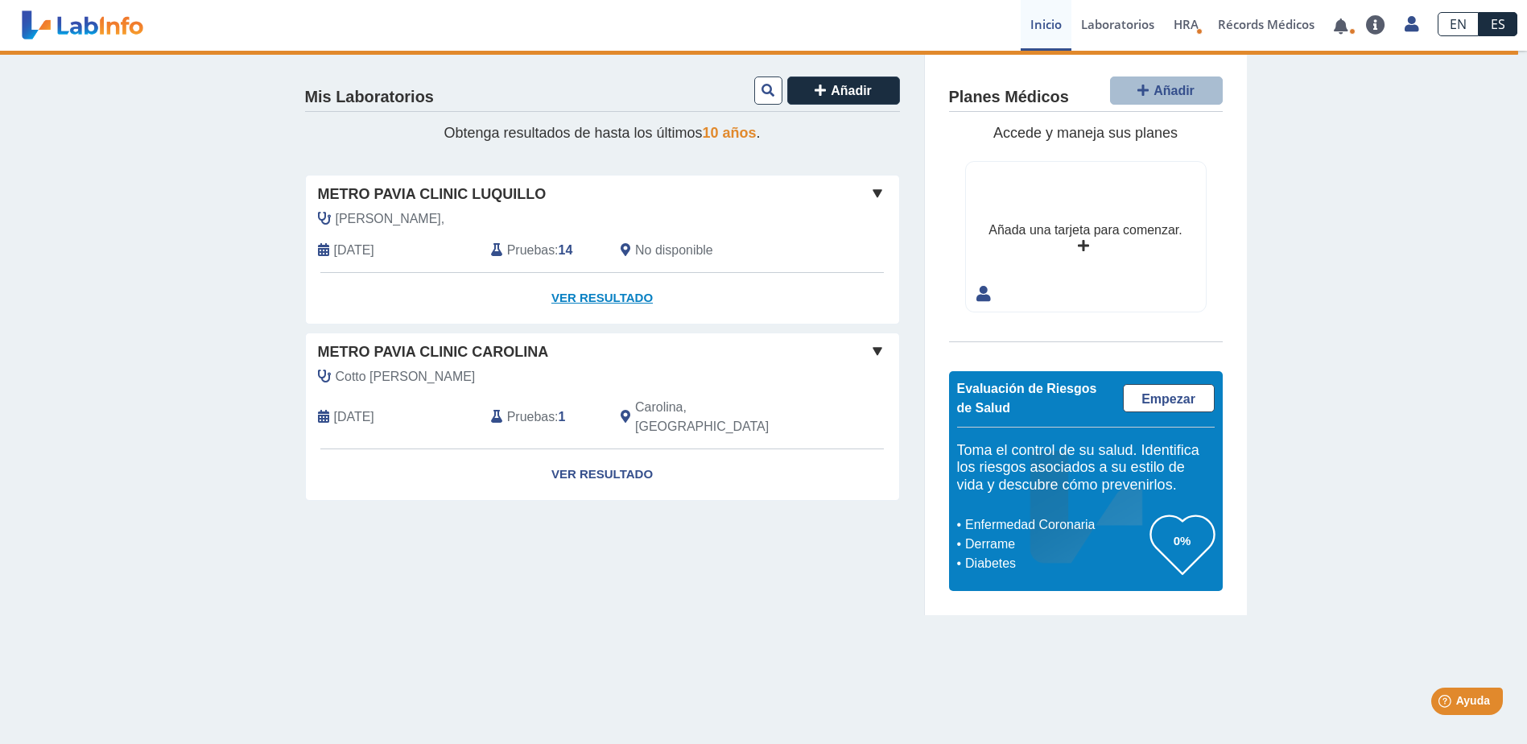
click at [596, 299] on link "Ver Resultado" at bounding box center [602, 298] width 593 height 51
click at [580, 297] on link "Ver Resultado" at bounding box center [602, 298] width 593 height 51
click at [604, 295] on link "Ver Resultado" at bounding box center [602, 298] width 593 height 51
click at [603, 295] on link "Ver Resultado" at bounding box center [602, 298] width 593 height 51
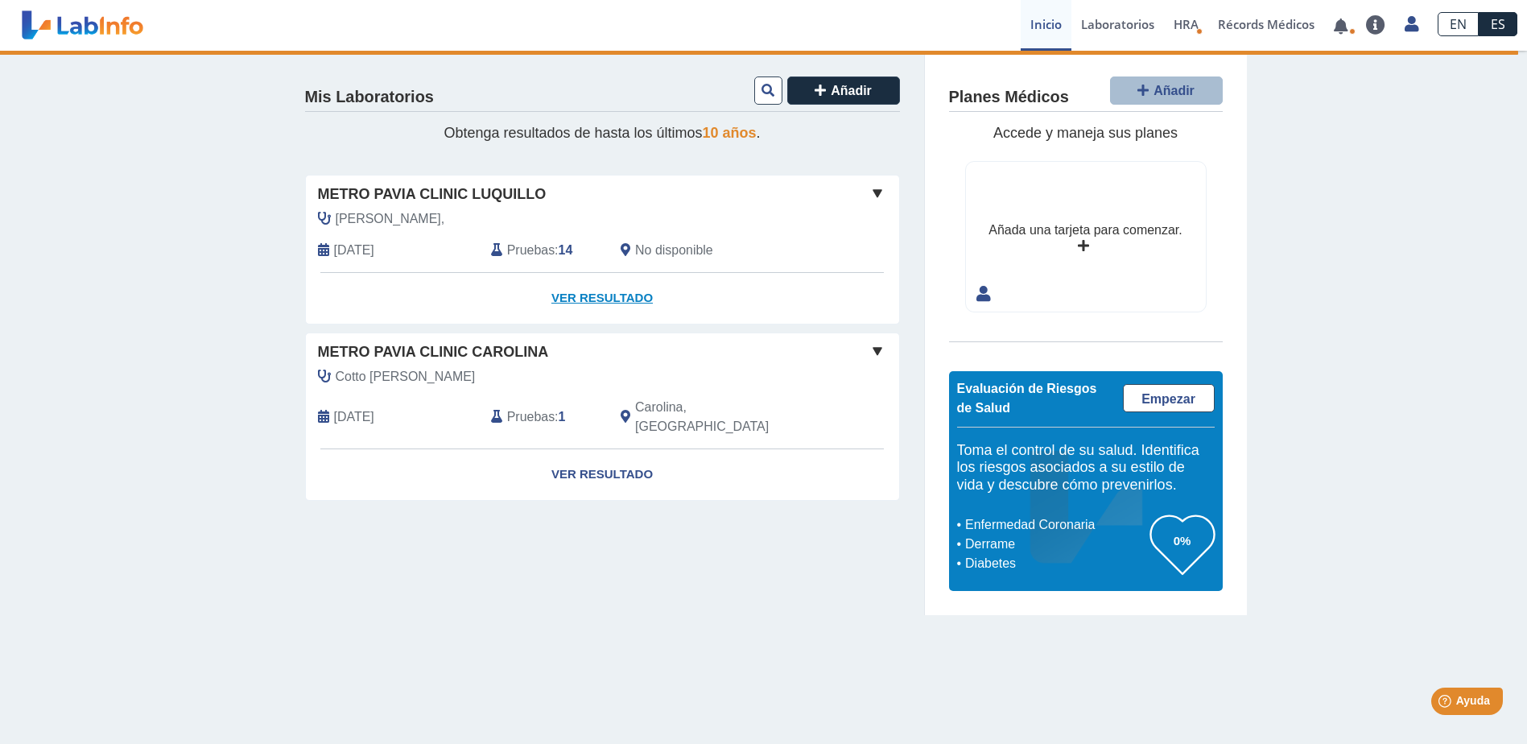
drag, startPoint x: 603, startPoint y: 295, endPoint x: 610, endPoint y: 287, distance: 10.2
click at [608, 290] on link "Ver Resultado" at bounding box center [602, 298] width 593 height 51
click at [610, 287] on link "Ver Resultado" at bounding box center [602, 298] width 593 height 51
click at [611, 286] on link "Ver Resultado" at bounding box center [602, 298] width 593 height 51
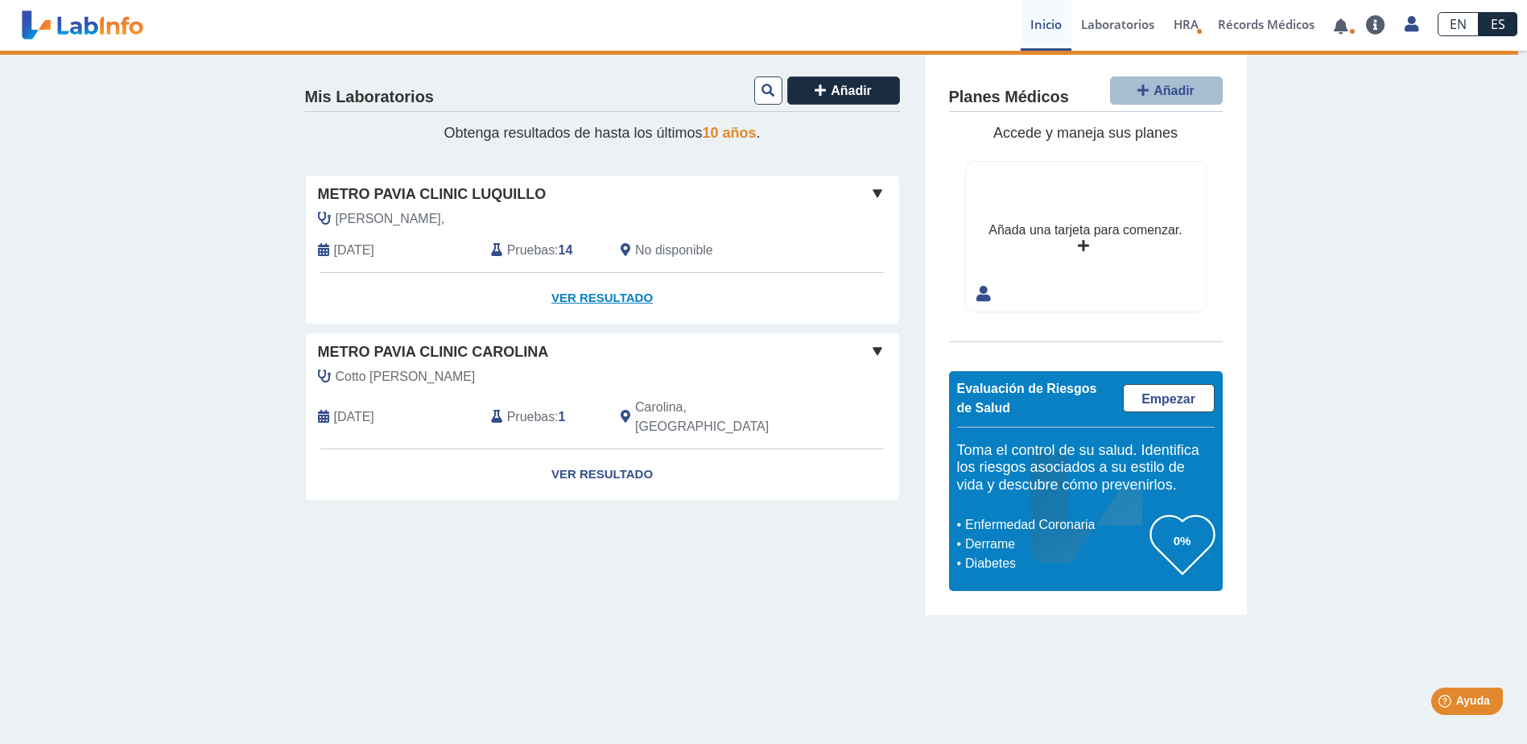
click at [611, 286] on link "Ver Resultado" at bounding box center [602, 298] width 593 height 51
drag, startPoint x: 611, startPoint y: 286, endPoint x: 621, endPoint y: 283, distance: 10.7
click at [615, 283] on link "Ver Resultado" at bounding box center [602, 298] width 593 height 51
click at [633, 290] on link "Ver Resultado" at bounding box center [602, 298] width 593 height 51
click at [567, 449] on link "Ver Resultado" at bounding box center [602, 474] width 593 height 51
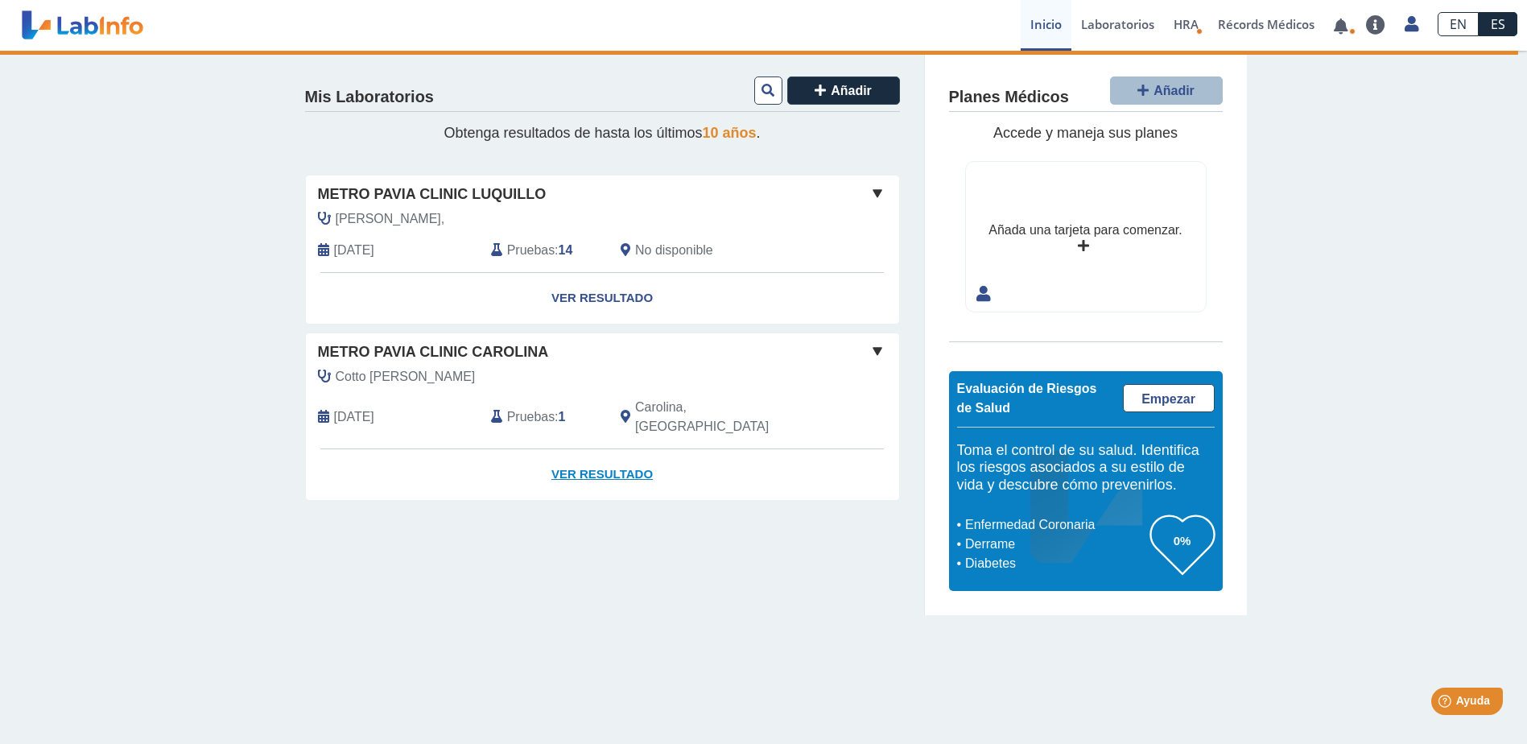
click at [571, 458] on link "Ver Resultado" at bounding box center [602, 474] width 593 height 51
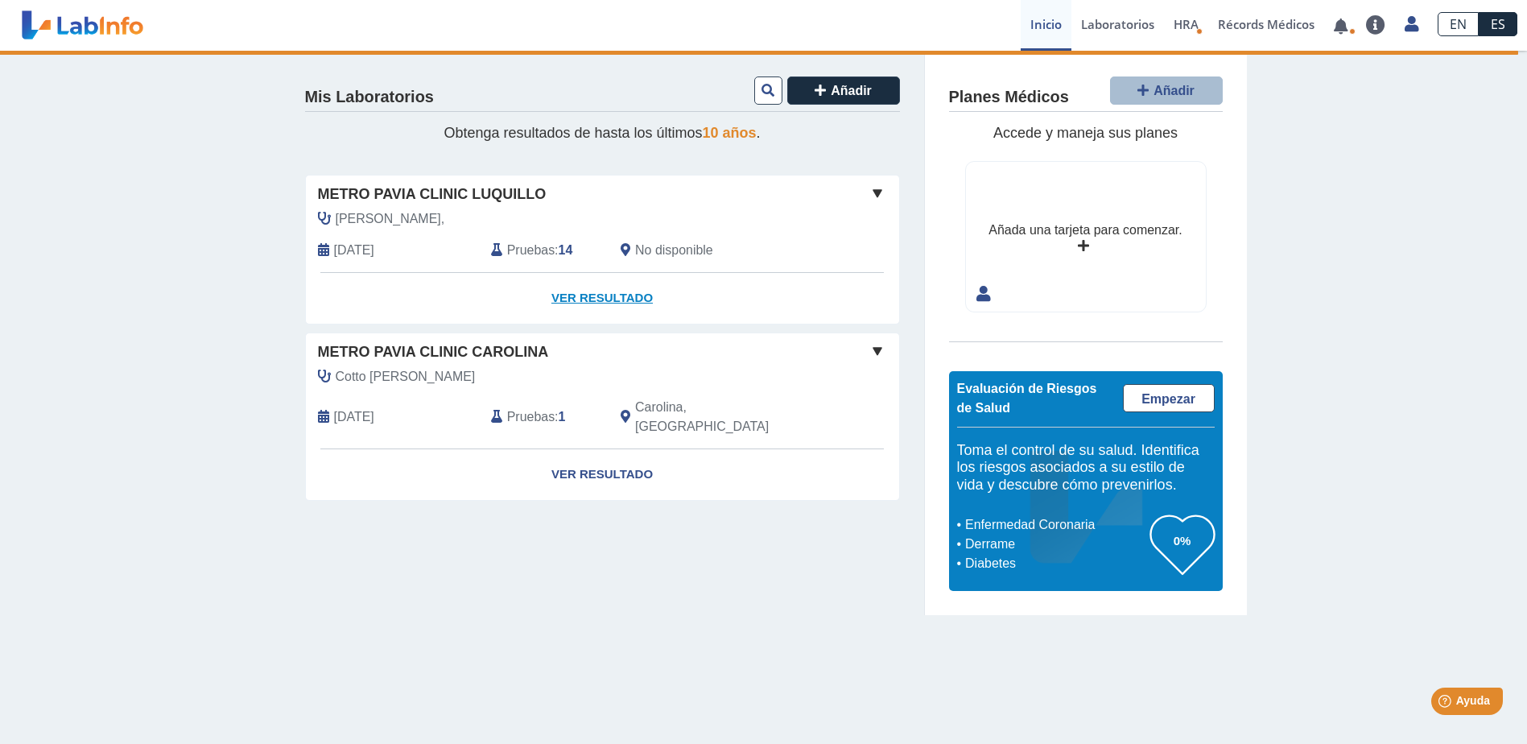
click at [624, 288] on link "Ver Resultado" at bounding box center [602, 298] width 593 height 51
click at [625, 287] on link "Ver Resultado" at bounding box center [602, 298] width 593 height 51
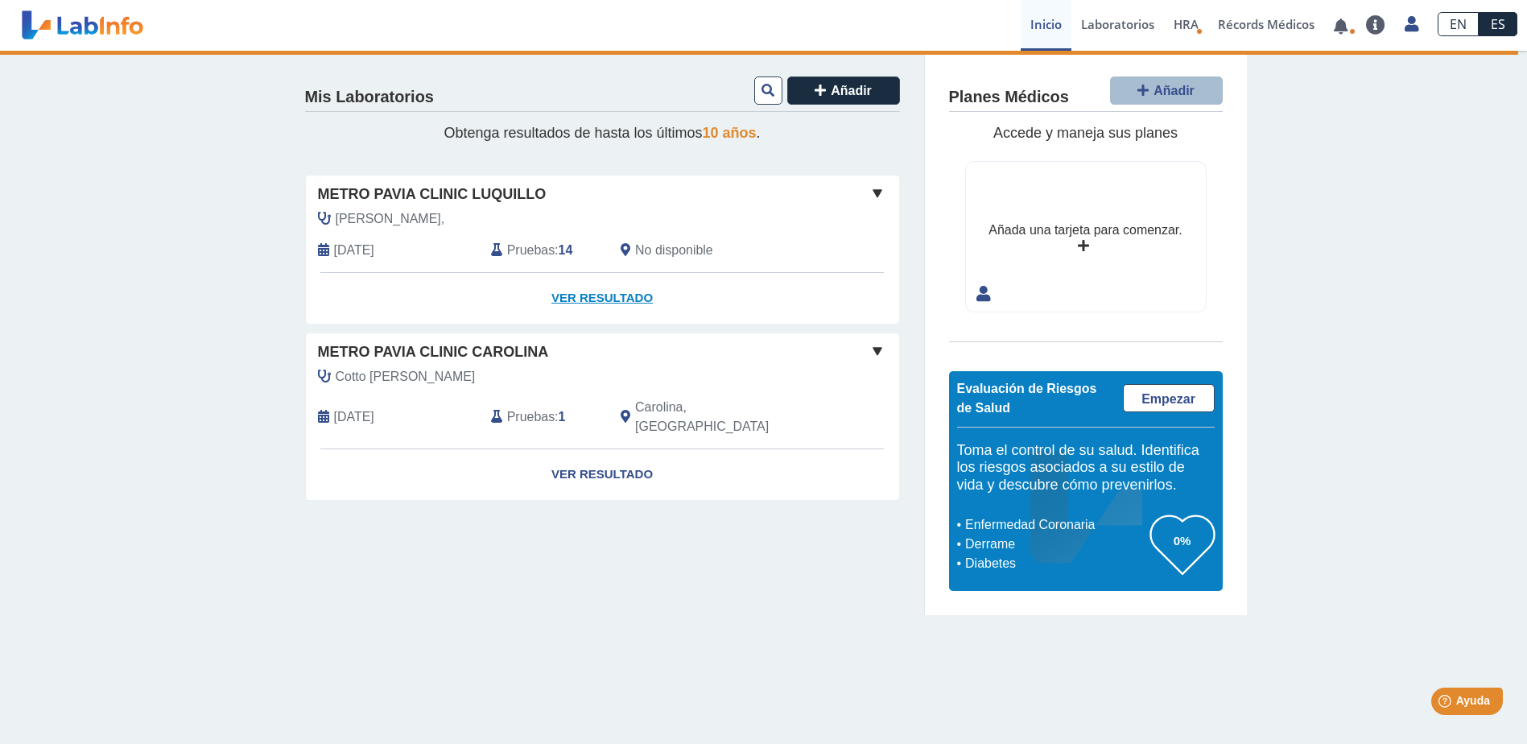
click at [625, 287] on link "Ver Resultado" at bounding box center [602, 298] width 593 height 51
click at [626, 285] on link "Ver Resultado" at bounding box center [602, 298] width 593 height 51
click at [1134, 20] on link "Laboratorios" at bounding box center [1117, 25] width 93 height 51
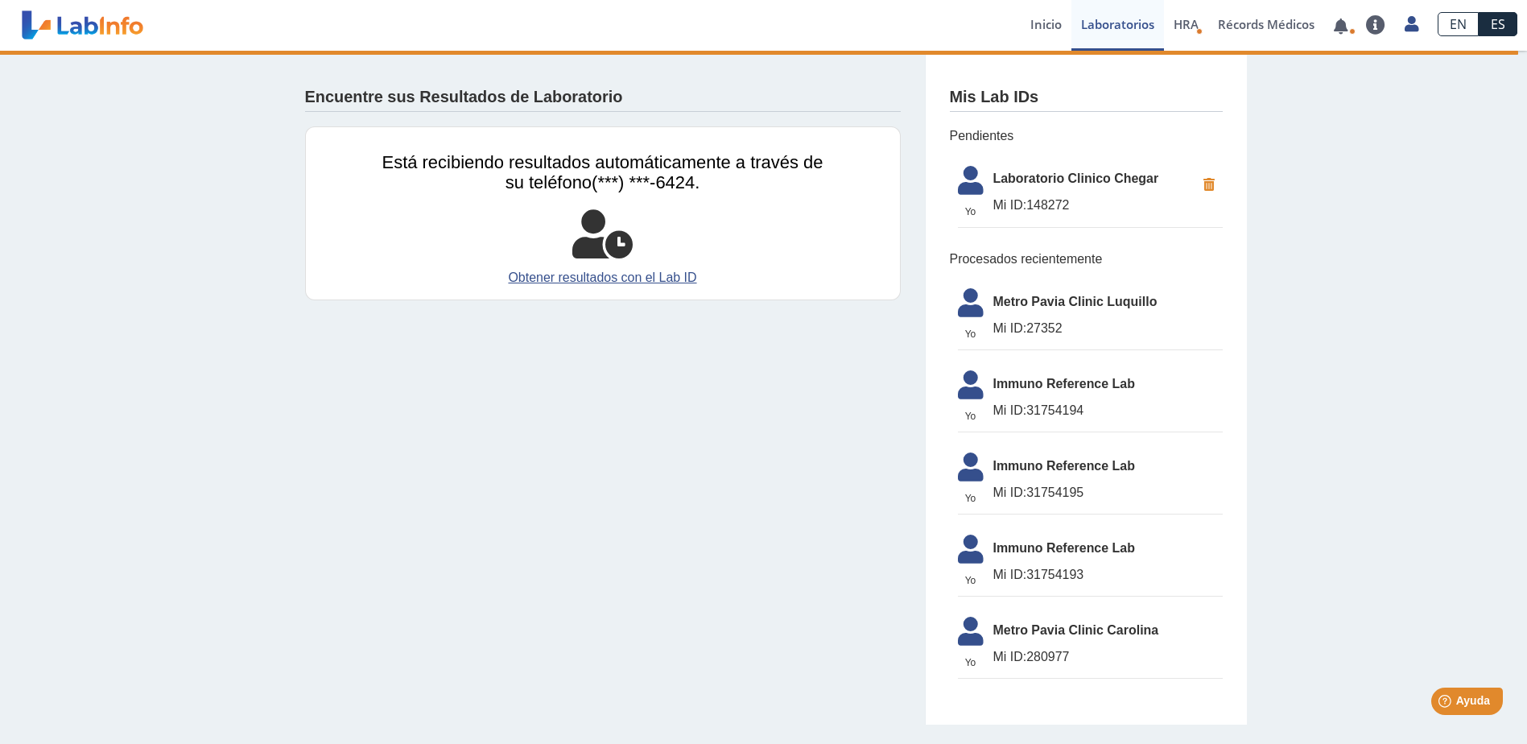
click at [1006, 206] on span "Mi ID:" at bounding box center [1010, 205] width 34 height 14
drag, startPoint x: 1006, startPoint y: 206, endPoint x: 986, endPoint y: 99, distance: 108.9
click at [986, 99] on h4 "Mis Lab IDs" at bounding box center [994, 97] width 89 height 19
click at [1216, 21] on link "Récords Médicos" at bounding box center [1266, 25] width 116 height 51
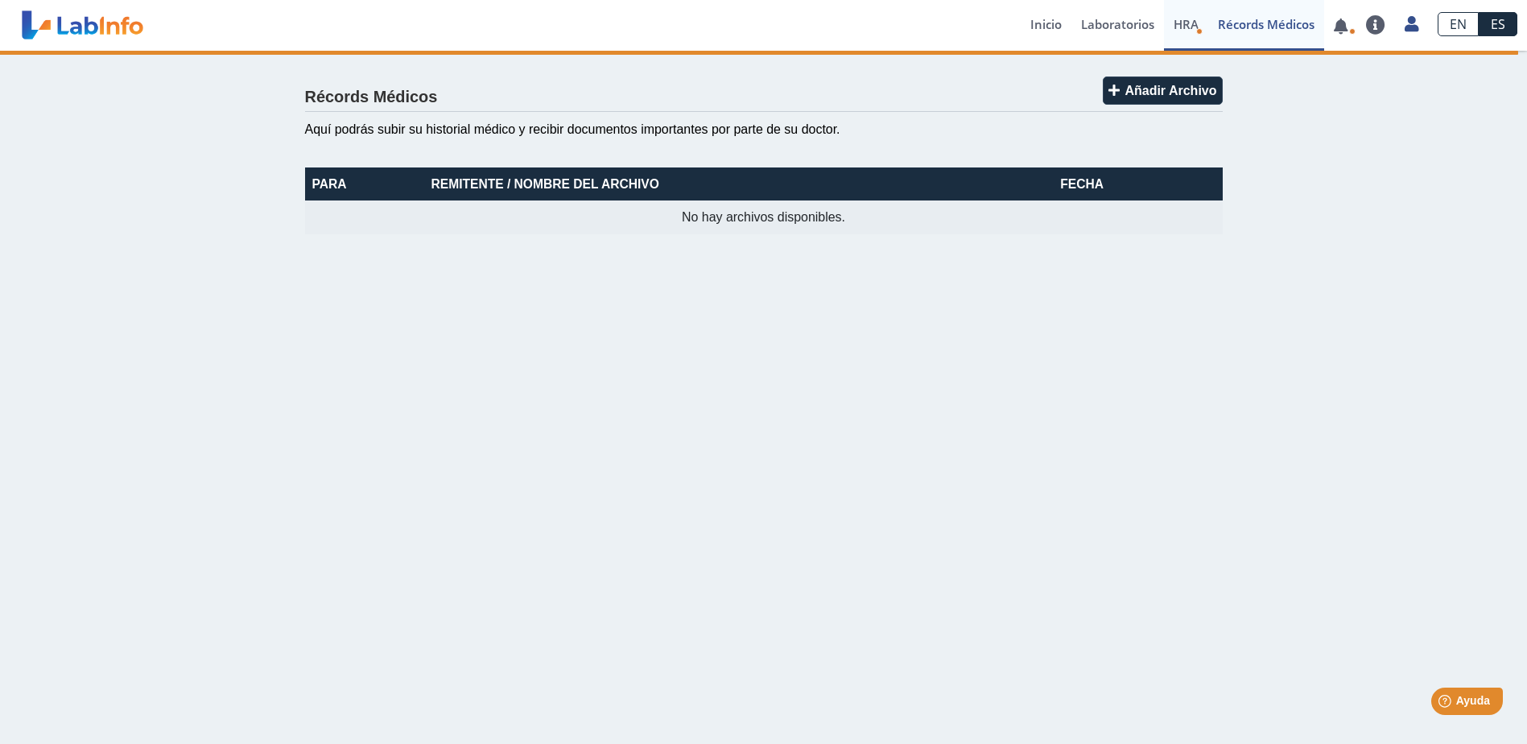
click at [1180, 24] on span "HRA" at bounding box center [1186, 24] width 25 height 16
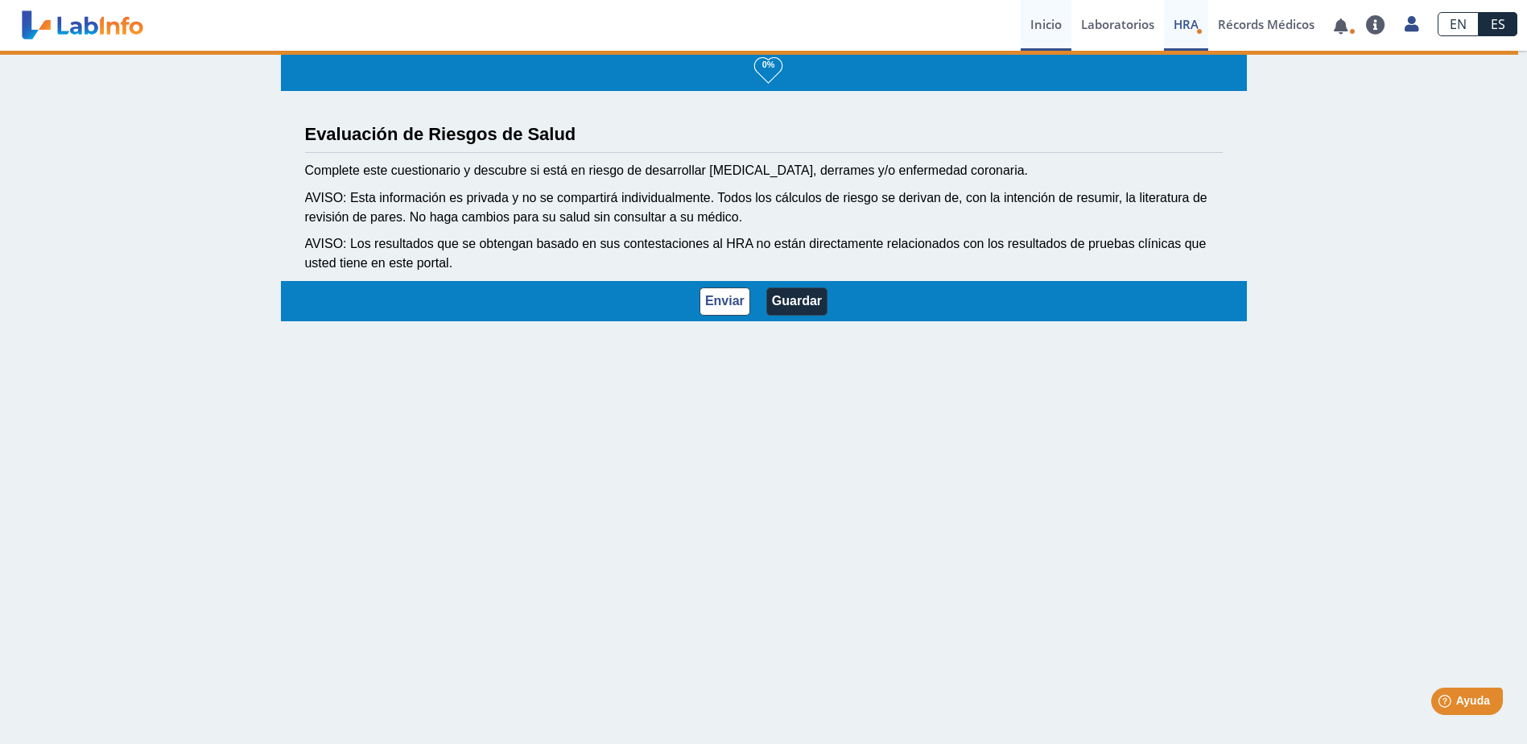
drag, startPoint x: 1085, startPoint y: 30, endPoint x: 1052, endPoint y: 32, distance: 33.1
click at [1083, 31] on link "Laboratorios" at bounding box center [1117, 25] width 93 height 51
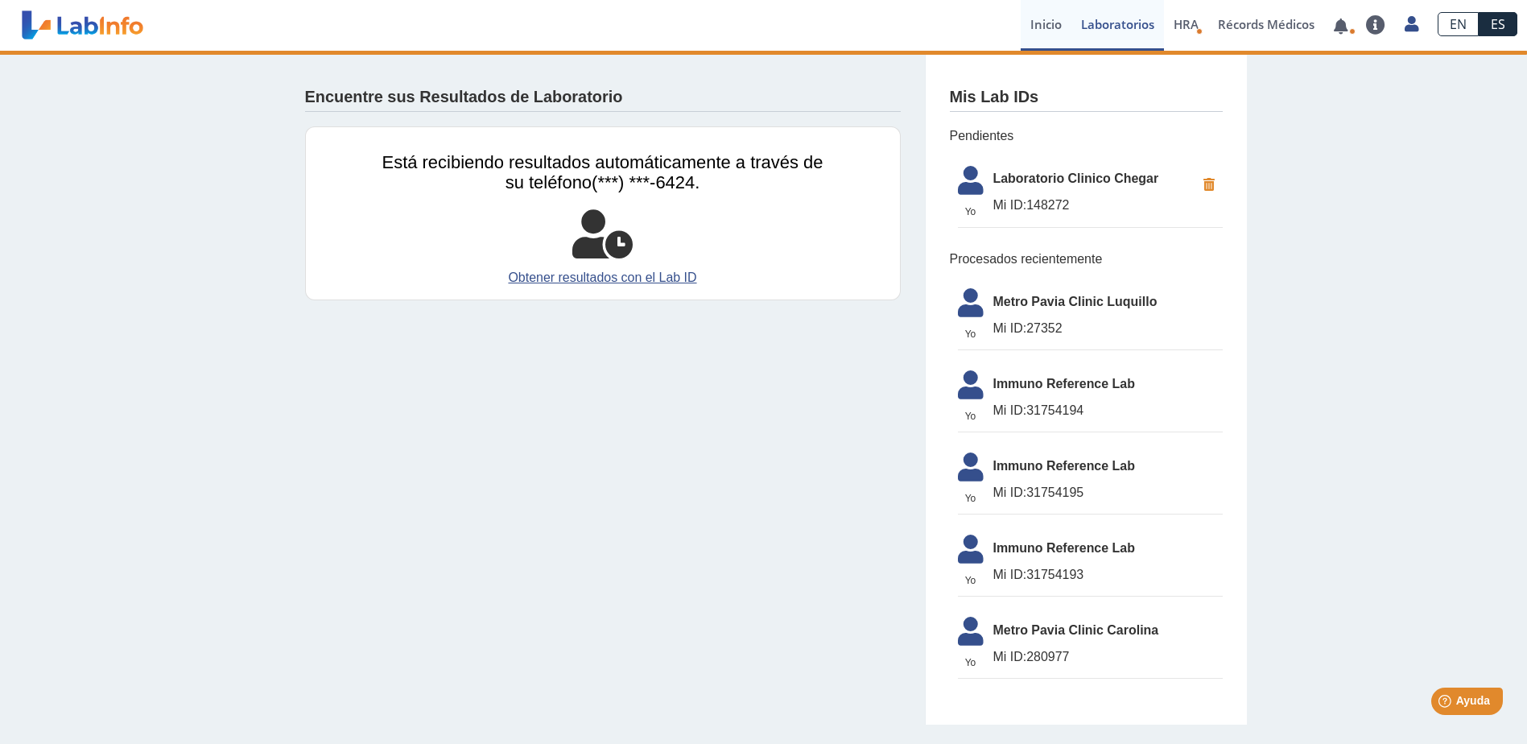
click at [1045, 32] on link "Inicio" at bounding box center [1046, 25] width 51 height 51
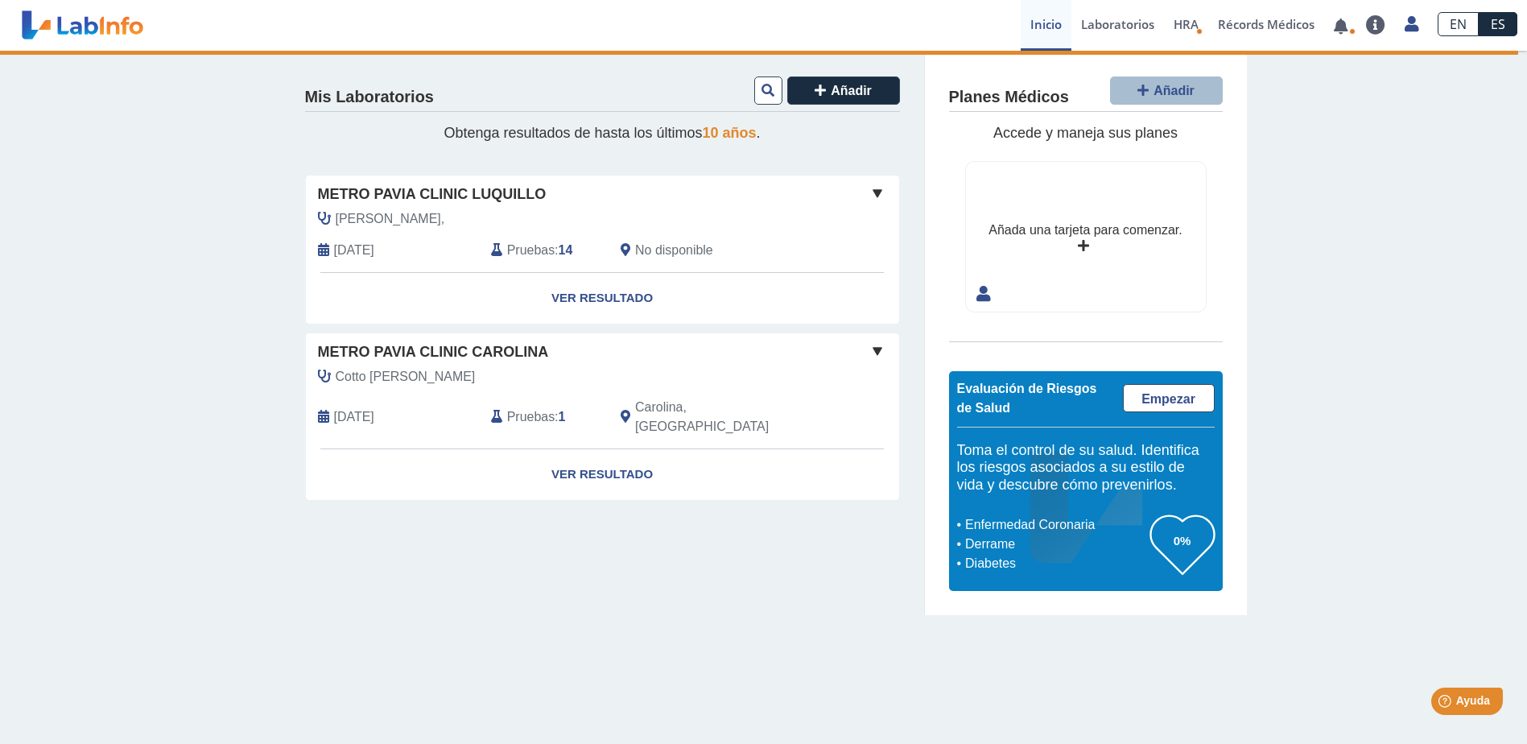
drag, startPoint x: 821, startPoint y: 217, endPoint x: 760, endPoint y: 252, distance: 70.7
click at [773, 246] on div "No disponible" at bounding box center [716, 250] width 217 height 19
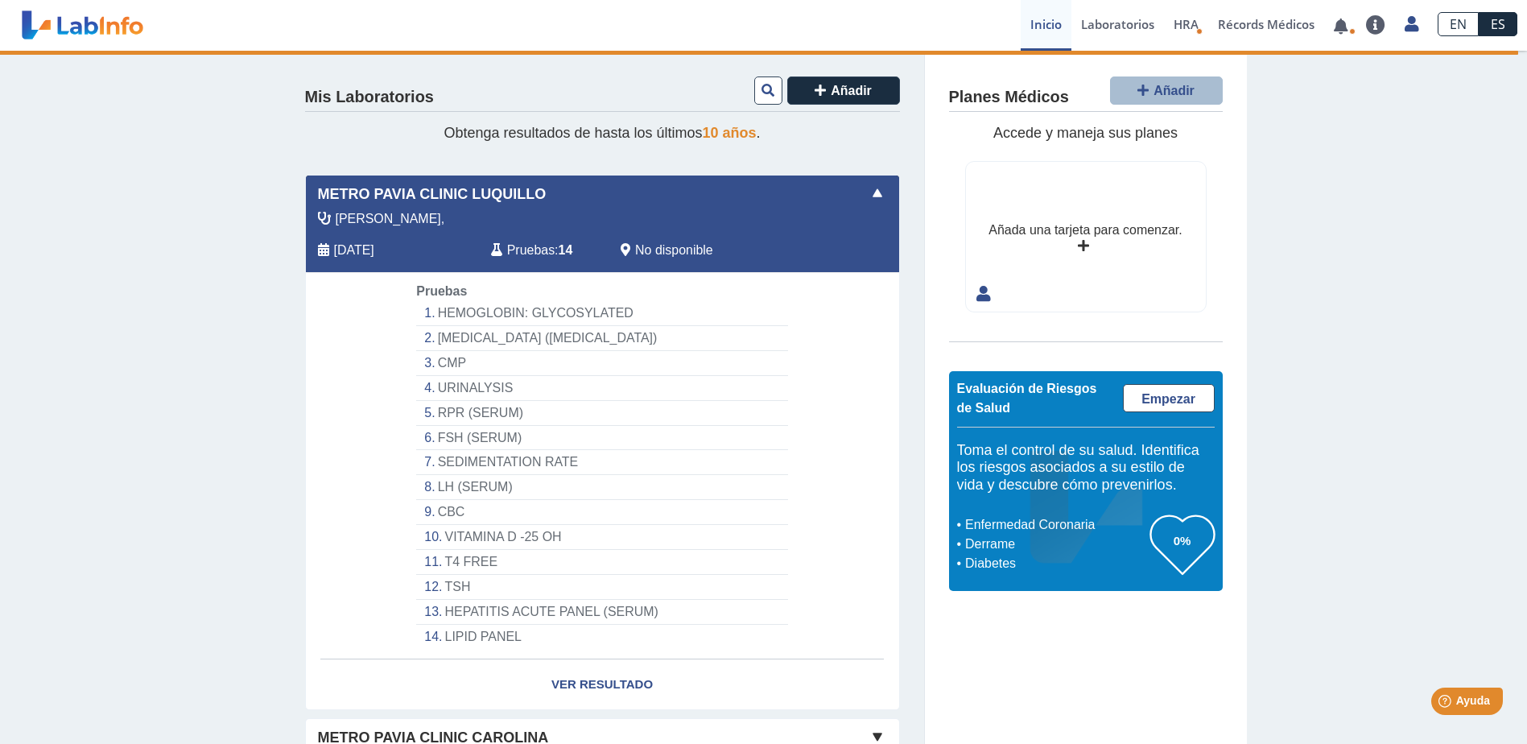
click at [360, 233] on div "Almonte, Aug 5, 2025 Pruebas : 14 No disponible" at bounding box center [566, 240] width 544 height 63
drag, startPoint x: 358, startPoint y: 239, endPoint x: 402, endPoint y: 245, distance: 44.7
click at [359, 241] on div "Almonte, Aug 5, 2025 Pruebas : 14 No disponible" at bounding box center [566, 240] width 544 height 63
drag, startPoint x: 499, startPoint y: 213, endPoint x: 493, endPoint y: 193, distance: 21.1
click at [500, 210] on div "Almonte," at bounding box center [566, 218] width 520 height 19
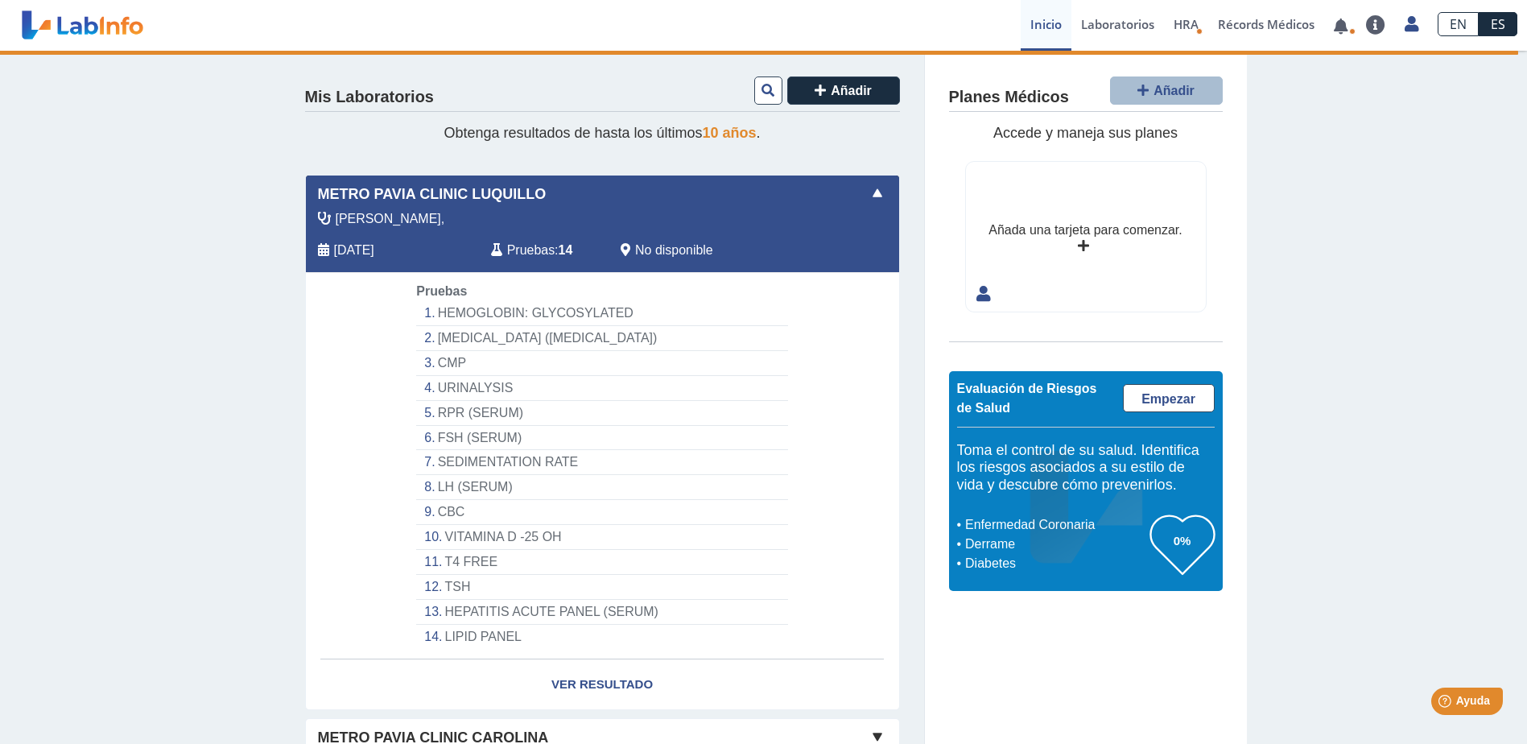
drag, startPoint x: 471, startPoint y: 181, endPoint x: 485, endPoint y: 200, distance: 24.1
click at [477, 190] on div "Metro Pavia Clinic Luquillo Almonte, Aug 5, 2025 Pruebas : 14 No disponible Yo …" at bounding box center [602, 223] width 593 height 97
drag, startPoint x: 515, startPoint y: 210, endPoint x: 523, endPoint y: 247, distance: 37.9
click at [516, 217] on div "Almonte," at bounding box center [566, 218] width 520 height 19
click at [527, 250] on span "Pruebas" at bounding box center [530, 250] width 47 height 19
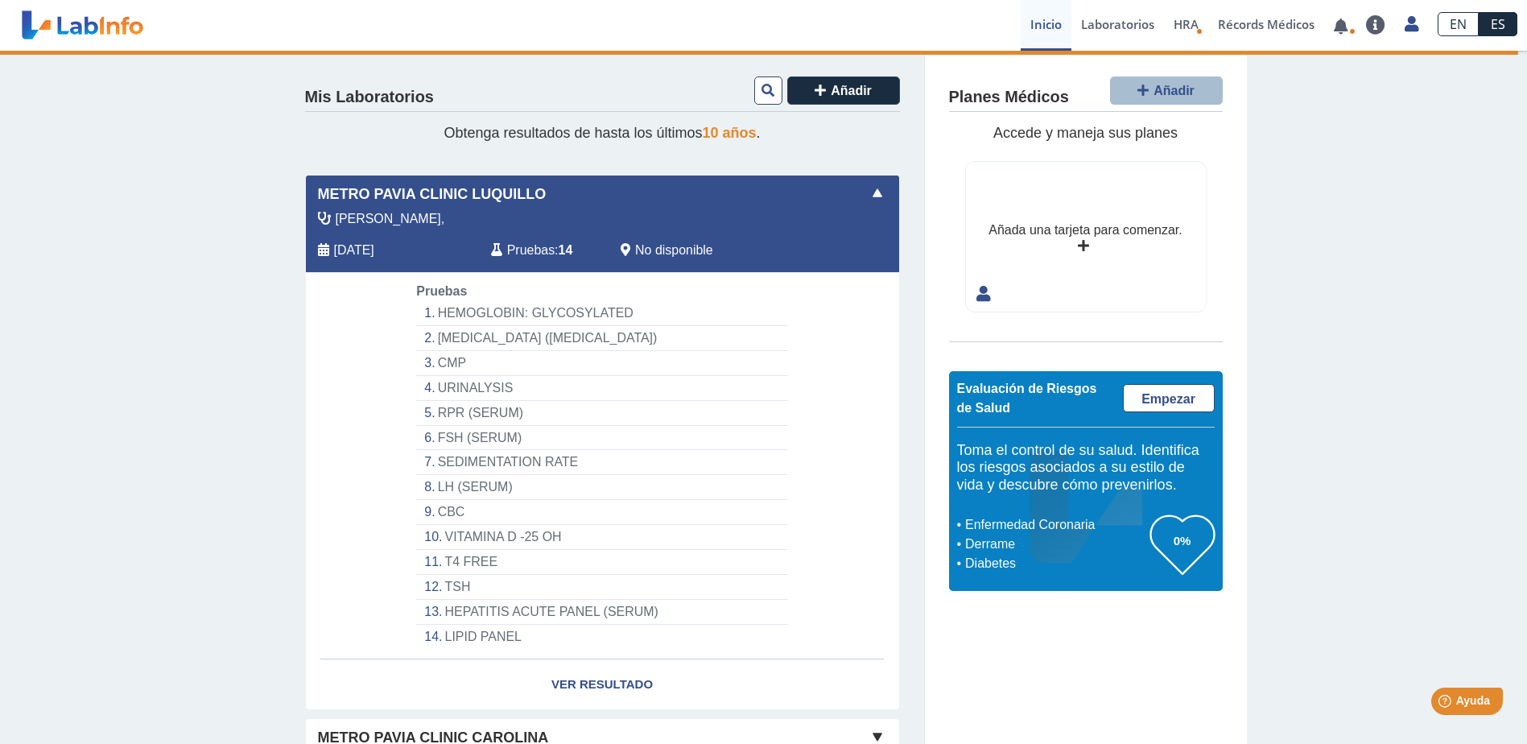
drag, startPoint x: 529, startPoint y: 250, endPoint x: 666, endPoint y: 255, distance: 137.7
click at [666, 255] on span "No disponible" at bounding box center [674, 250] width 78 height 19
click at [869, 190] on span at bounding box center [877, 193] width 19 height 19
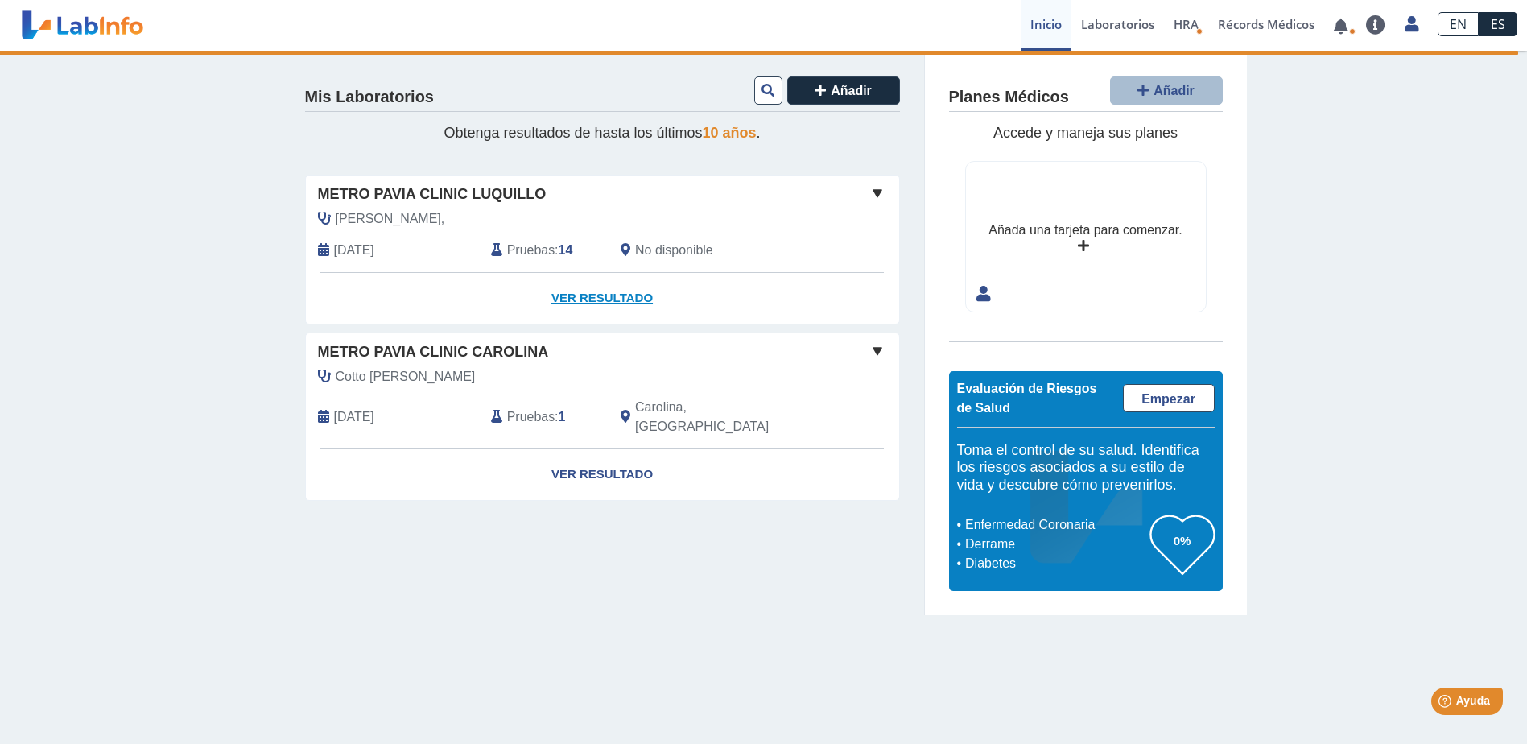
click at [612, 304] on link "Ver Resultado" at bounding box center [602, 298] width 593 height 51
